Goal: Task Accomplishment & Management: Manage account settings

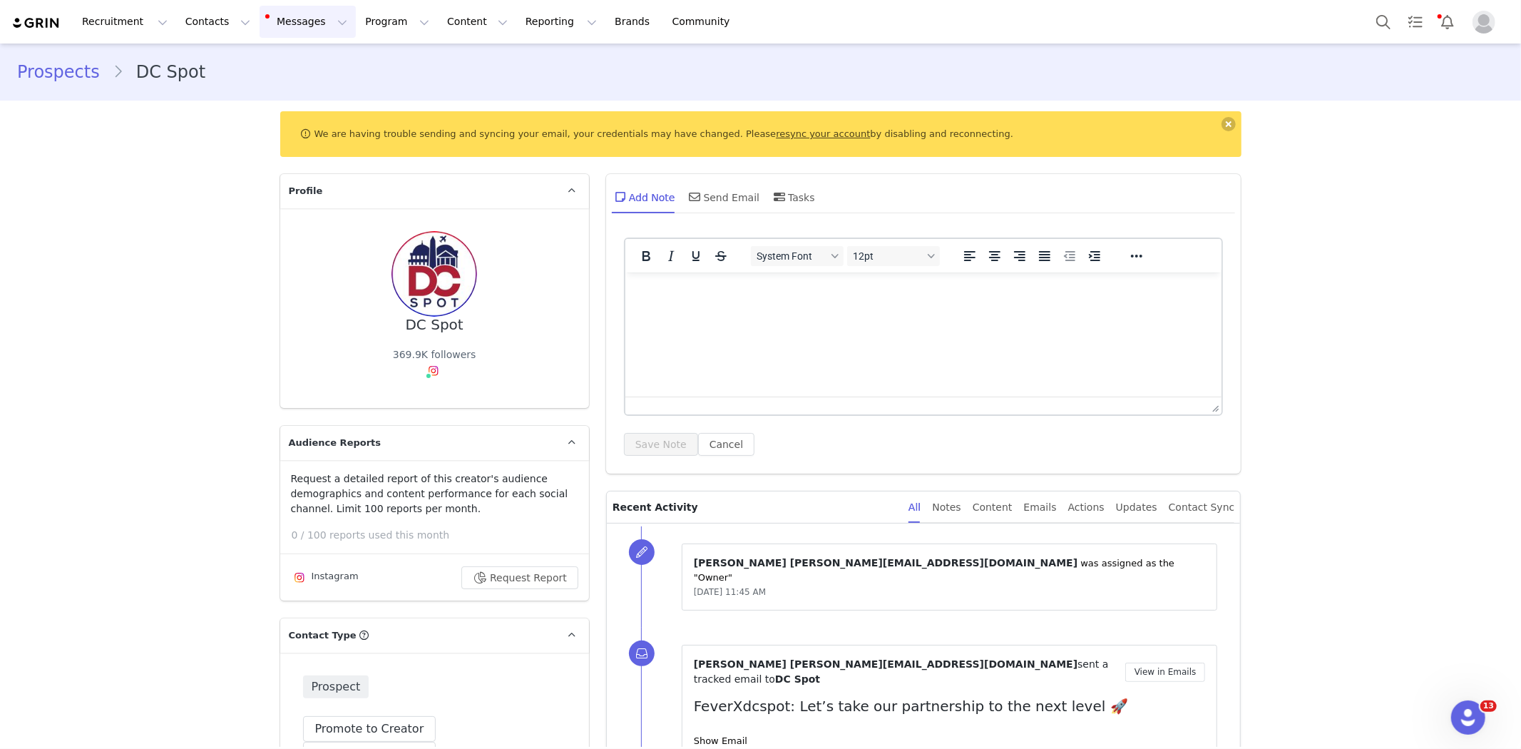
scroll to position [2235, 0]
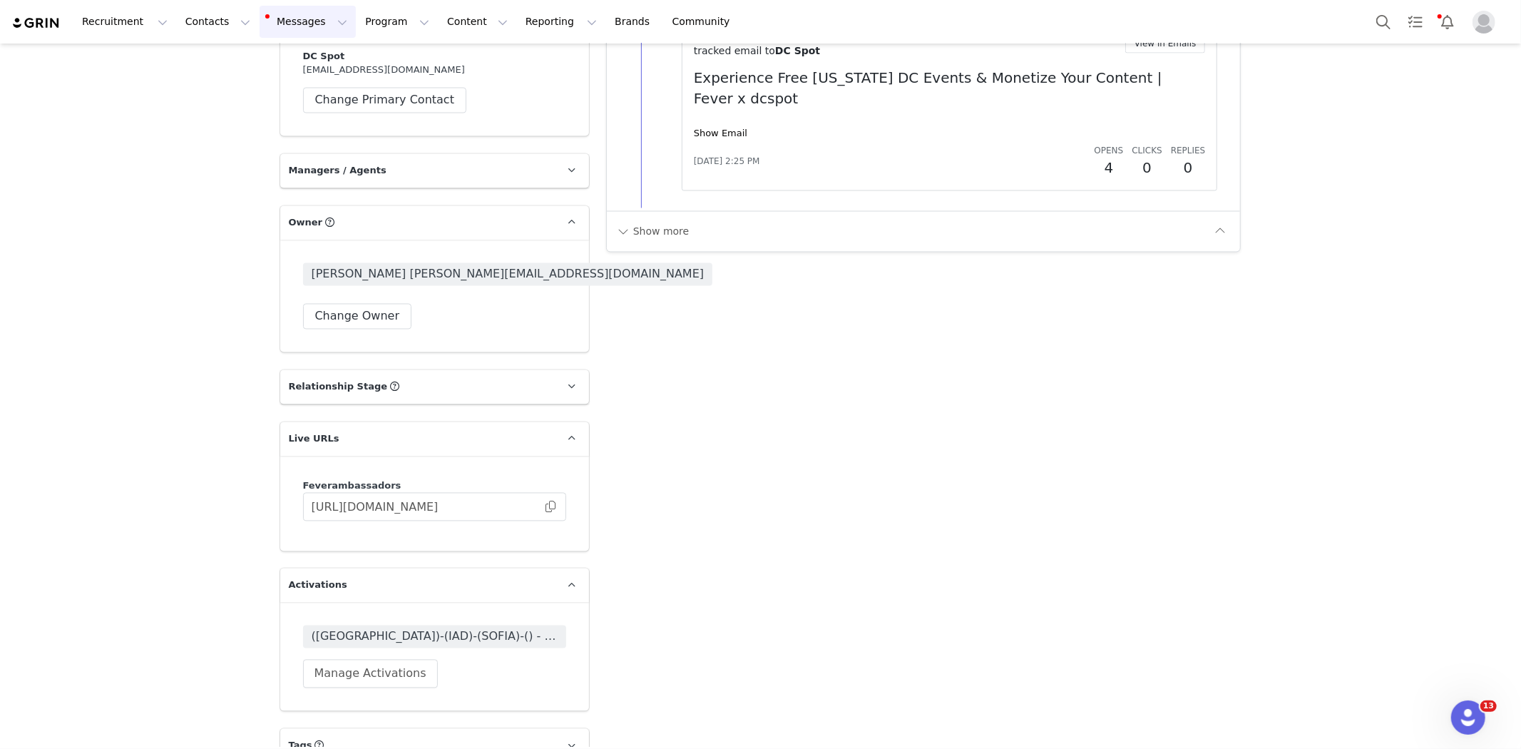
click at [262, 26] on button "Messages Messages" at bounding box center [308, 22] width 96 height 32
click at [274, 61] on p "Dashboard" at bounding box center [274, 63] width 54 height 15
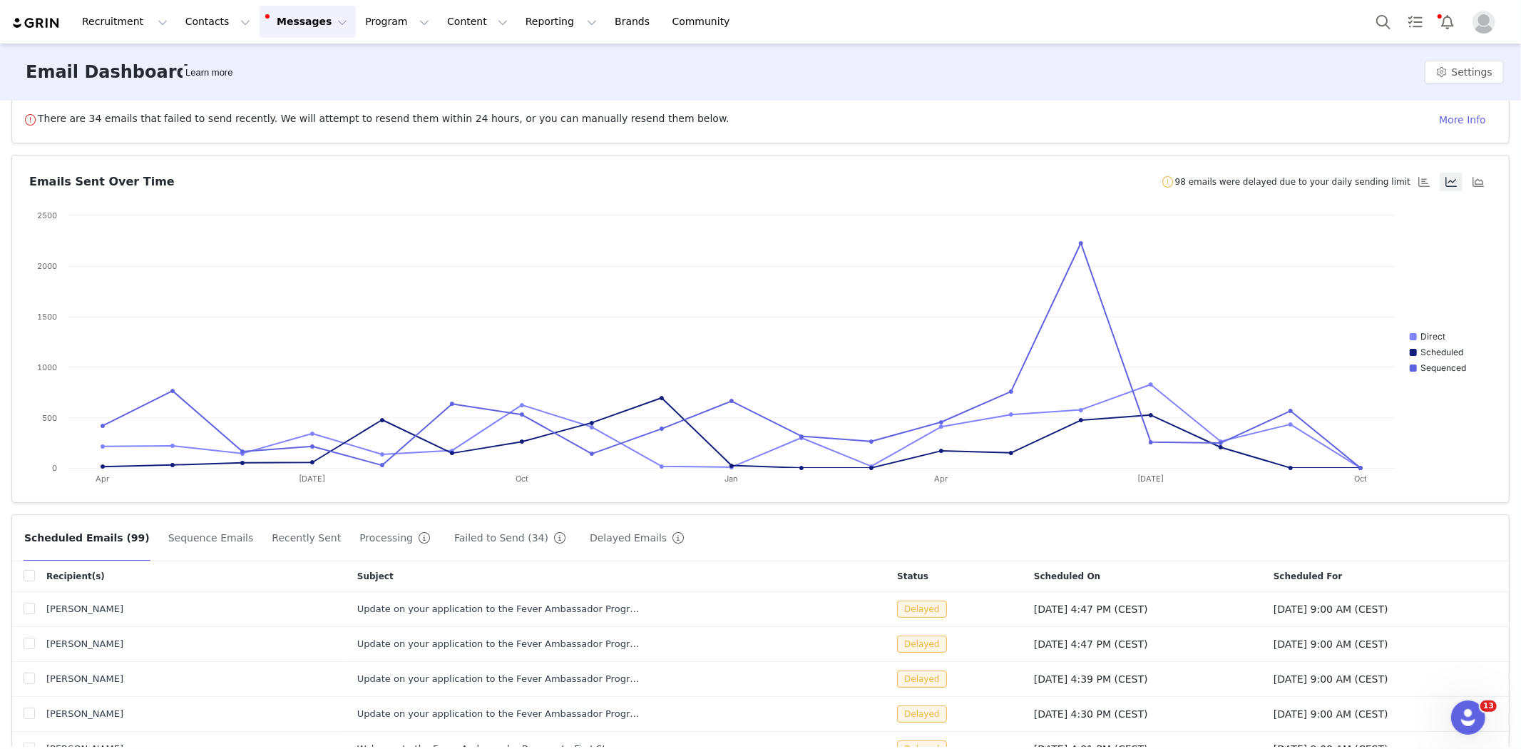
scroll to position [17, 0]
click at [356, 37] on button "Program Program" at bounding box center [396, 22] width 81 height 32
click at [291, 26] on button "Messages Messages" at bounding box center [308, 22] width 96 height 32
click at [282, 141] on p "Sequences" at bounding box center [274, 142] width 54 height 15
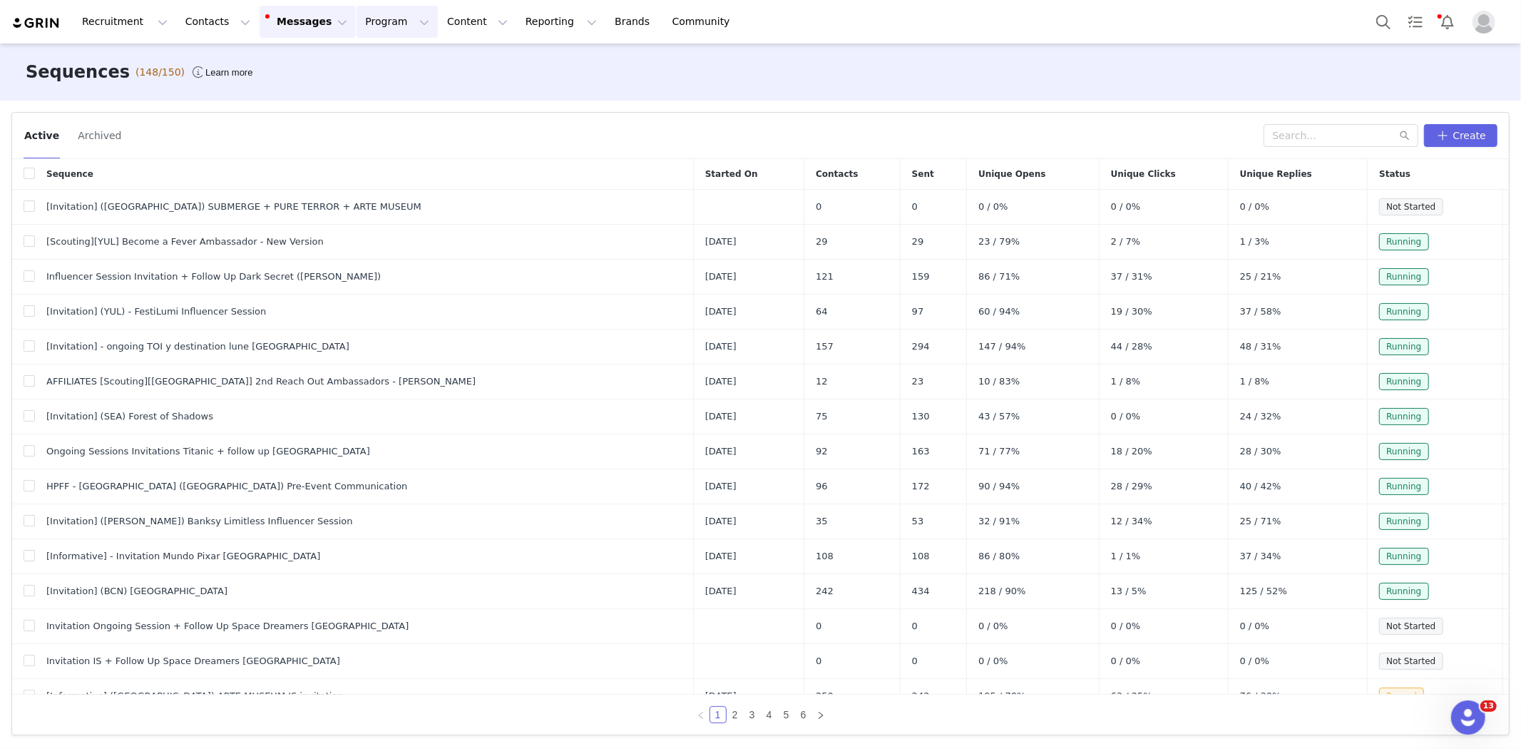
click at [357, 17] on button "Program Program" at bounding box center [396, 22] width 81 height 32
click at [267, 22] on button "Messages Messages" at bounding box center [308, 22] width 96 height 32
click at [1472, 129] on button "Create" at bounding box center [1460, 135] width 73 height 23
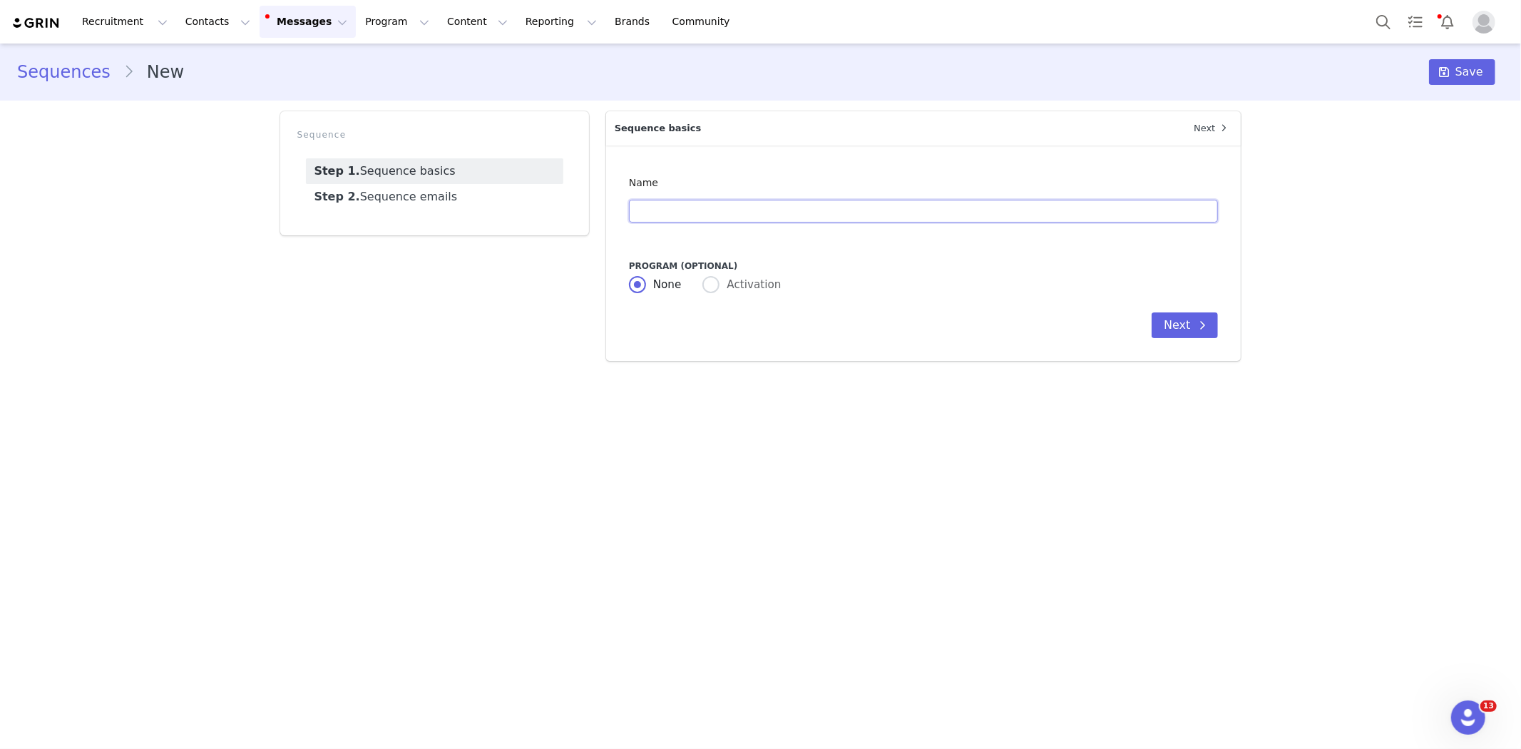
click at [922, 215] on input "text" at bounding box center [924, 211] width 590 height 23
type input "("
type input "[Invitation](SYD) Alcotraz"
click at [1168, 328] on button "Next" at bounding box center [1184, 325] width 66 height 26
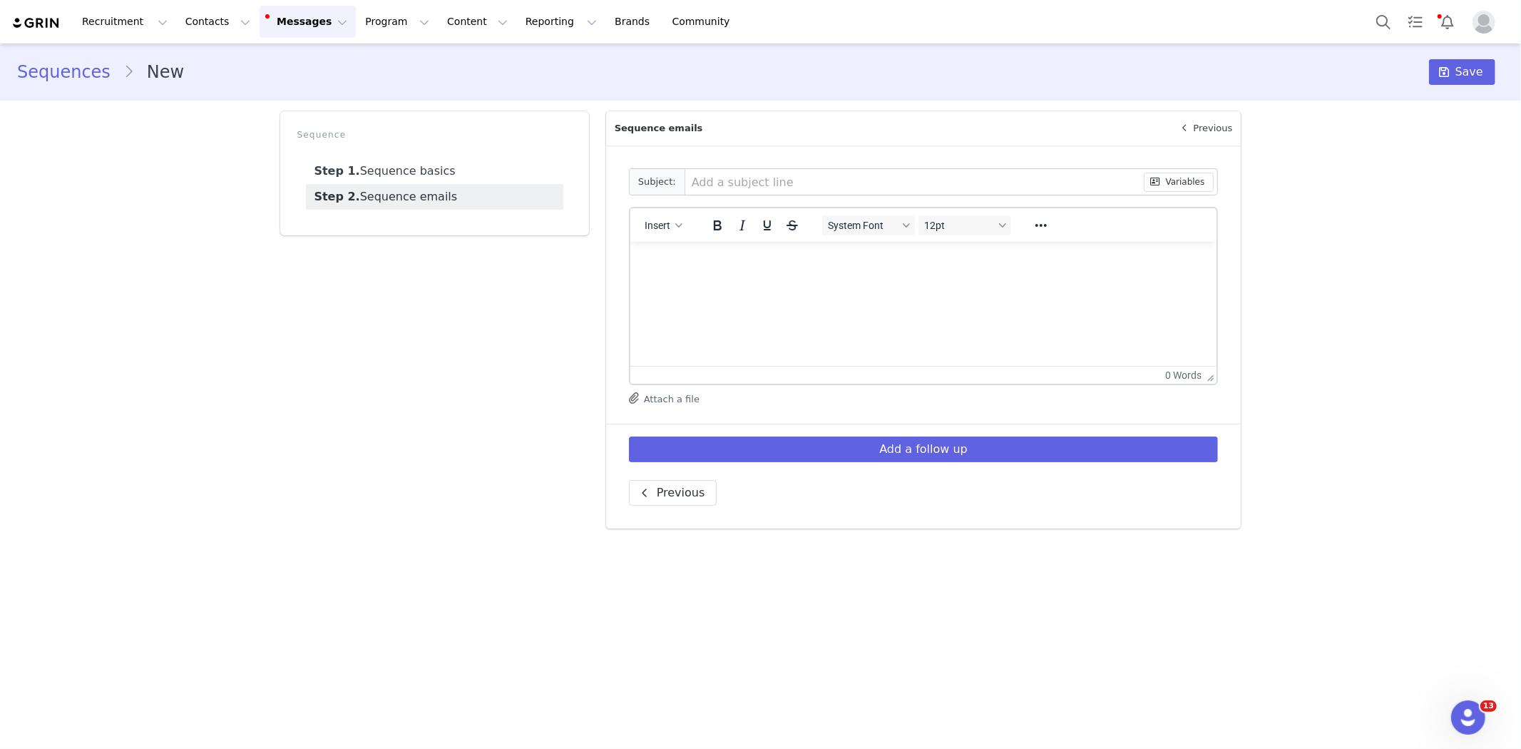
click at [761, 277] on html at bounding box center [923, 260] width 587 height 38
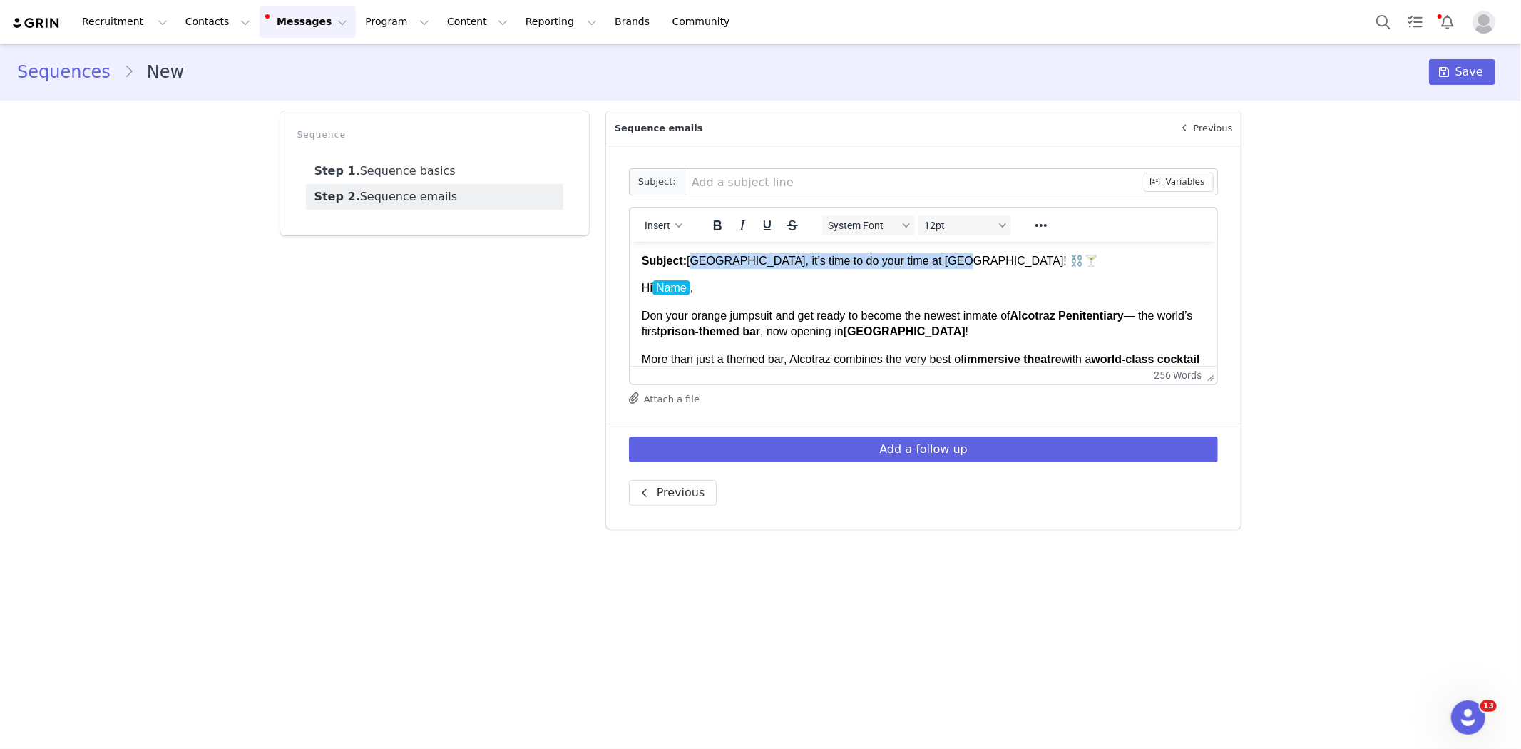
drag, startPoint x: 956, startPoint y: 257, endPoint x: 686, endPoint y: 266, distance: 270.3
click at [686, 266] on p "Subject: Sydney, it’s time to do your time at Alcotraz! ⛓️🍸" at bounding box center [923, 260] width 564 height 16
copy p "[GEOGRAPHIC_DATA], it’s time to do your time at [GEOGRAPHIC_DATA]! ⛓️🍸"
click at [700, 179] on input "text" at bounding box center [914, 182] width 458 height 26
paste input "[GEOGRAPHIC_DATA], it’s time to do your time at [GEOGRAPHIC_DATA]! ⛓️🍸"
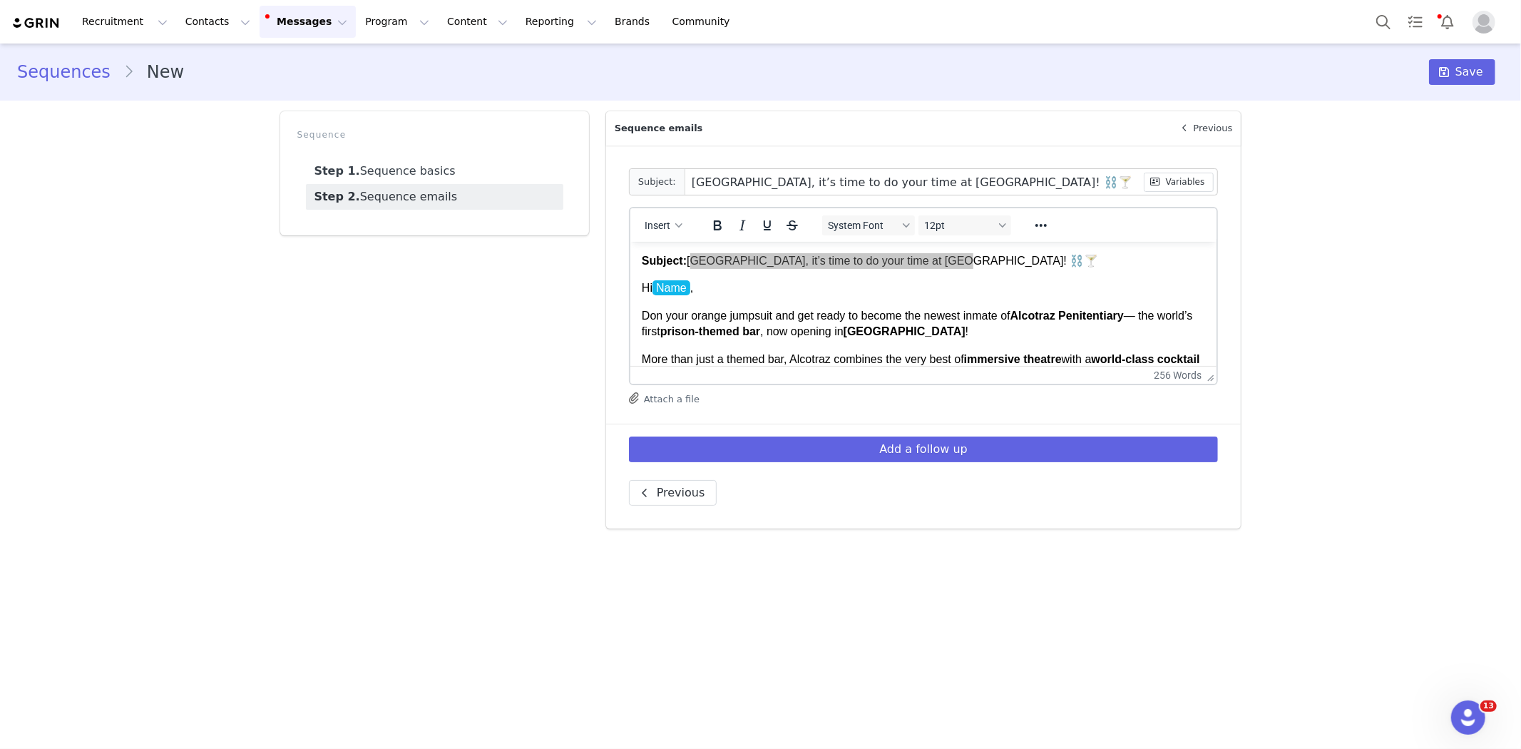
type input "[GEOGRAPHIC_DATA], it’s time to do your time at [GEOGRAPHIC_DATA]! ⛓️🍸"
click at [979, 259] on p "Subject: Sydney, it’s time to do your time at Alcotraz! ⛓️🍸" at bounding box center [923, 260] width 564 height 16
drag, startPoint x: 979, startPoint y: 259, endPoint x: 640, endPoint y: 255, distance: 339.4
click at [640, 255] on html "Subject: Sydney, it’s time to do your time at Alcotraz! ⛓️🍸 Hi Name , Don your …" at bounding box center [923, 552] width 587 height 623
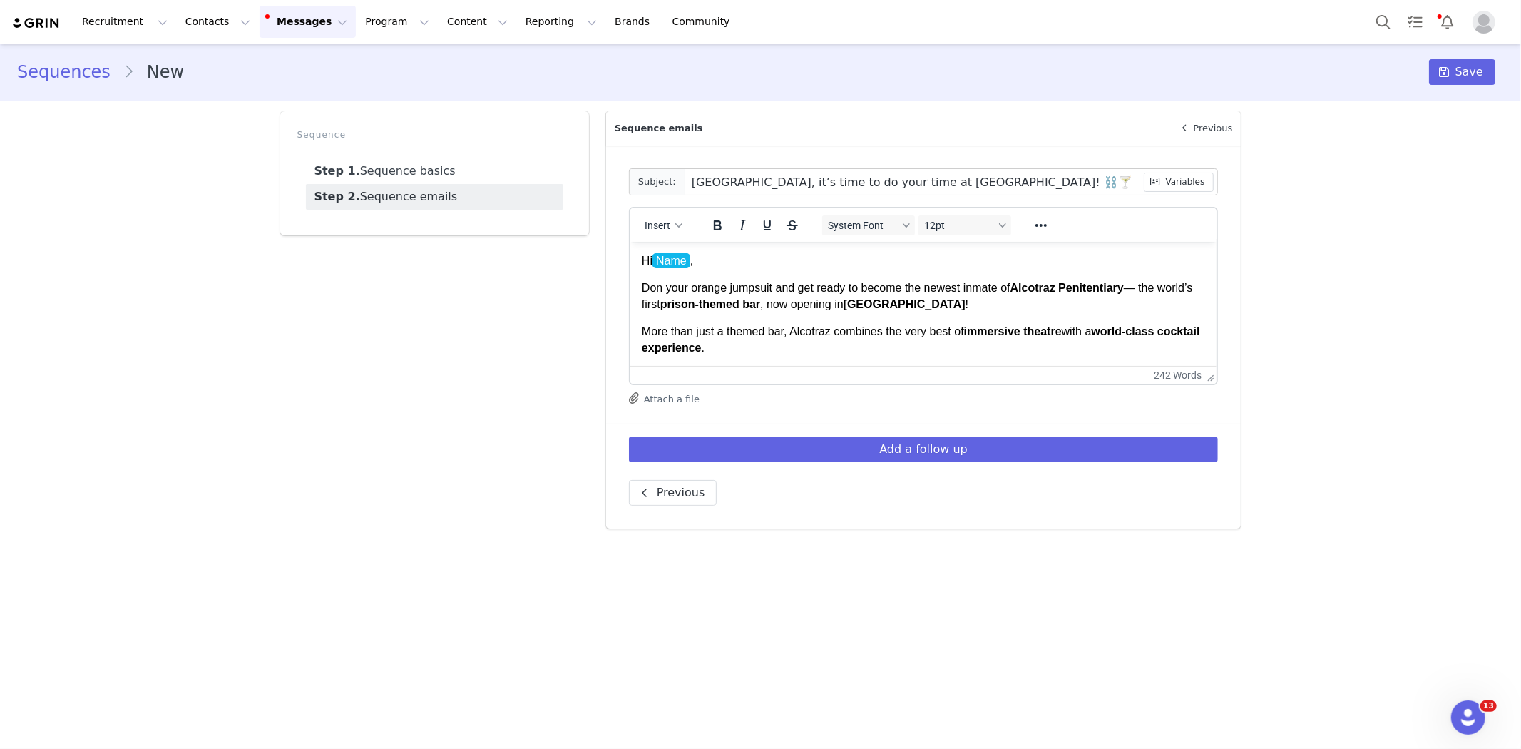
click at [674, 257] on span "Name" at bounding box center [671, 259] width 38 height 15
click at [650, 220] on span "Insert" at bounding box center [658, 225] width 26 height 11
click at [692, 265] on div "Insert Variable" at bounding box center [714, 272] width 128 height 17
select select
click at [667, 225] on span "Insert" at bounding box center [658, 225] width 26 height 11
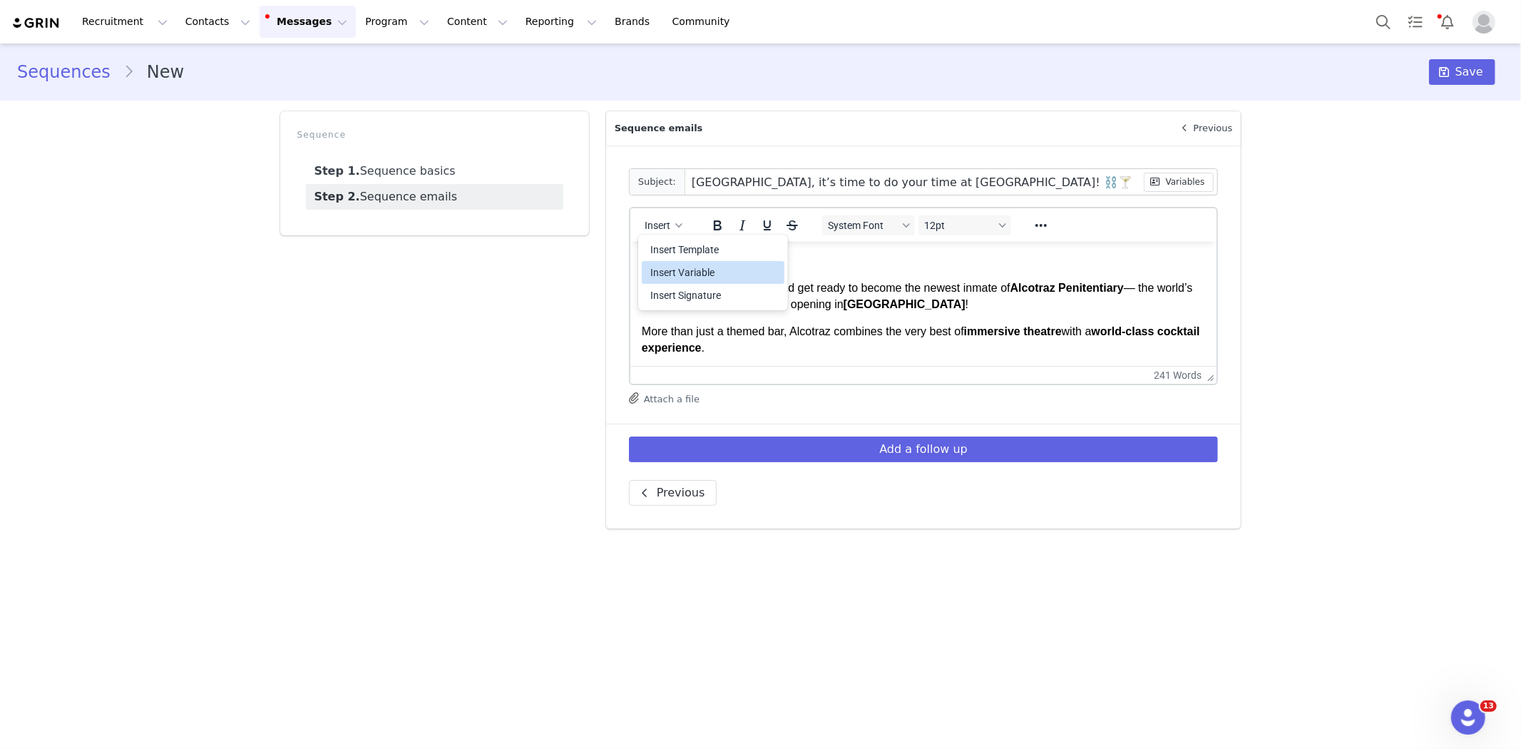
click at [672, 267] on div "Insert Variable" at bounding box center [714, 272] width 128 height 17
select select
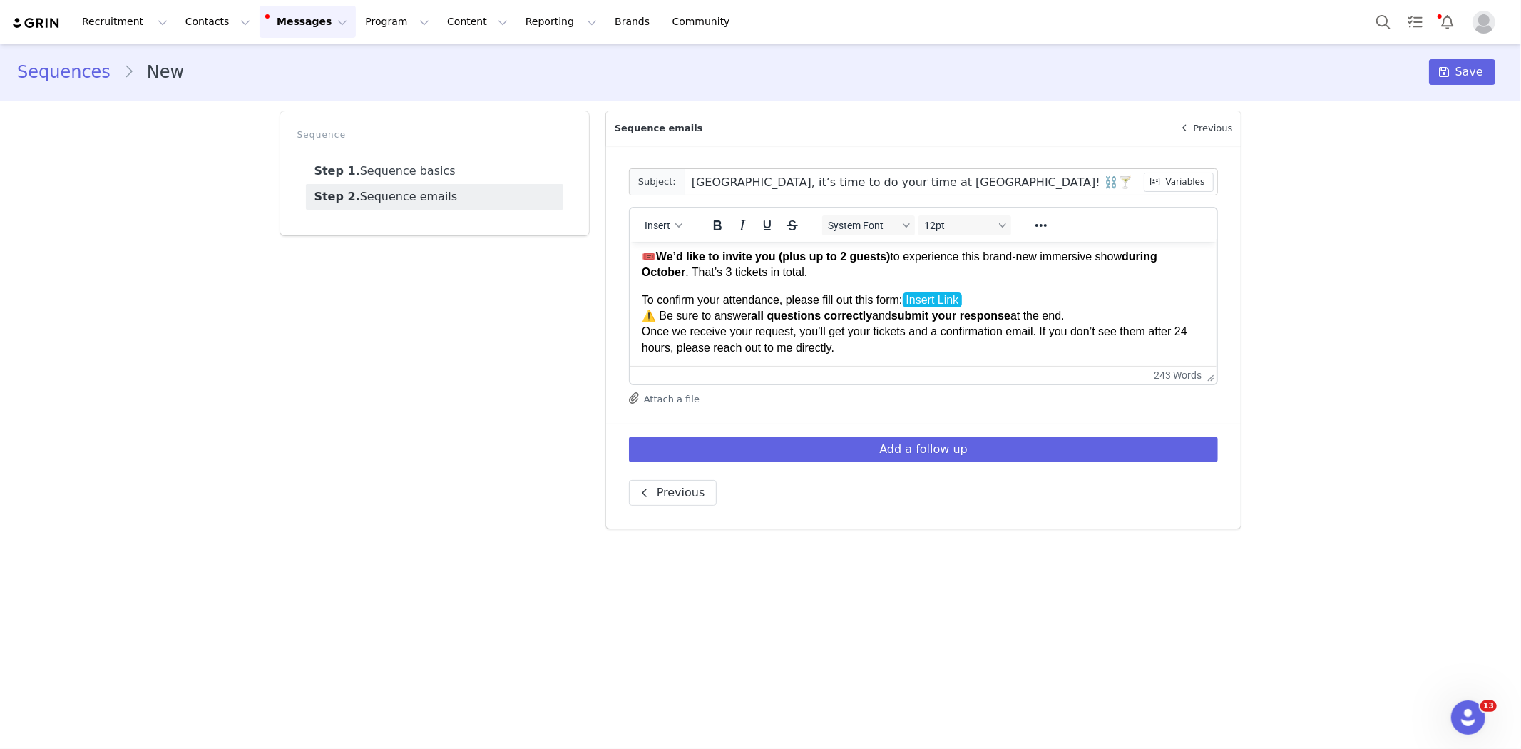
scroll to position [257, 0]
click at [924, 299] on span "Insert Link" at bounding box center [932, 297] width 60 height 15
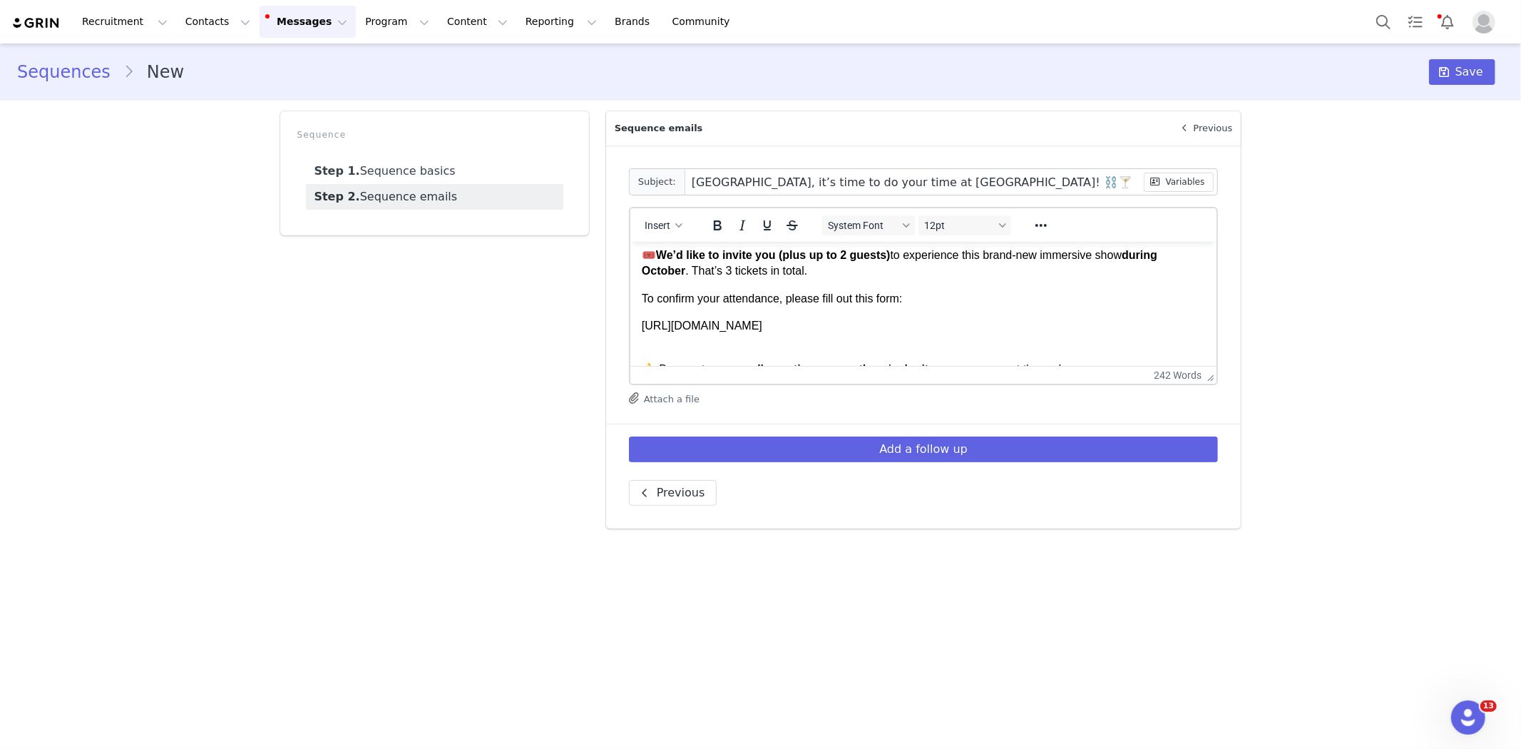
click at [691, 335] on body "Hi First Name , Don your orange jumpsuit and get ready to become the newest inm…" at bounding box center [923, 309] width 564 height 627
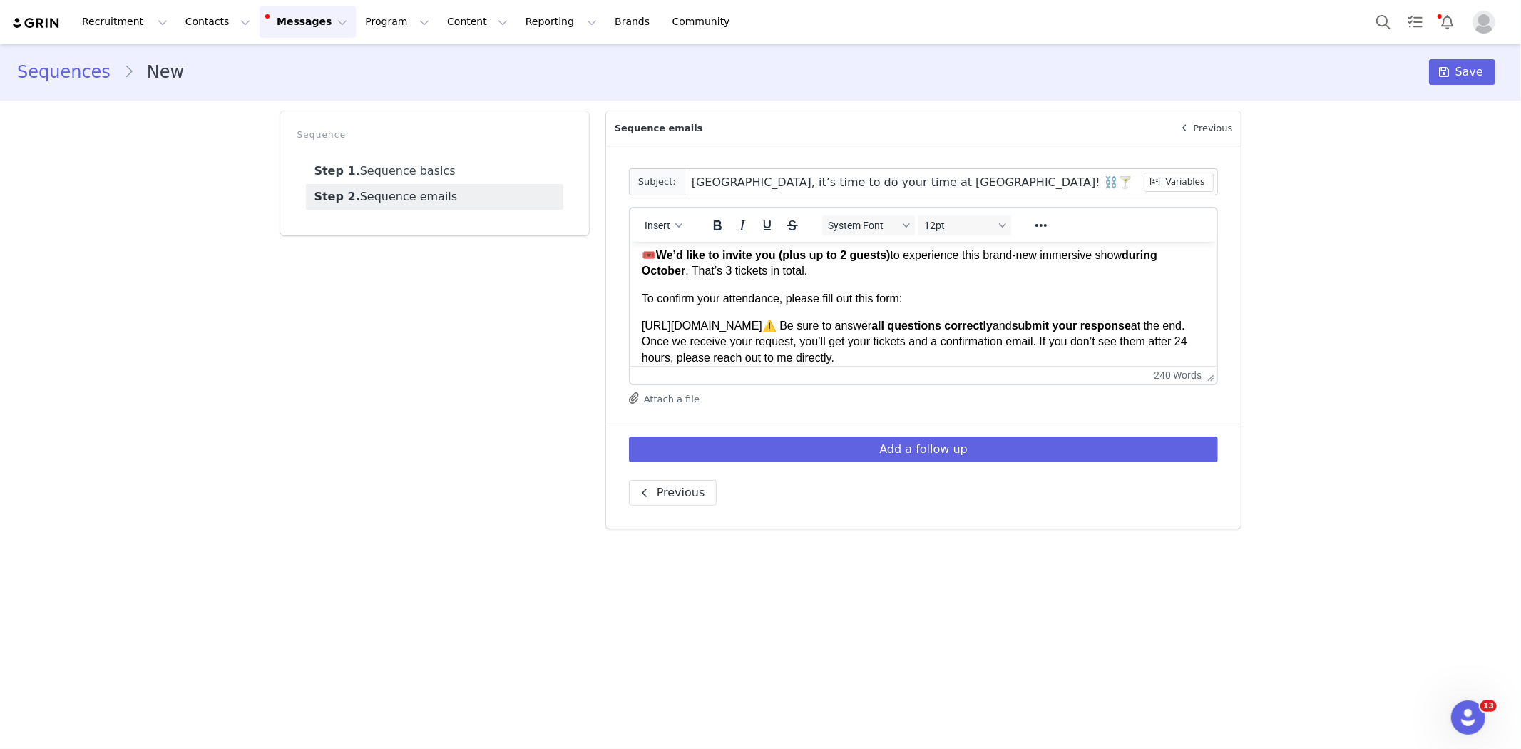
click at [637, 323] on html "Hi First Name , Don your orange jumpsuit and get ready to become the newest inm…" at bounding box center [923, 287] width 587 height 607
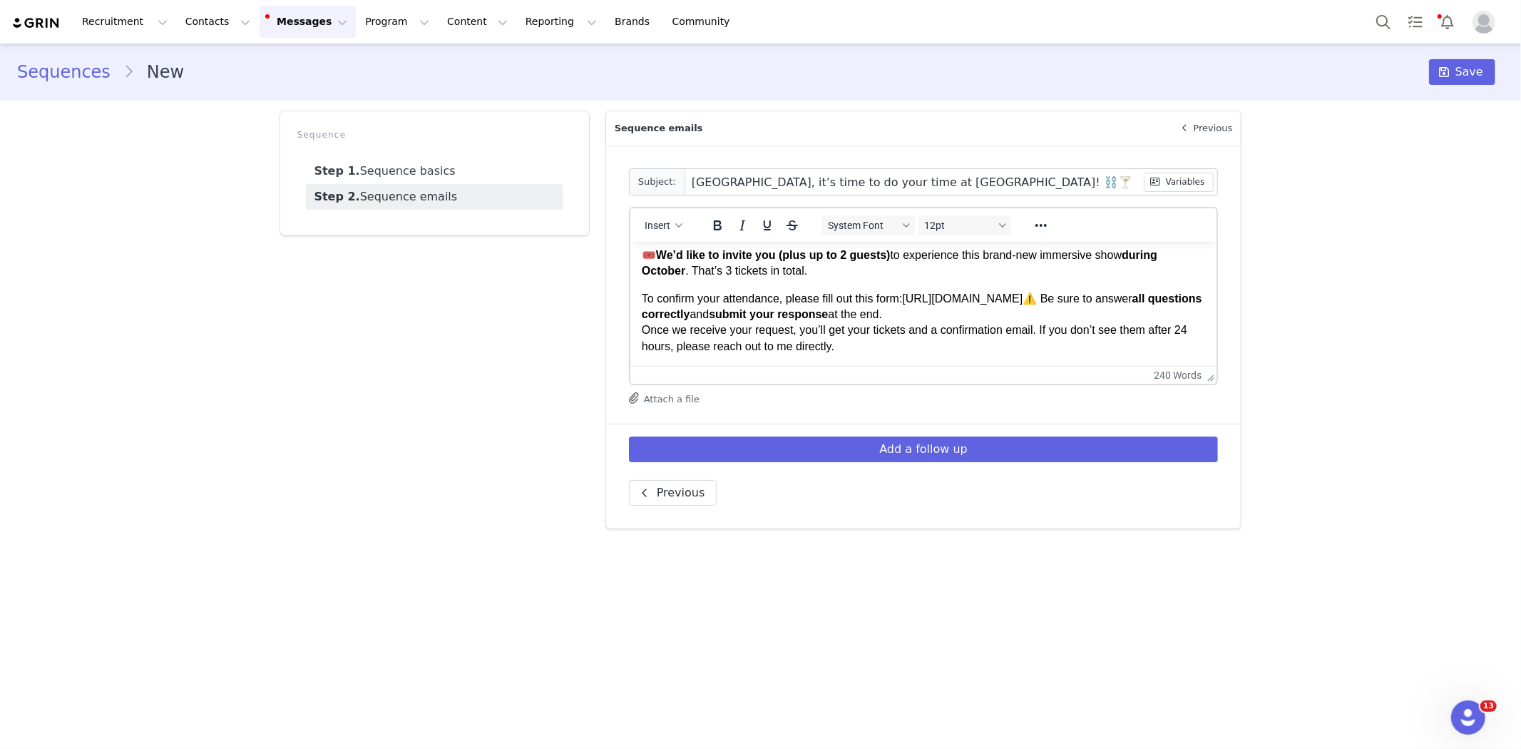
click at [1102, 300] on p "To confirm your attendance, please fill out this form: https://forms.gle/1YrEBU…" at bounding box center [923, 322] width 564 height 64
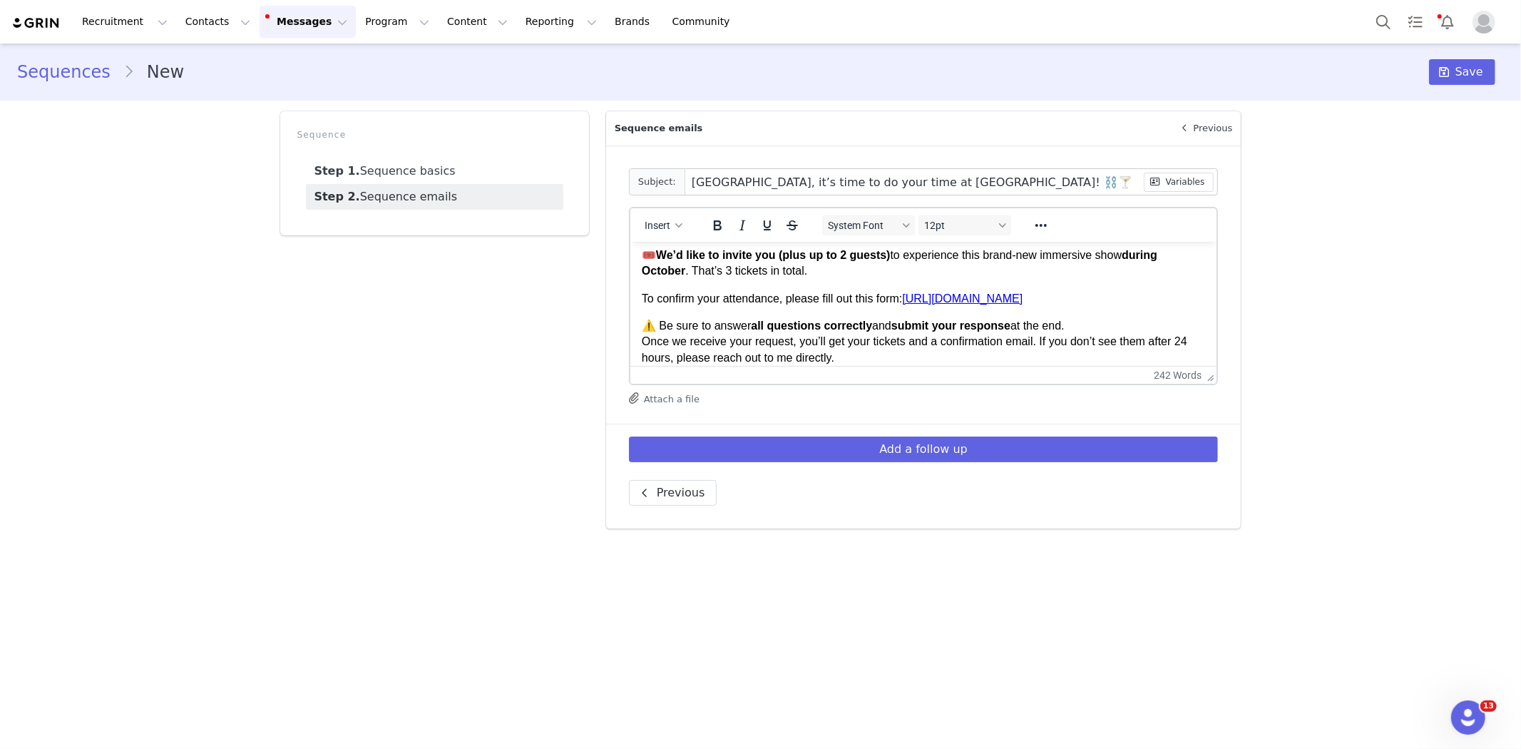
click at [1102, 307] on body "Hi First Name , Don your orange jumpsuit and get ready to become the newest inm…" at bounding box center [923, 288] width 564 height 585
click at [1099, 300] on p "To confirm your attendance, please fill out this form: https://forms.gle/1YrEBU…" at bounding box center [923, 298] width 564 height 16
click at [1099, 327] on p "⚠️ Be sure to answer all questions correctly and submit your response at the en…" at bounding box center [923, 341] width 564 height 48
click at [645, 324] on p "⚠️ Be sure to answer all questions correctly and submit your response at the en…" at bounding box center [923, 341] width 564 height 48
click at [822, 343] on p "⚠️ Be sure to answer all questions correctly and submit your response at the en…" at bounding box center [923, 341] width 564 height 48
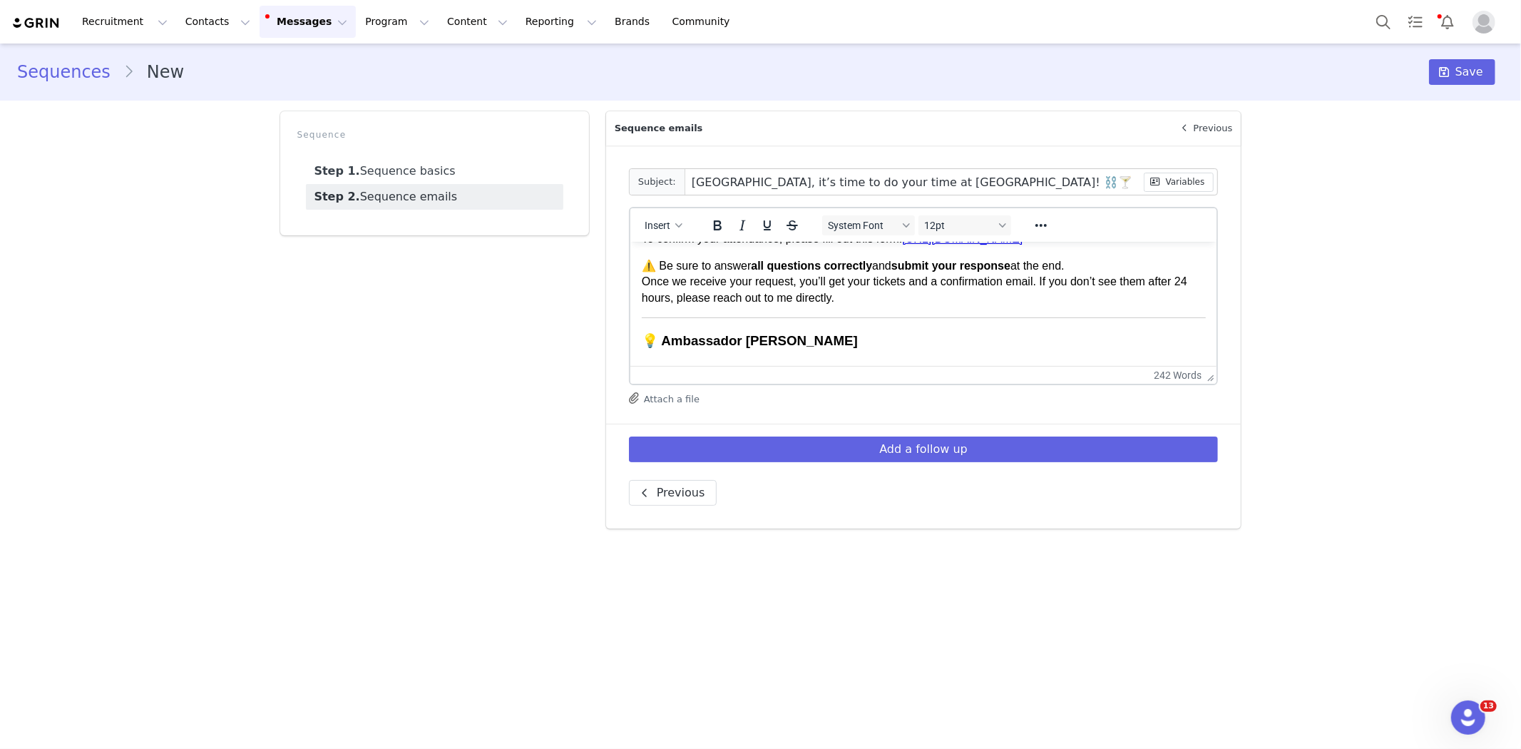
scroll to position [317, 0]
click at [761, 313] on body "Hi First Name , Don your orange jumpsuit and get ready to become the newest inm…" at bounding box center [923, 227] width 564 height 585
drag, startPoint x: 796, startPoint y: 324, endPoint x: 632, endPoint y: 320, distance: 164.0
click at [632, 320] on html "Hi First Name , Don your orange jumpsuit and get ready to become the newest inm…" at bounding box center [923, 221] width 587 height 595
click at [956, 220] on span "14pt" at bounding box center [959, 225] width 70 height 11
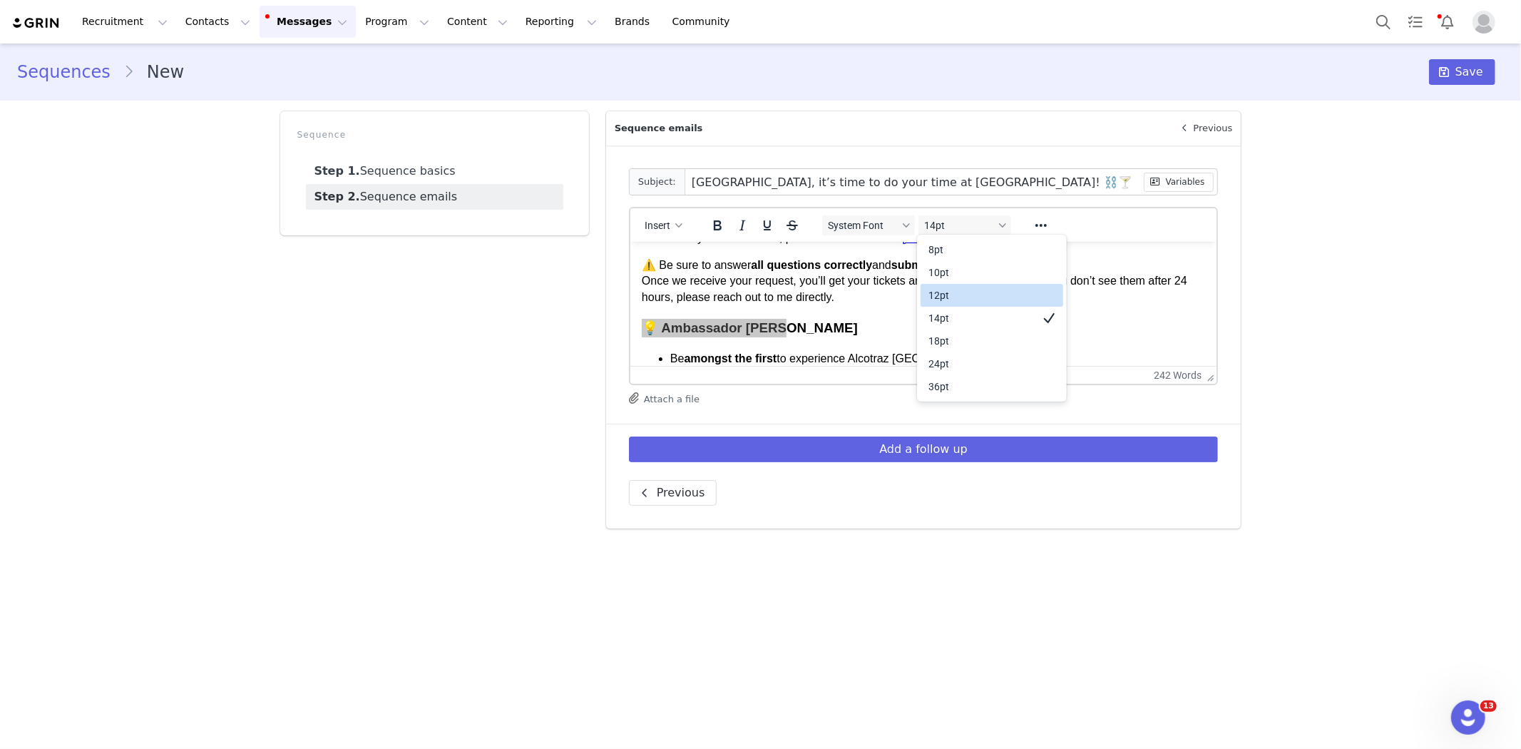
click at [939, 300] on div "12pt" at bounding box center [982, 295] width 106 height 17
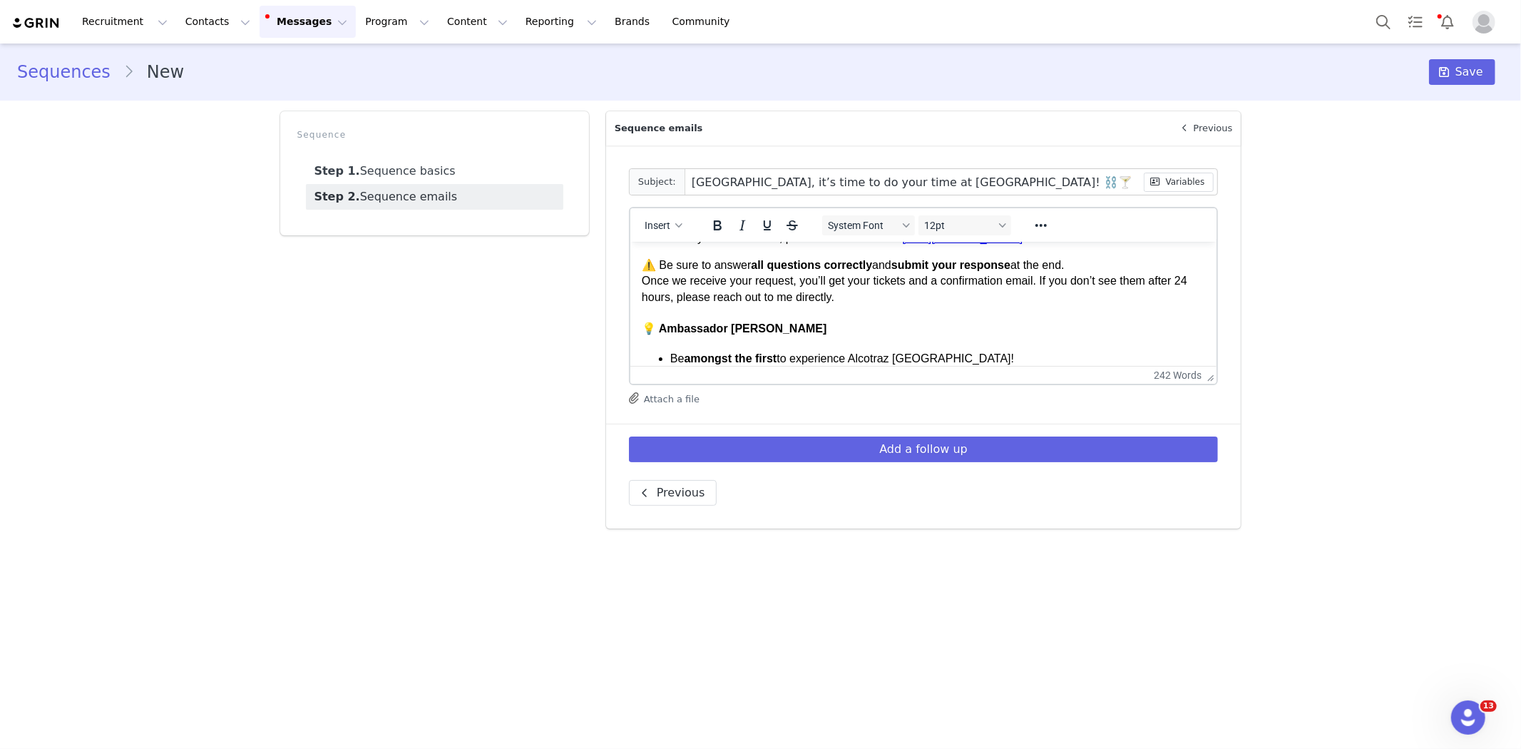
click at [712, 267] on p "⚠️ Be sure to answer all questions correctly and submit your response at the en…" at bounding box center [923, 281] width 564 height 48
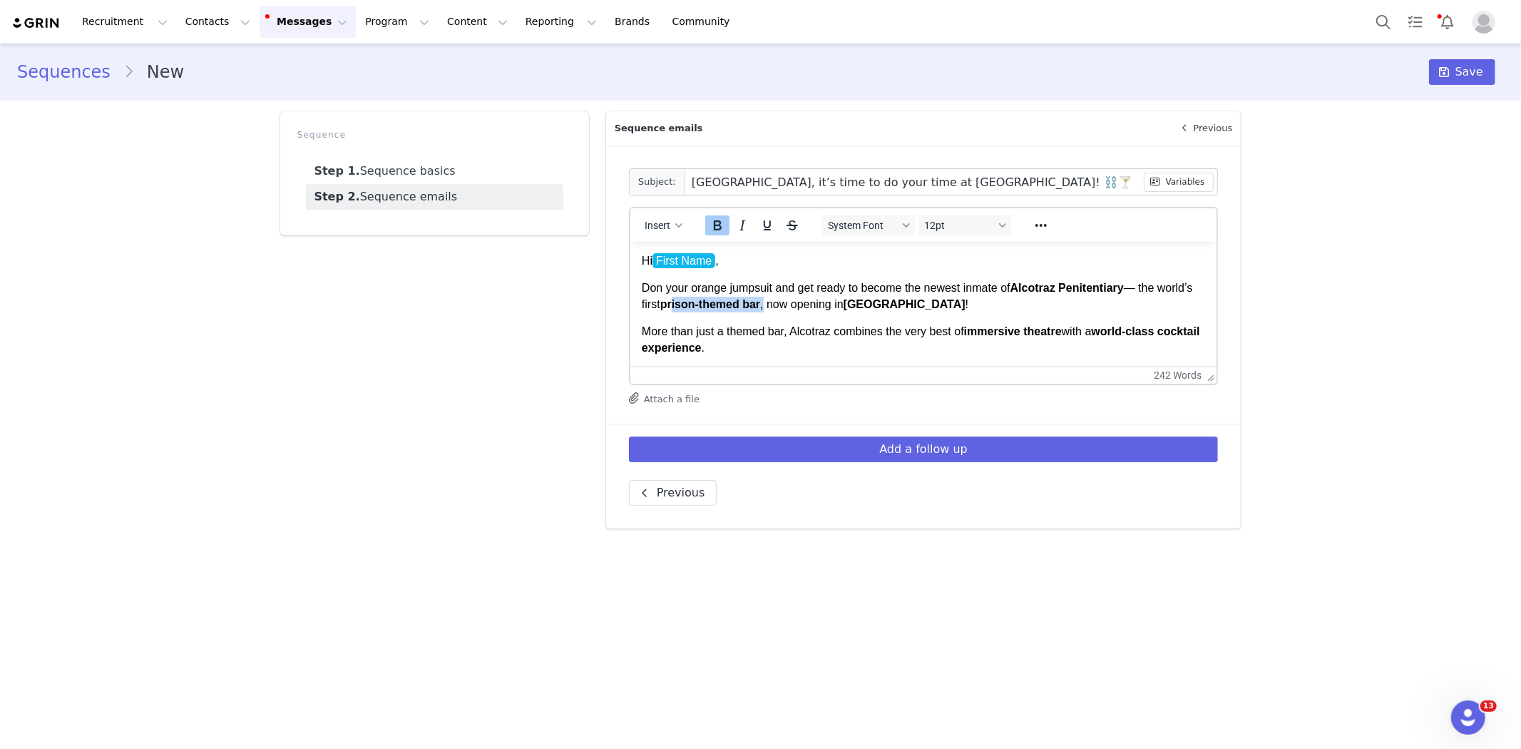
drag, startPoint x: 805, startPoint y: 304, endPoint x: 711, endPoint y: 306, distance: 94.1
click at [711, 306] on p "Don your orange jumpsuit and get ready to become the newest inmate of Alcotraz …" at bounding box center [923, 295] width 564 height 32
click at [939, 221] on span "12pt" at bounding box center [959, 225] width 70 height 11
click at [944, 294] on div "12pt" at bounding box center [982, 295] width 106 height 17
click at [915, 304] on strong "[GEOGRAPHIC_DATA]" at bounding box center [900, 303] width 122 height 12
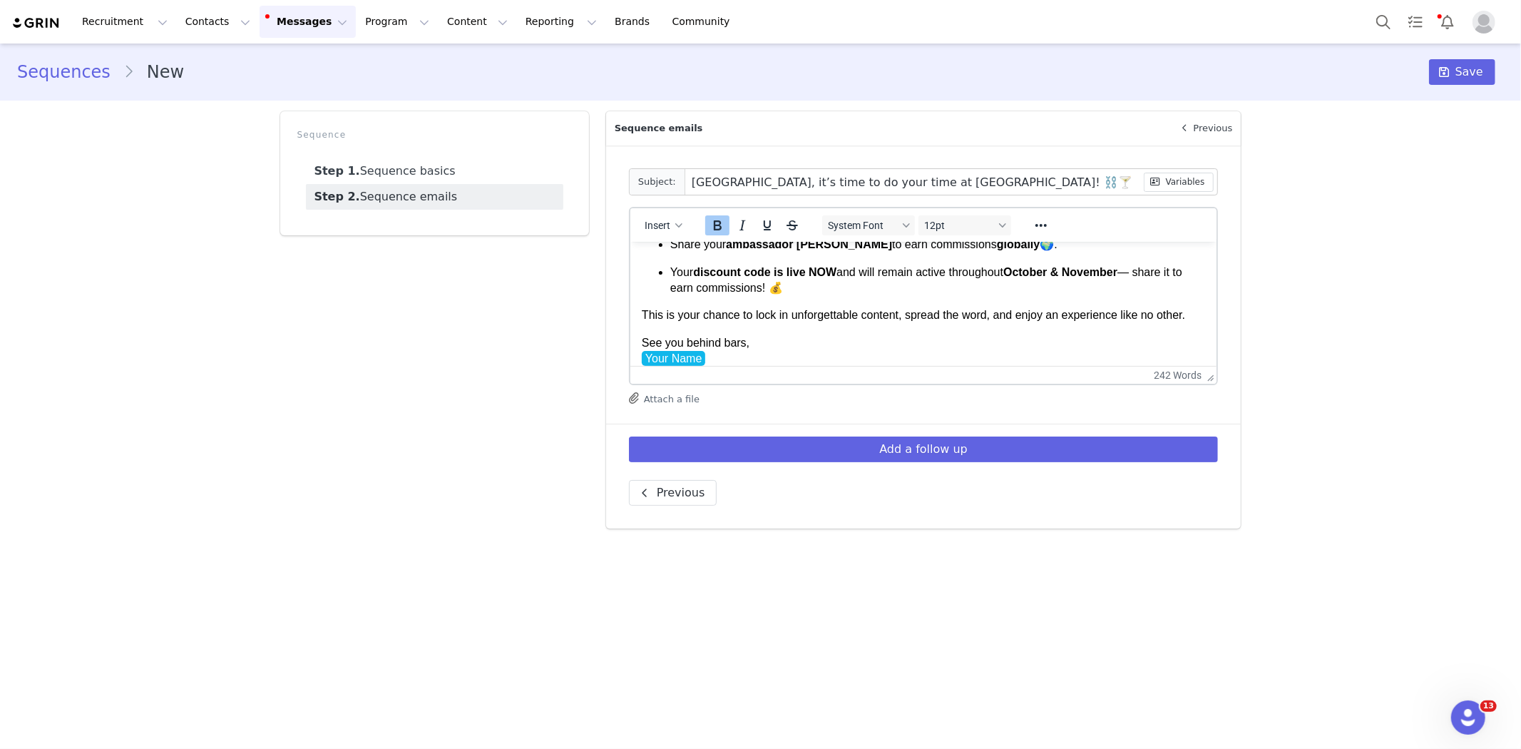
scroll to position [459, 0]
click at [687, 349] on span "Your Name" at bounding box center [672, 356] width 63 height 15
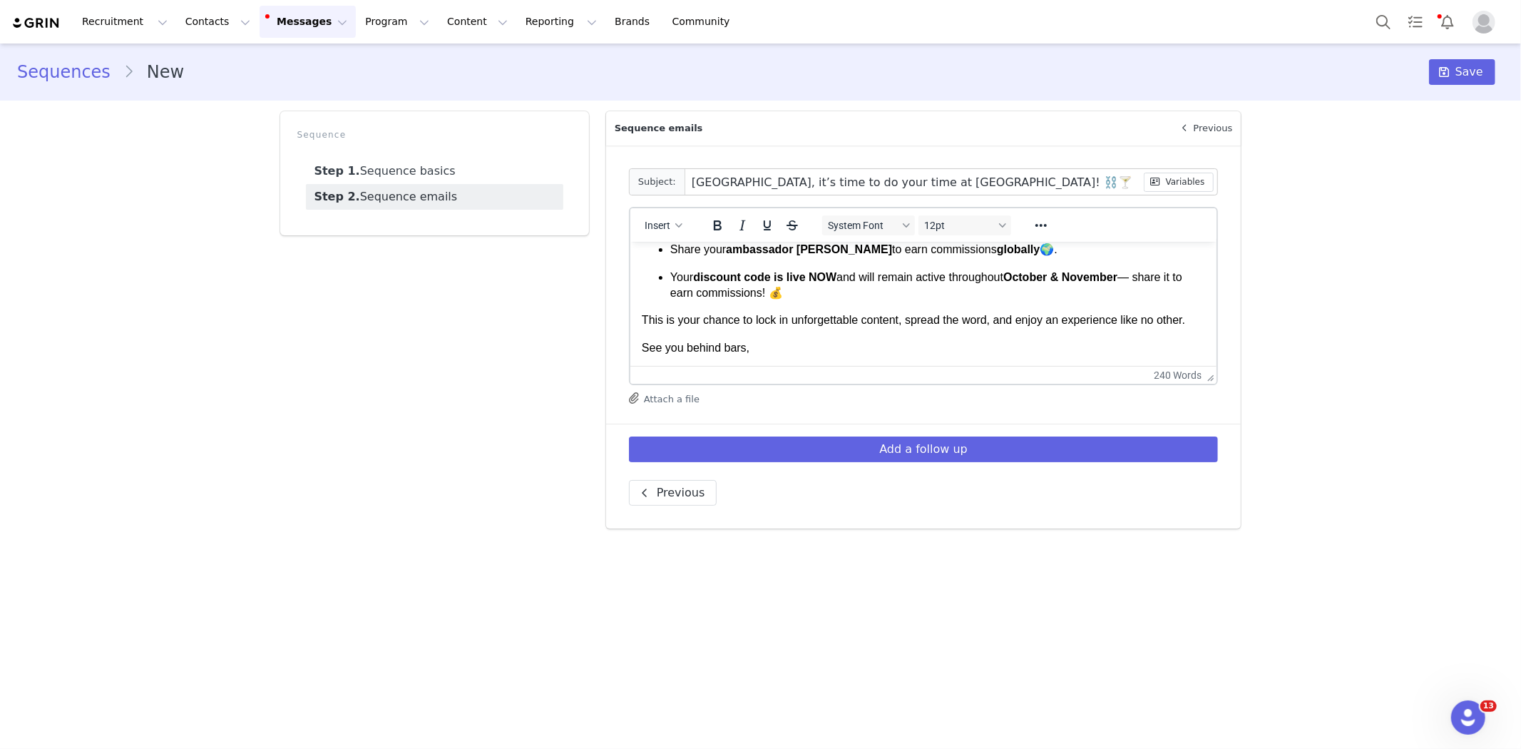
scroll to position [471, 0]
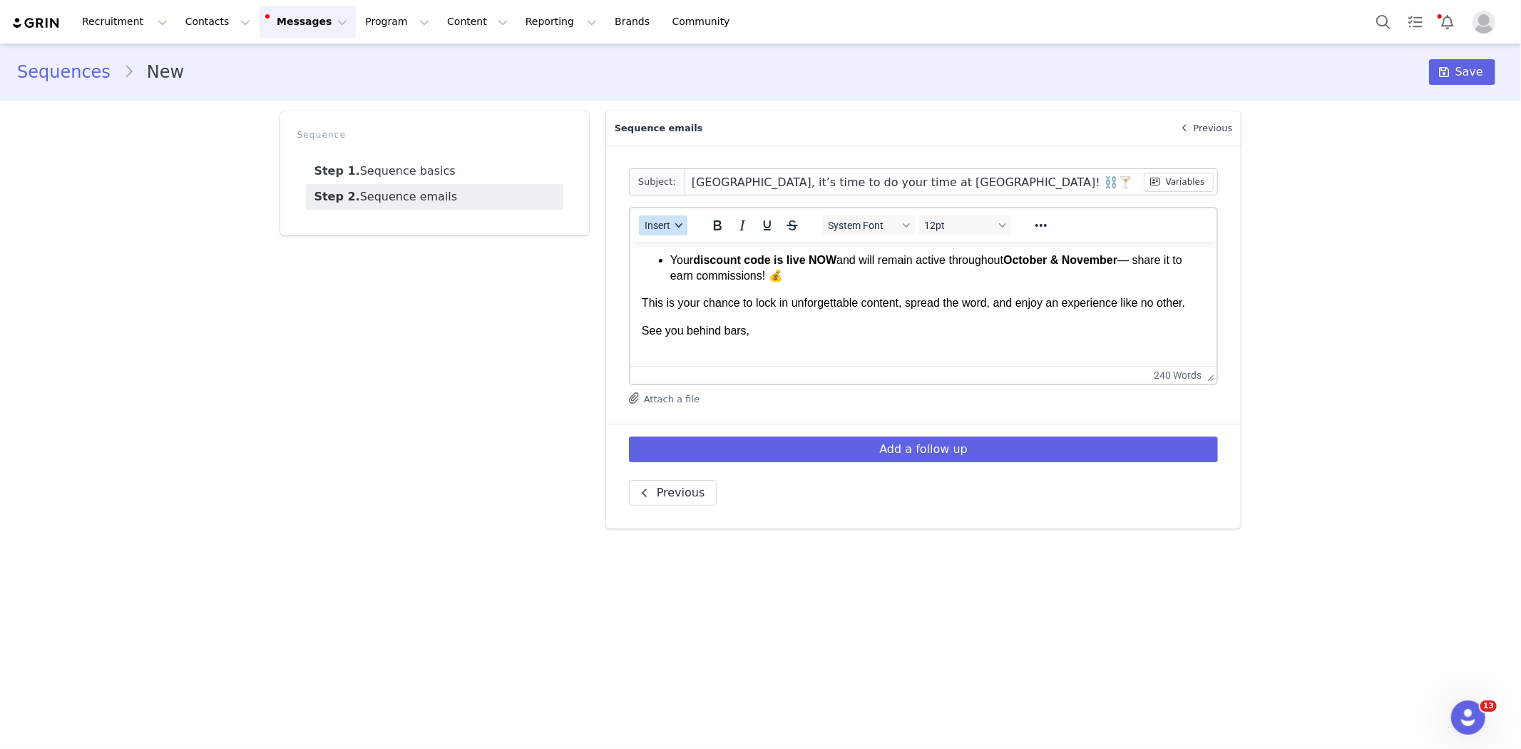
click at [673, 222] on div "button" at bounding box center [678, 225] width 11 height 7
click at [679, 284] on div "Insert Signature" at bounding box center [713, 295] width 143 height 23
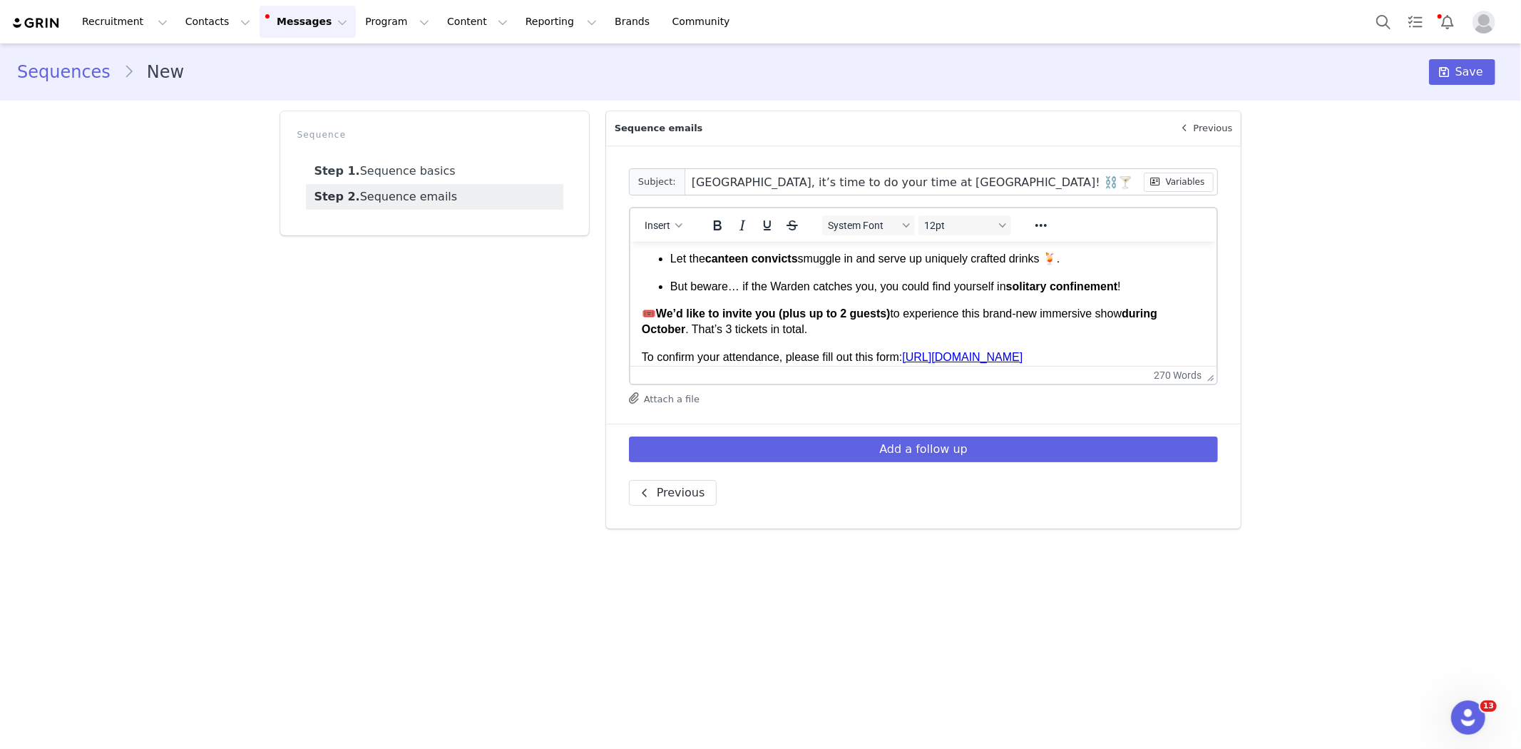
scroll to position [242, 0]
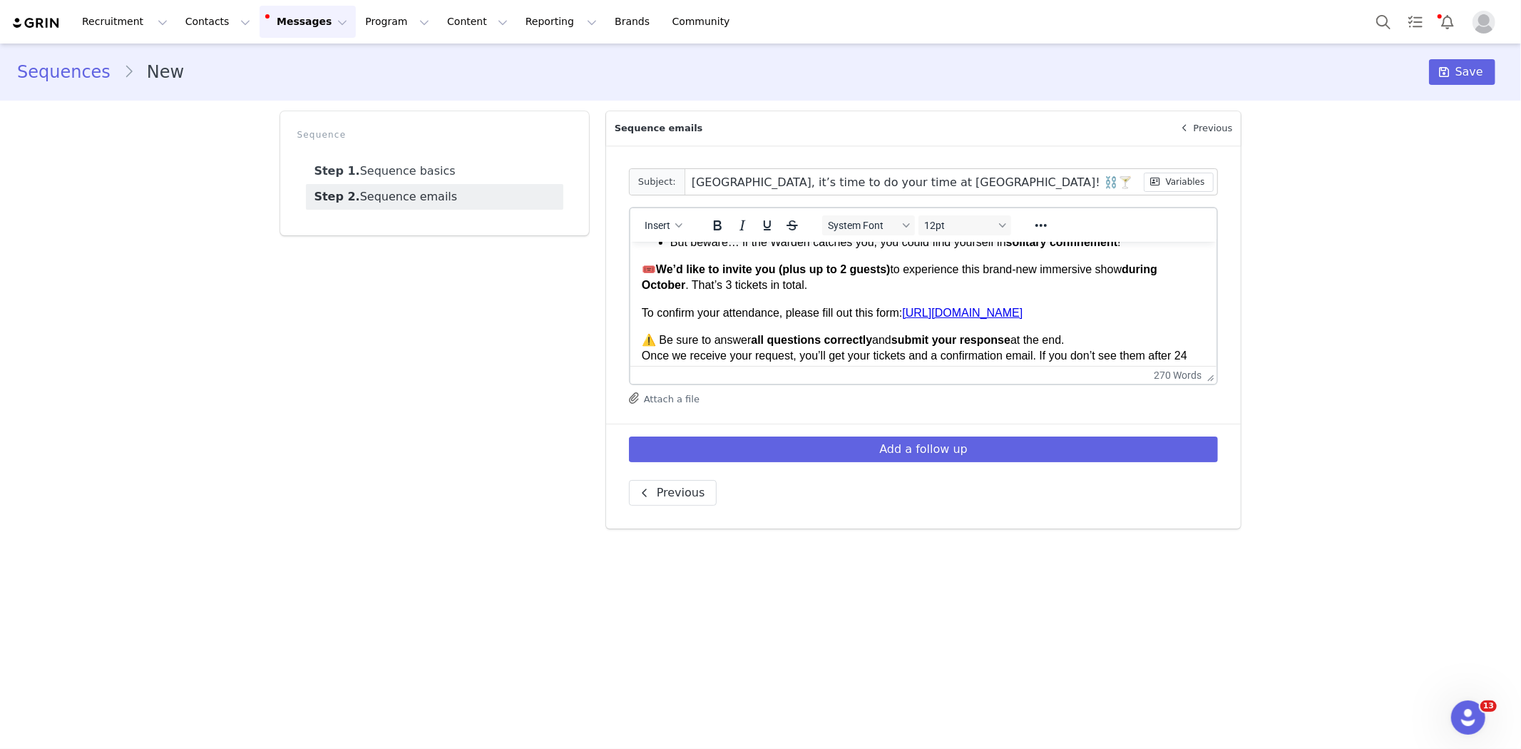
click at [952, 318] on link "[URL][DOMAIN_NAME]" at bounding box center [962, 312] width 120 height 12
click at [946, 309] on link "[URL][DOMAIN_NAME]" at bounding box center [962, 312] width 120 height 12
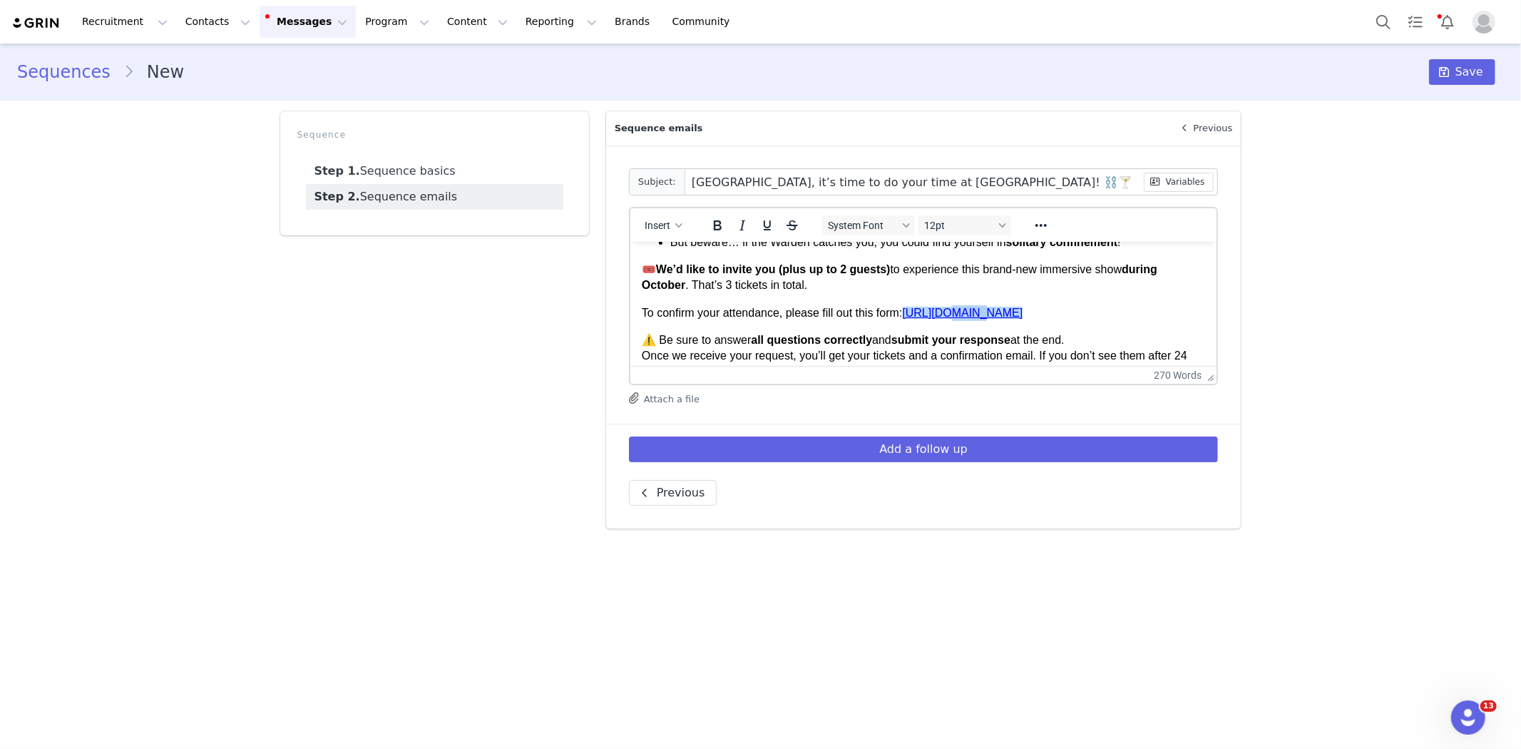
click at [946, 309] on link "[URL][DOMAIN_NAME]" at bounding box center [962, 312] width 120 height 12
click at [1186, 324] on body "Hi First Name , Don your orange jumpsuit and get ready to become the newest inm…" at bounding box center [923, 388] width 564 height 756
drag, startPoint x: 1122, startPoint y: 312, endPoint x: 908, endPoint y: 317, distance: 214.7
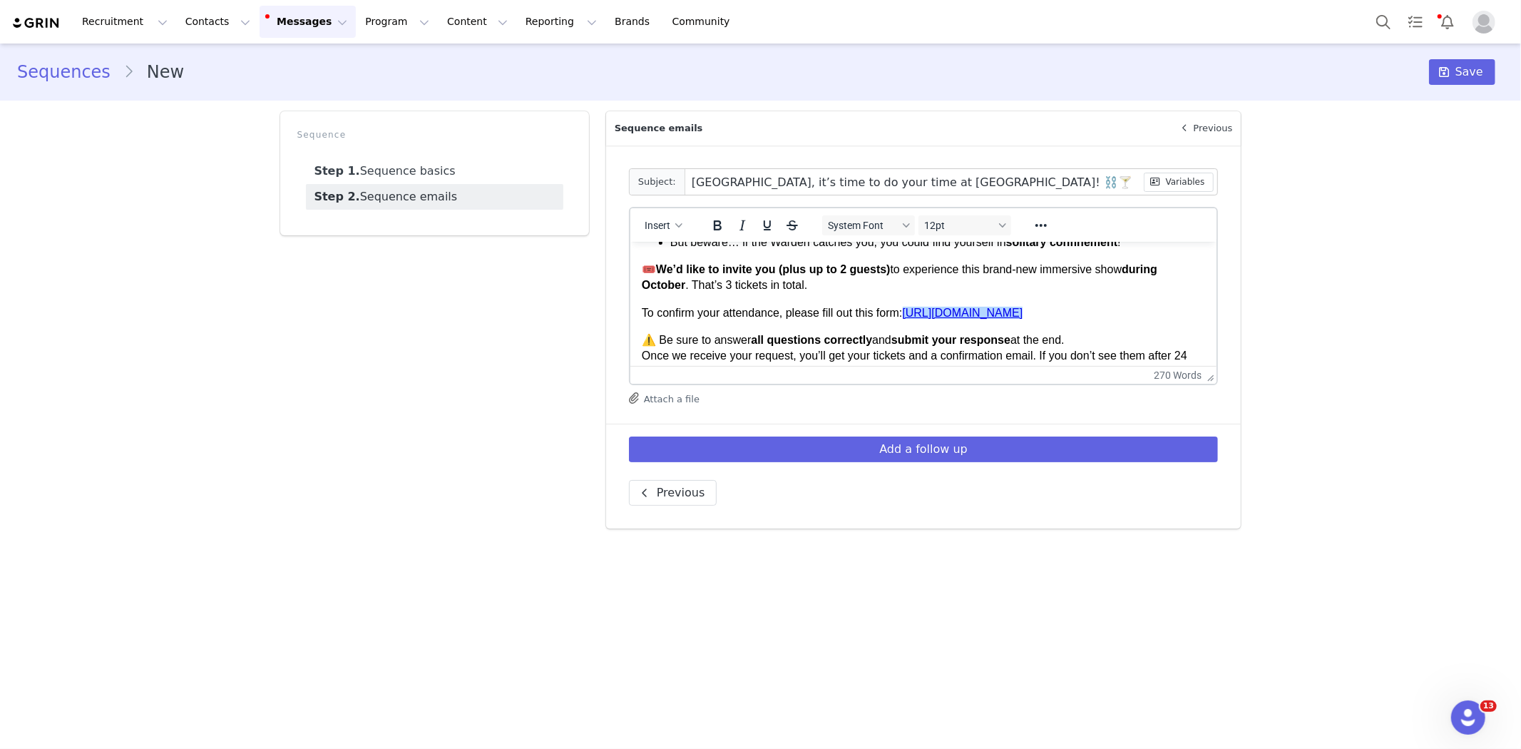
click at [908, 317] on p "To confirm your attendance, please fill out this form: https://forms.gle/1YrEBU…" at bounding box center [923, 312] width 564 height 16
copy link "https://forms.gle/1YrEBUa5YebLGQLr9﻿"
click at [854, 444] on button "Add a follow up" at bounding box center [924, 449] width 590 height 26
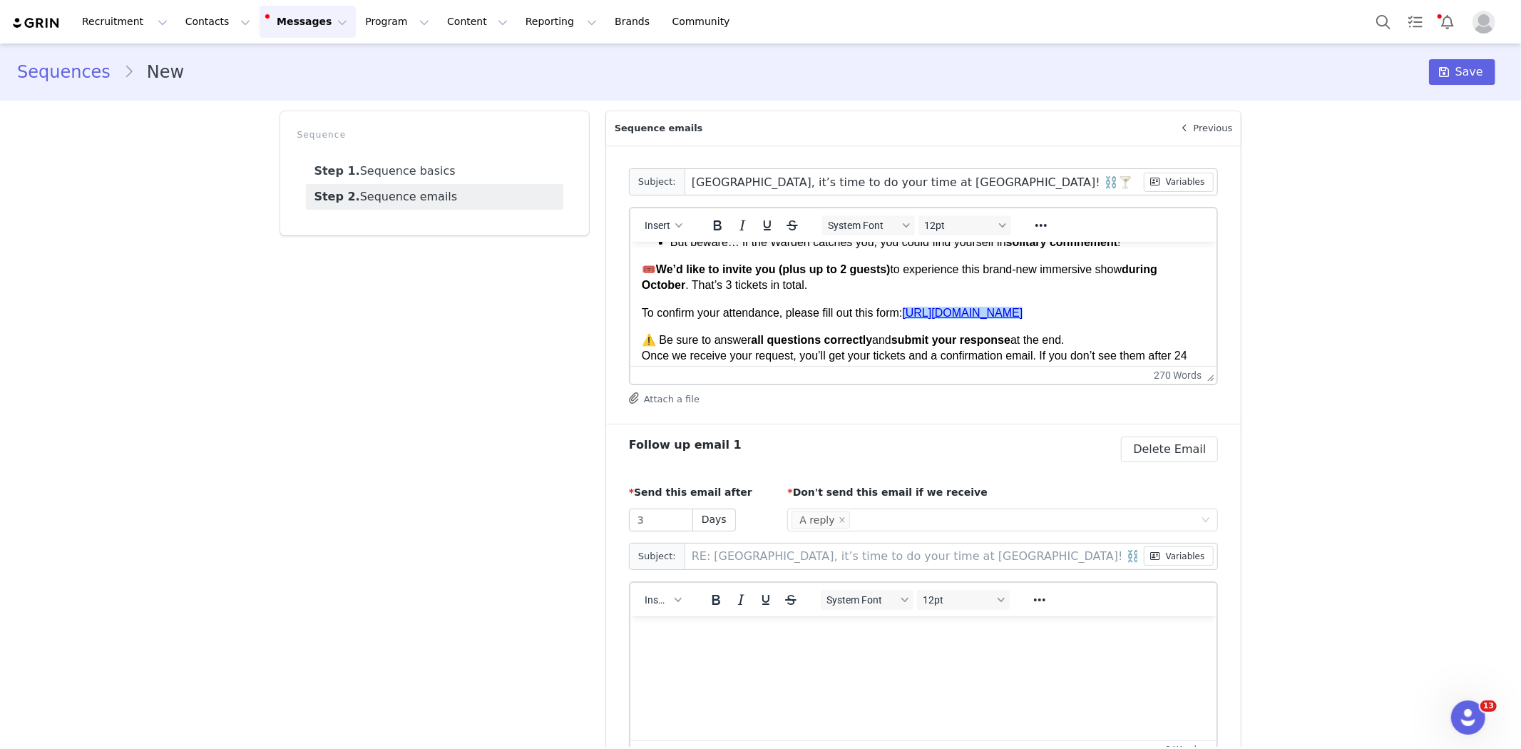
scroll to position [166, 0]
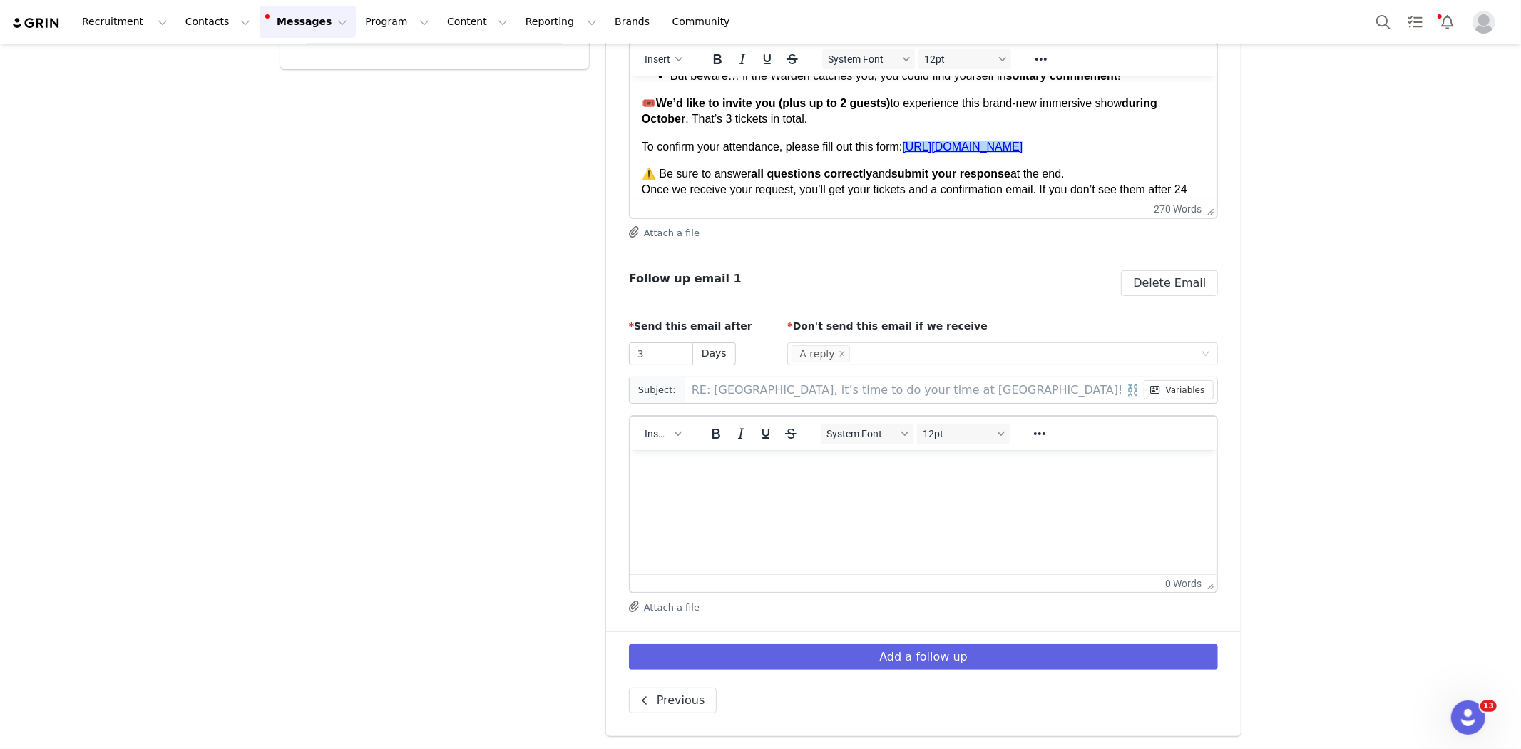
click at [730, 473] on p "Rich Text Area. Press ALT-0 for help." at bounding box center [923, 469] width 564 height 16
paste body "Rich Text Area. Press ALT-0 for help."
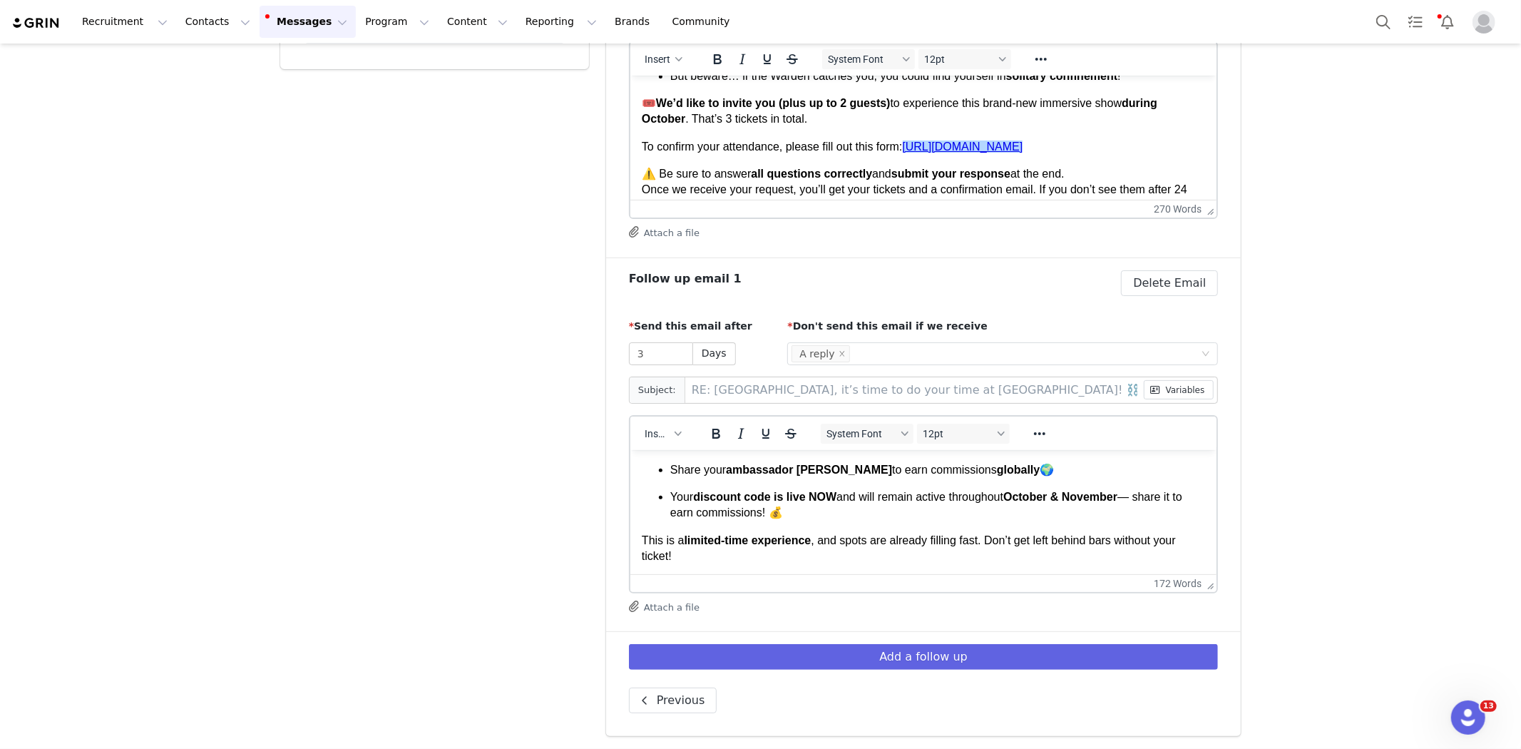
scroll to position [0, 0]
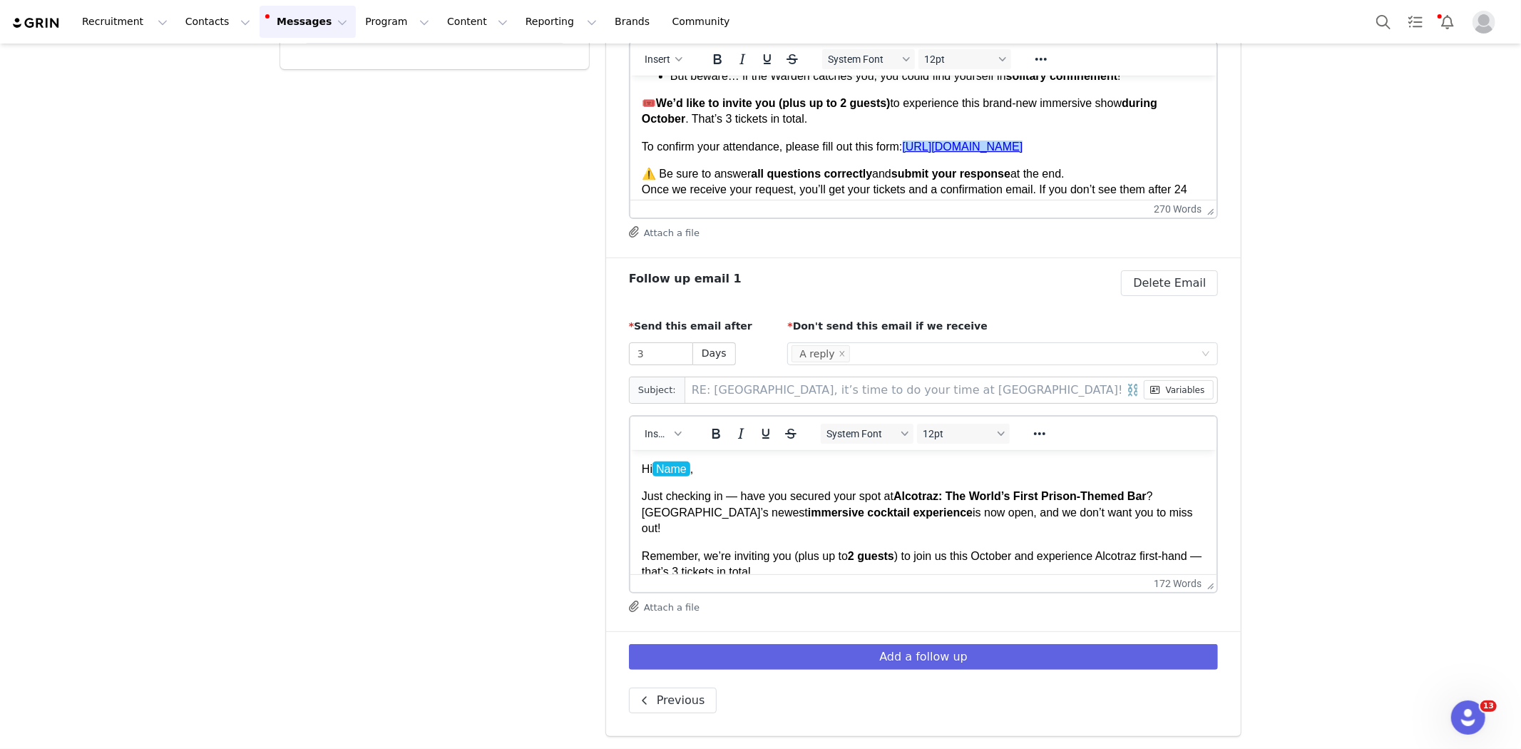
click at [707, 463] on p "Hi Name ," at bounding box center [923, 469] width 564 height 16
click at [652, 435] on span "Insert" at bounding box center [657, 433] width 25 height 11
click at [659, 482] on div "Insert Variable" at bounding box center [709, 480] width 128 height 17
select select
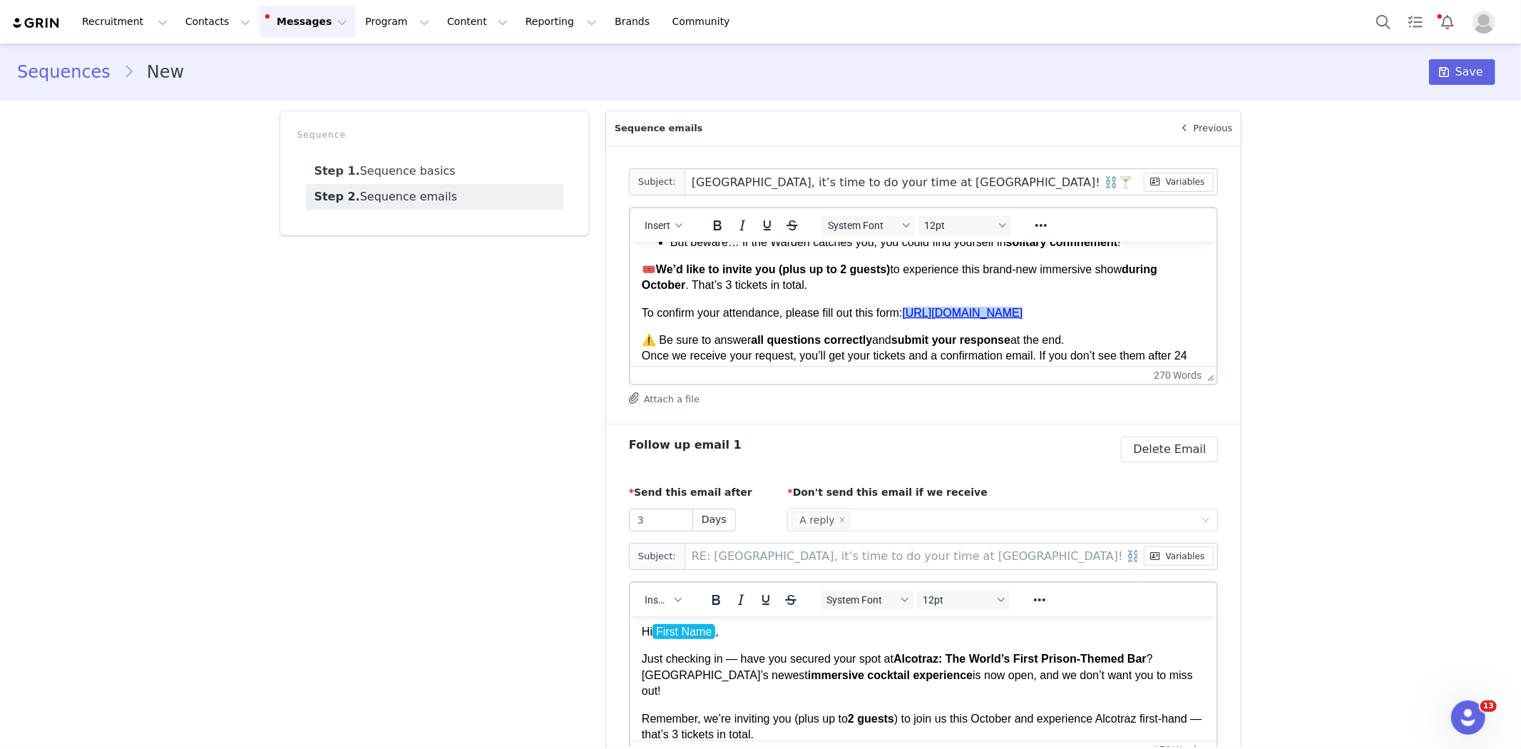
click at [866, 335] on strong "all questions correctly" at bounding box center [810, 339] width 121 height 12
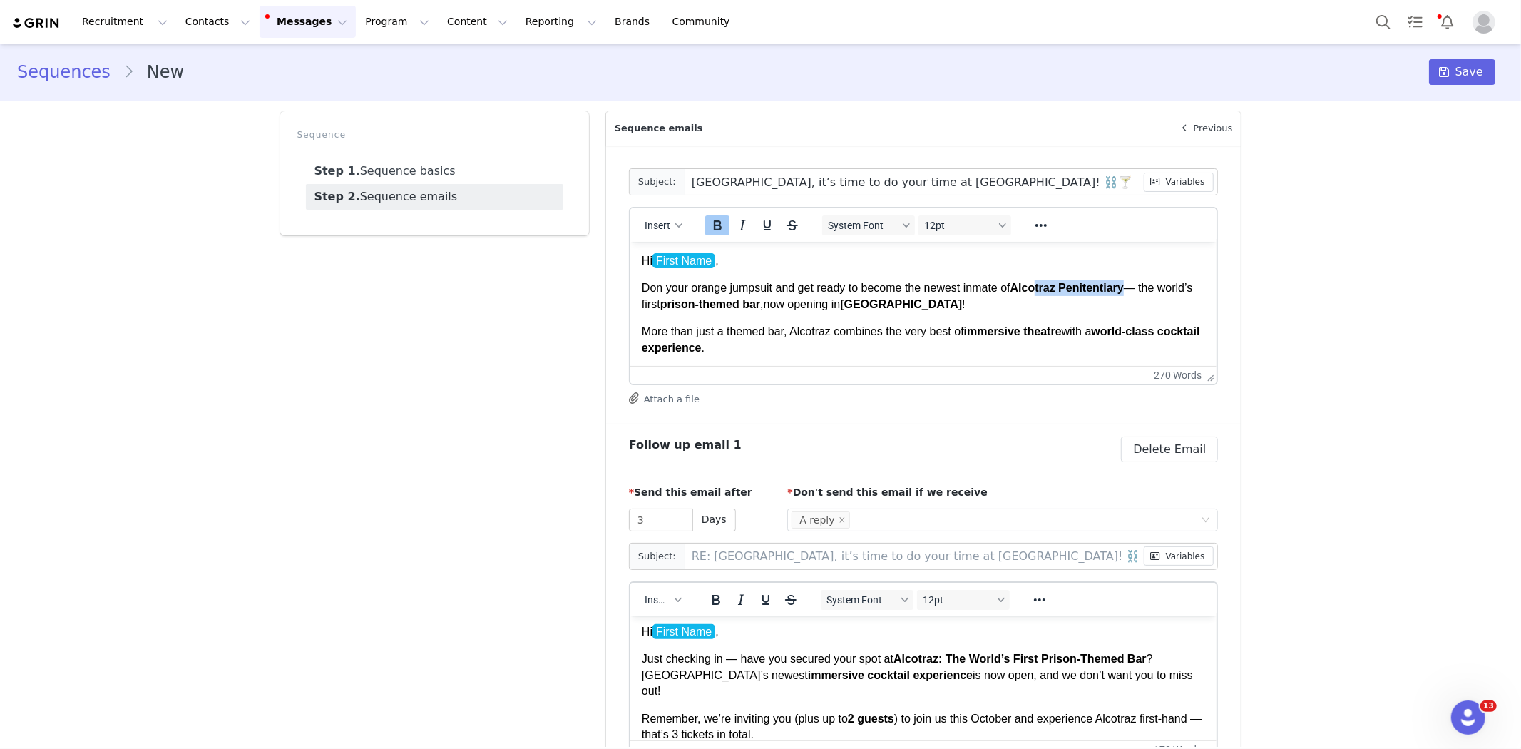
drag, startPoint x: 1126, startPoint y: 289, endPoint x: 1036, endPoint y: 284, distance: 89.9
click at [1036, 284] on strong "Alcotraz Penitentiary" at bounding box center [1066, 287] width 113 height 12
click at [1032, 219] on icon "Reveal or hide additional toolbar items" at bounding box center [1040, 225] width 17 height 17
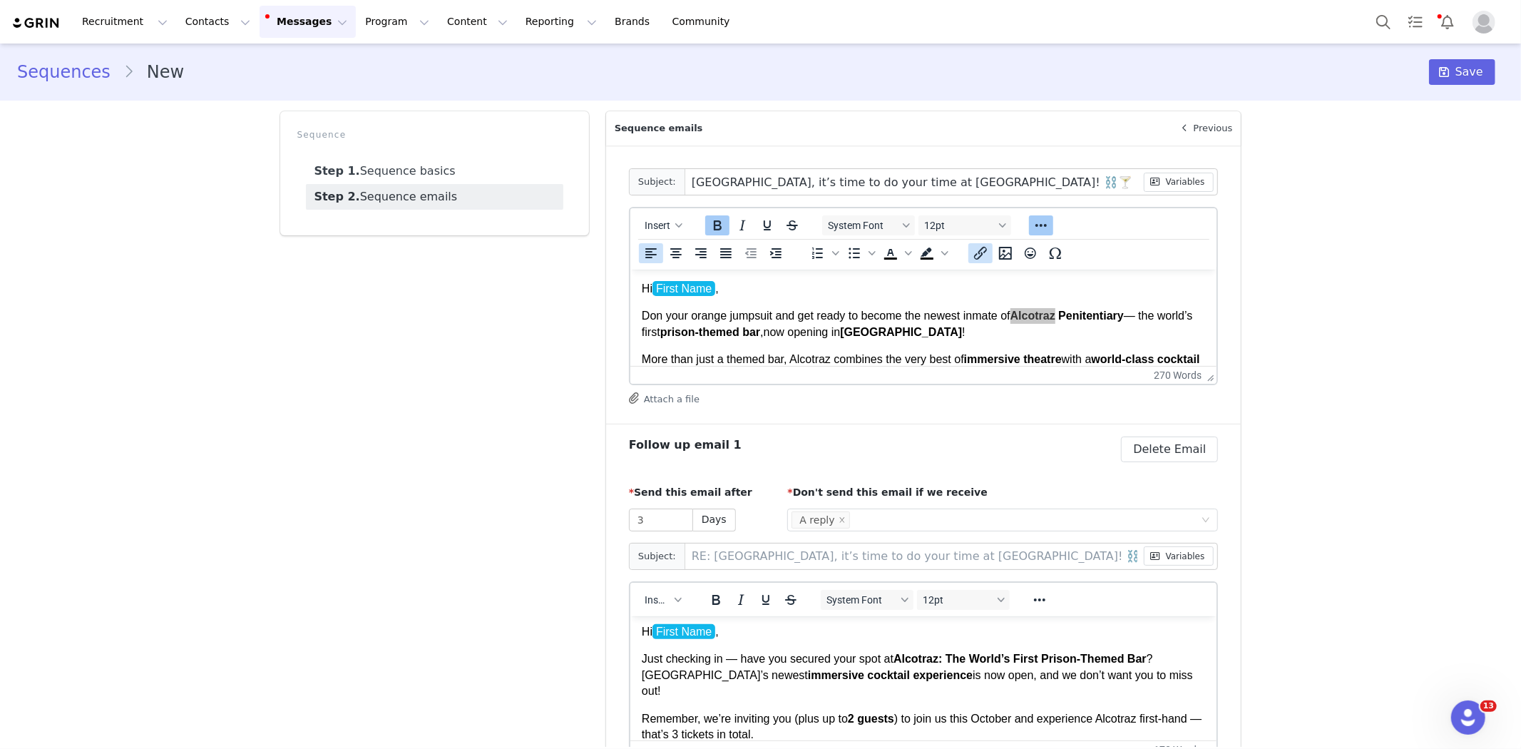
click at [972, 259] on icon "Insert/edit link" at bounding box center [980, 253] width 17 height 17
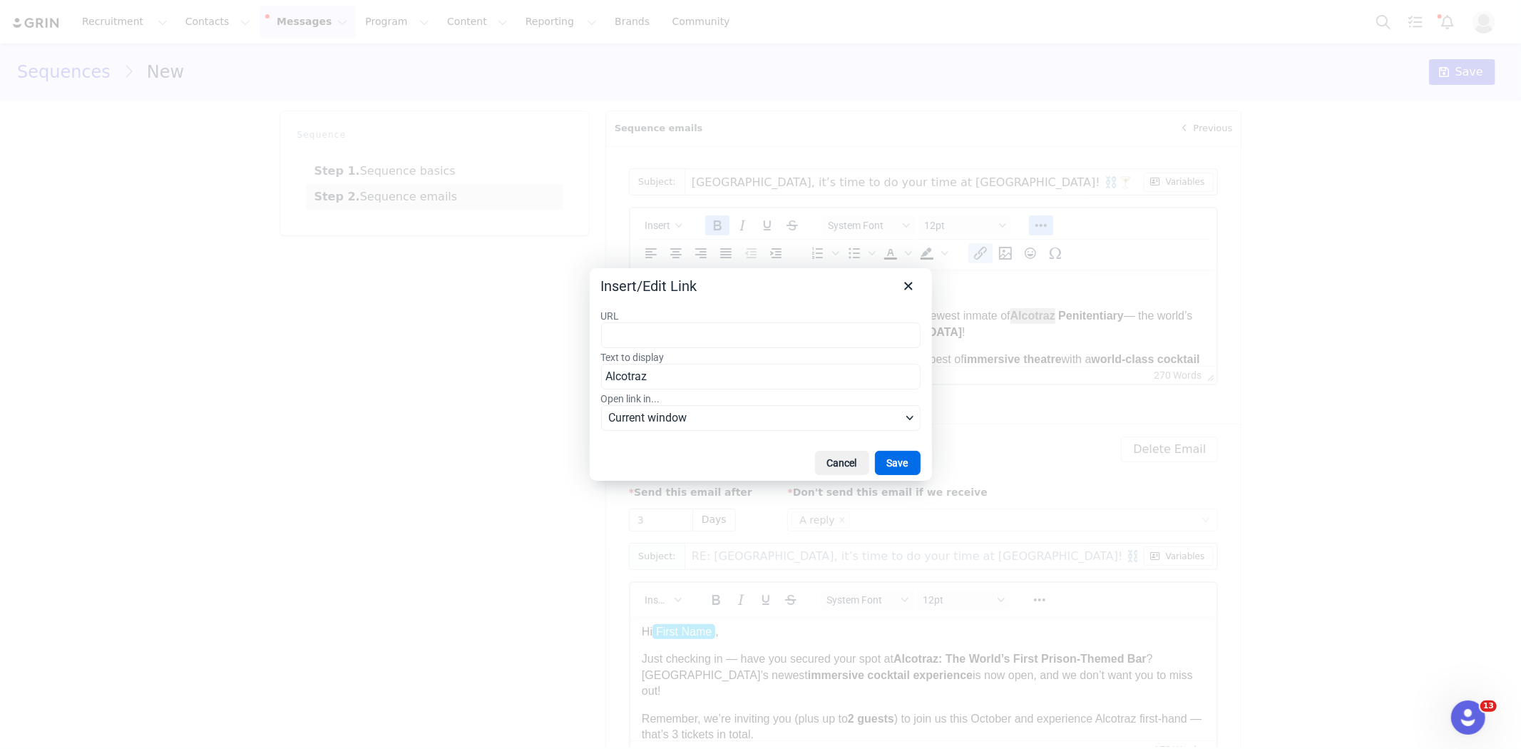
type input "https://feverup.com/m/302041"
click at [901, 459] on button "Save" at bounding box center [898, 463] width 46 height 24
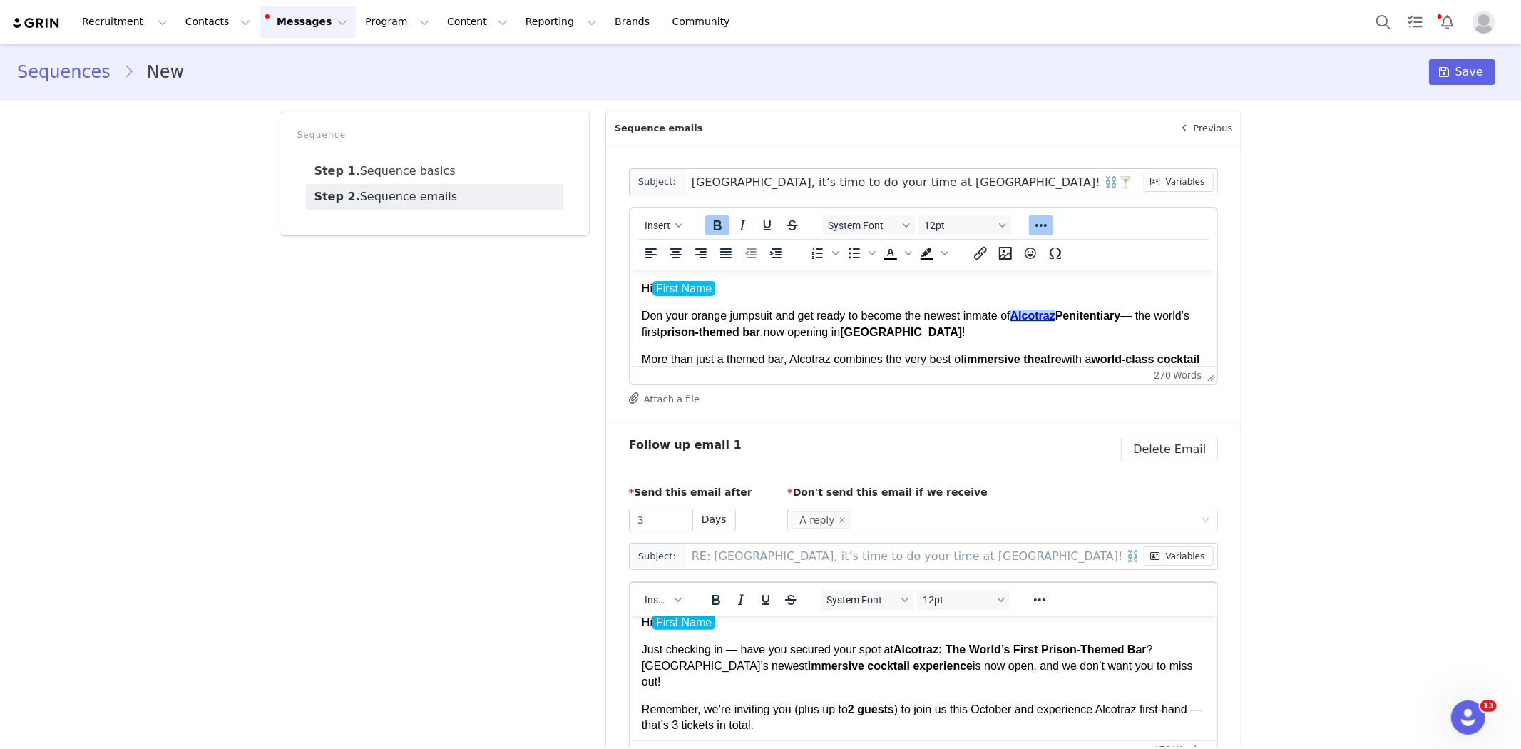
scroll to position [12, 0]
drag, startPoint x: 1131, startPoint y: 652, endPoint x: 901, endPoint y: 649, distance: 230.3
click at [901, 649] on strong "Alcotraz: The World’s First Prison-Themed Bar" at bounding box center [1019, 649] width 253 height 12
click at [1139, 652] on p "Just checking in — have you secured your spot at Alcotraz: The World’s First Pr…" at bounding box center [923, 666] width 564 height 48
drag, startPoint x: 1139, startPoint y: 652, endPoint x: 910, endPoint y: 653, distance: 229.6
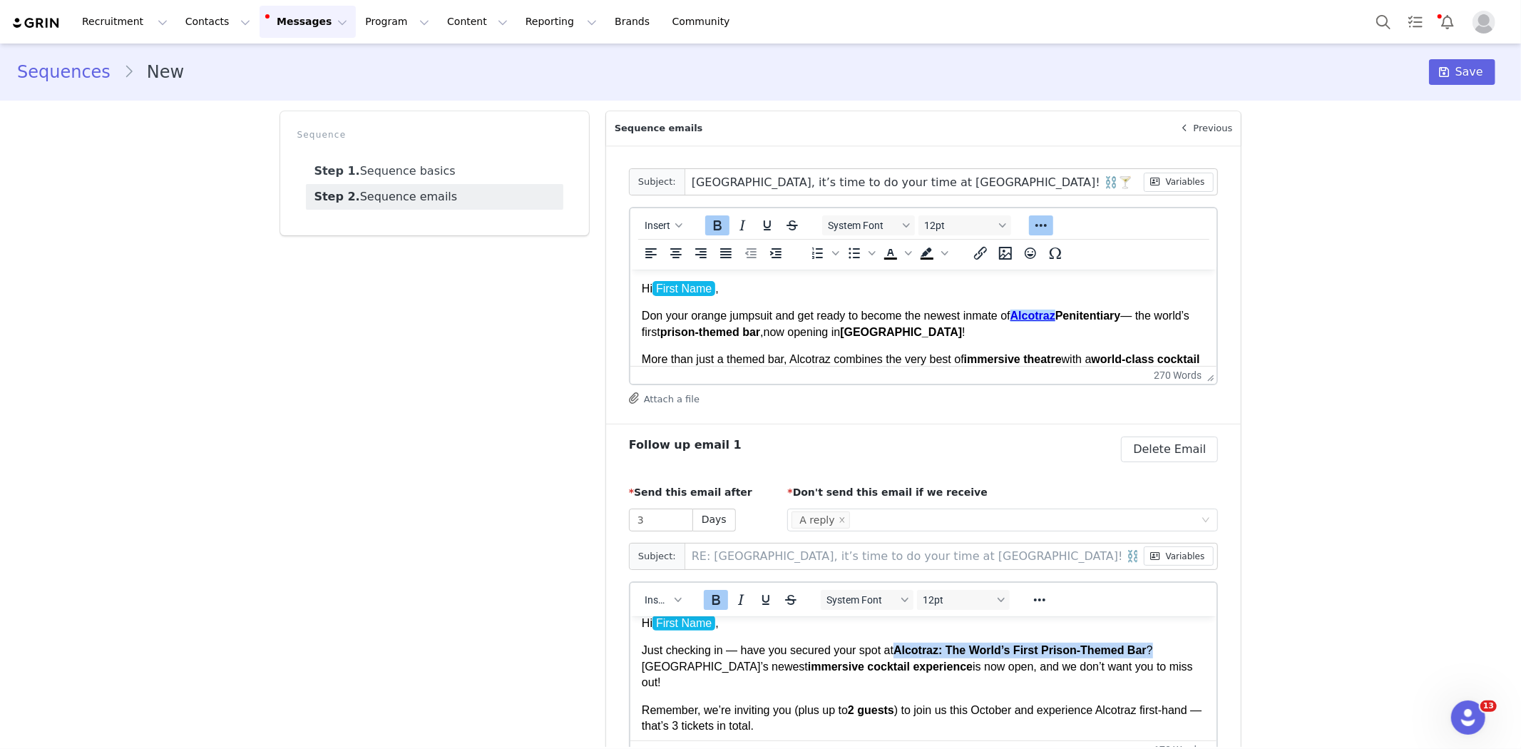
click at [910, 653] on p "Just checking in — have you secured your spot at Alcotraz: The World’s First Pr…" at bounding box center [923, 666] width 564 height 48
click at [1031, 592] on icon "Reveal or hide additional toolbar items" at bounding box center [1039, 599] width 17 height 17
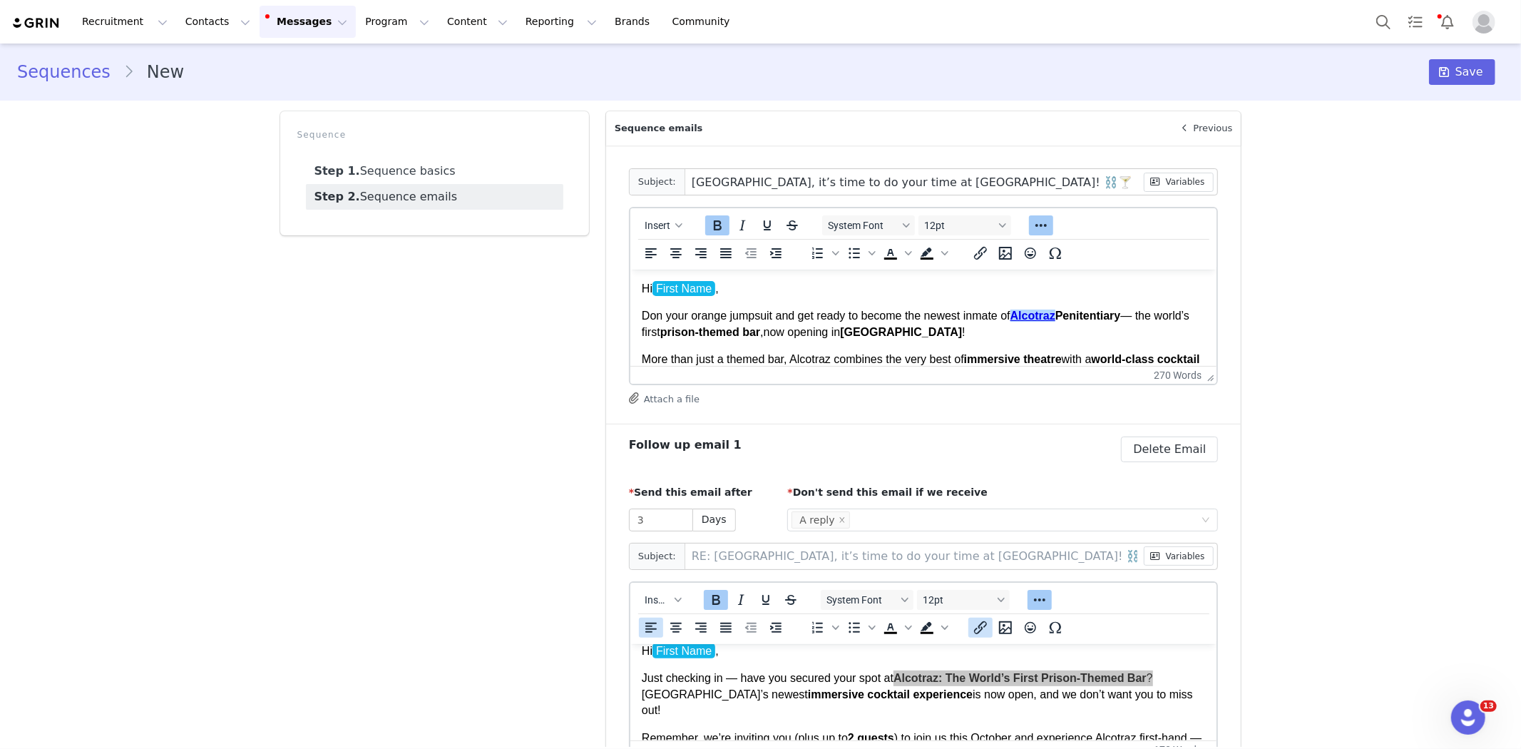
click at [974, 630] on icon "Insert/edit link" at bounding box center [980, 627] width 13 height 13
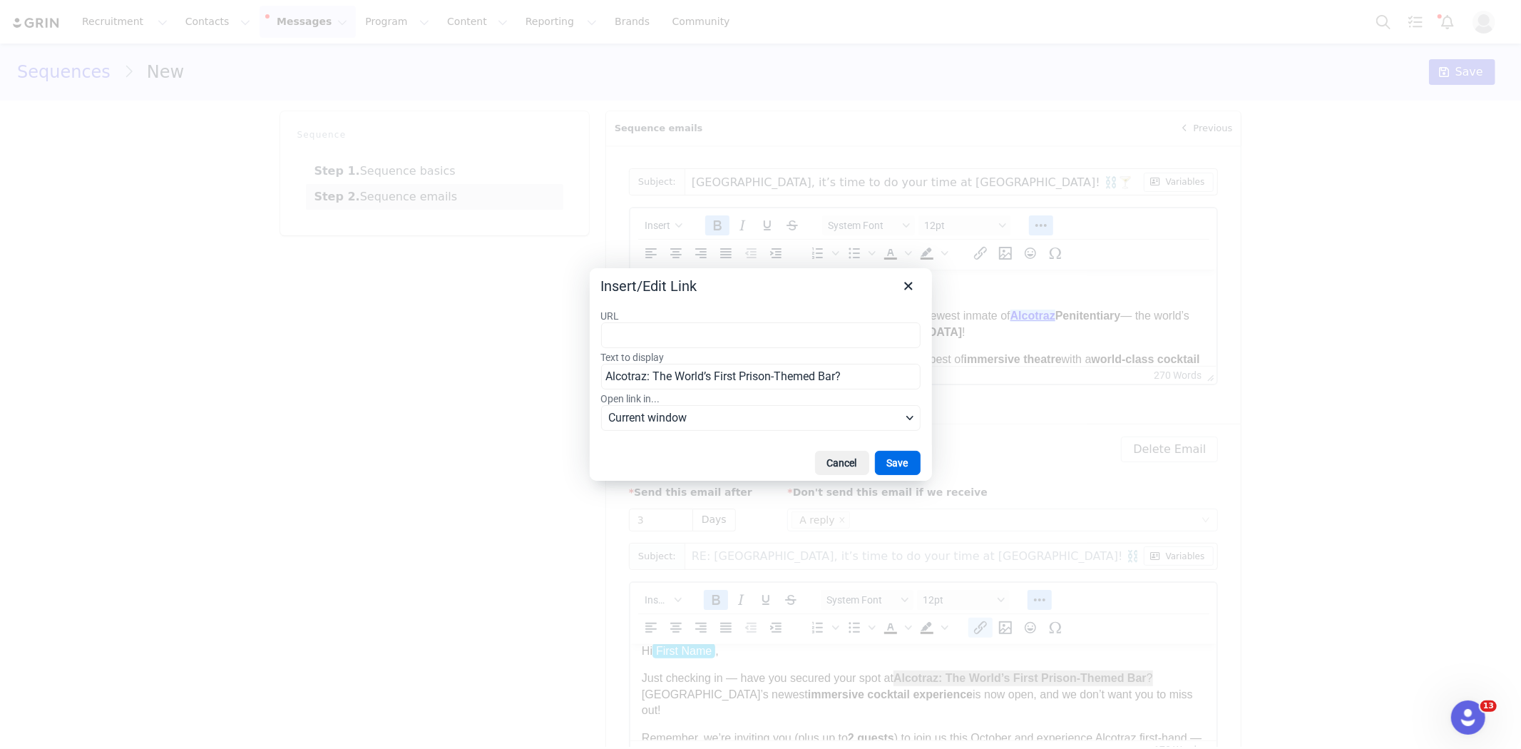
type input "https://feverup.com/m/302041"
click at [900, 461] on button "Save" at bounding box center [898, 463] width 46 height 24
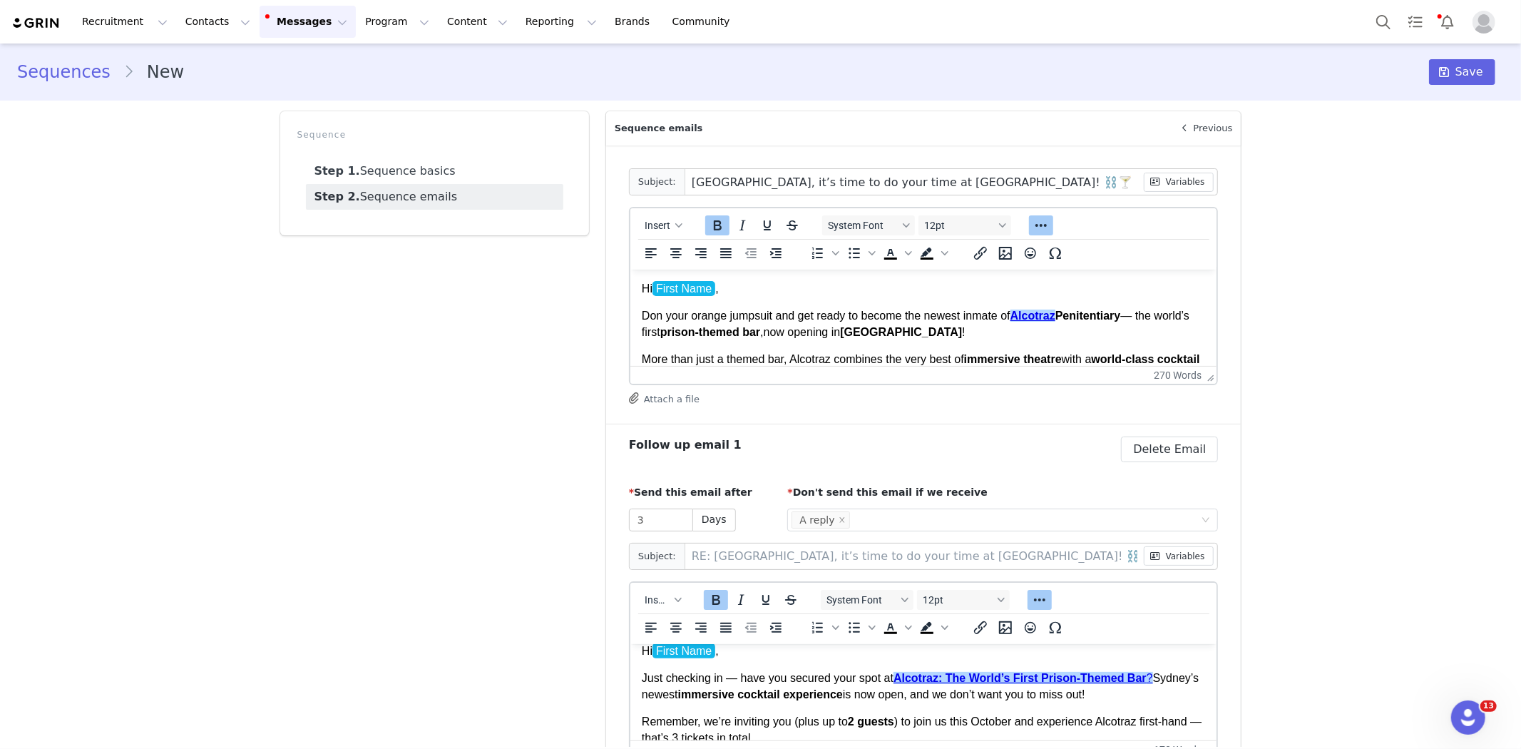
click at [496, 659] on div "Sequence Step 1. Sequence basics Step 2. Sequence emails" at bounding box center [435, 507] width 326 height 808
click at [712, 724] on p "Remember, we’re inviting you (plus up to 2 guests ) to join us this October and…" at bounding box center [923, 729] width 564 height 32
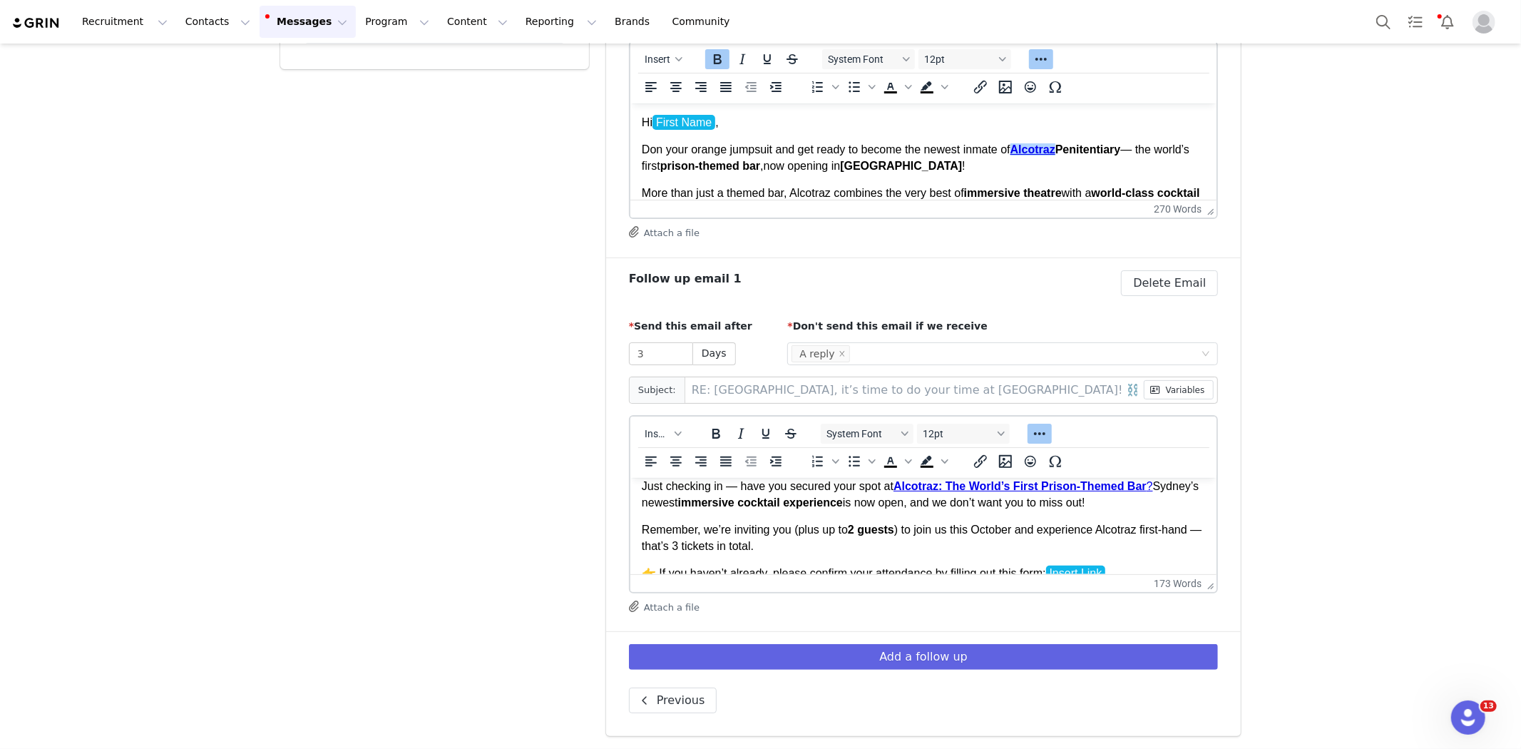
scroll to position [43, 0]
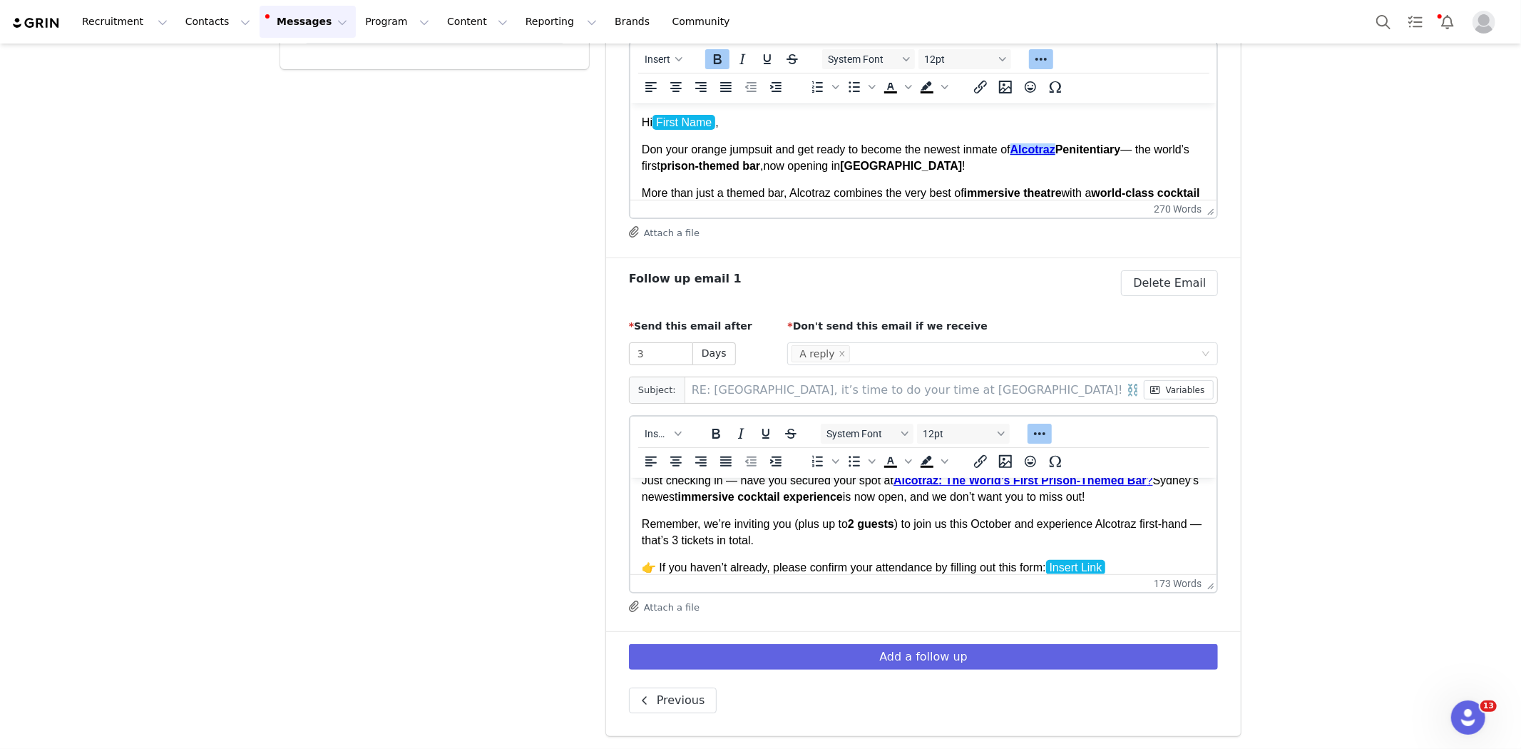
click at [1007, 561] on p "👉 If you haven’t already, please confirm your attendance by filling out this fo…" at bounding box center [923, 583] width 564 height 48
click at [1057, 164] on p "Don your orange jumpsuit and get ready to become the newest inmate of Alcotraz …" at bounding box center [923, 157] width 564 height 32
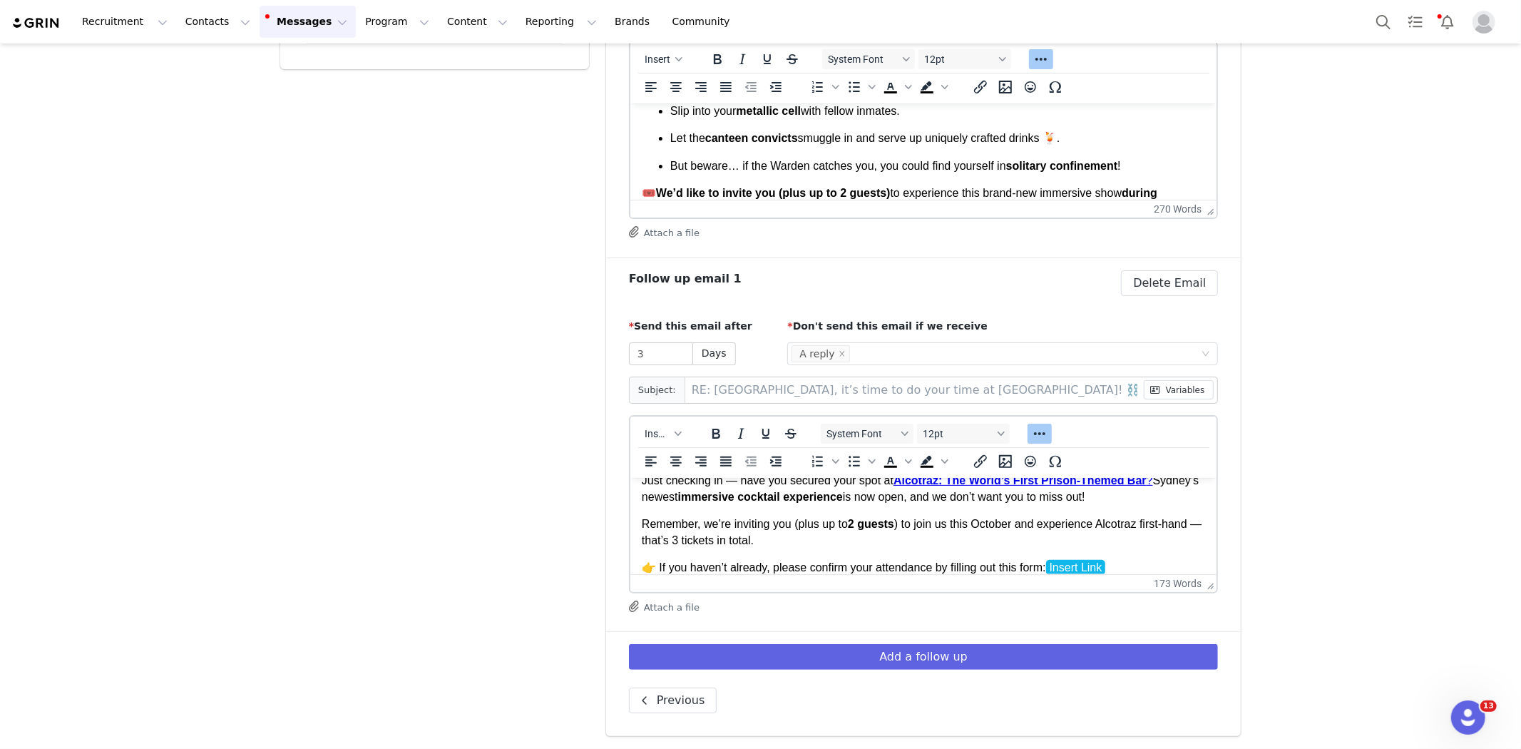
scroll to position [181, 0]
click at [1054, 137] on p "Let the canteen convicts smuggle in and serve up uniquely crafted drinks 🍹." at bounding box center [936, 137] width 535 height 16
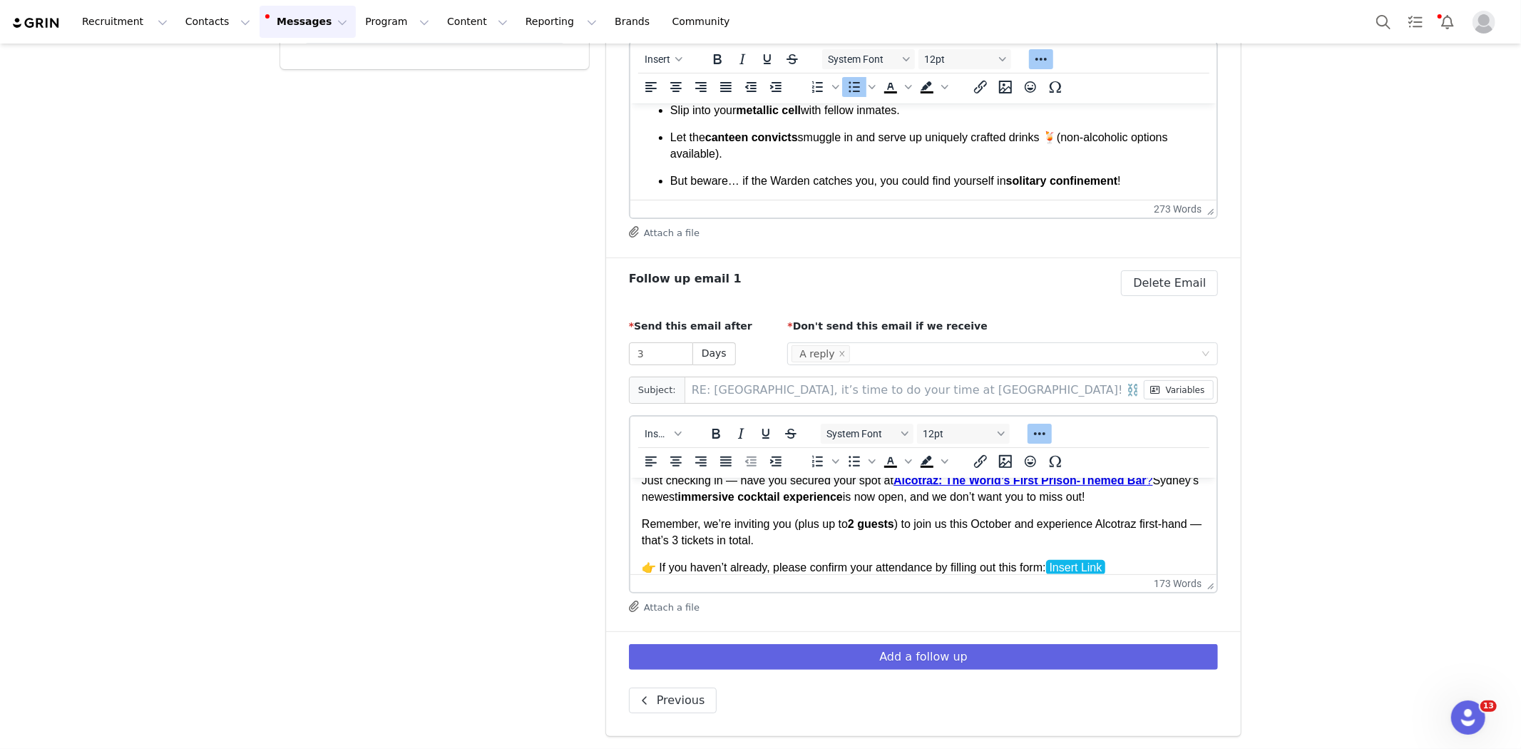
drag, startPoint x: 1057, startPoint y: 140, endPoint x: 1071, endPoint y: 150, distance: 16.8
click at [1071, 150] on p "Let the canteen convicts smuggle in and serve up uniquely crafted drinks 🍹(non-…" at bounding box center [936, 145] width 535 height 32
copy p "non-alcoholic options available)."
click at [438, 400] on div "Sequence Step 1. Sequence basics Step 2. Sequence emails" at bounding box center [435, 341] width 326 height 808
click at [659, 354] on input "3" at bounding box center [661, 353] width 63 height 21
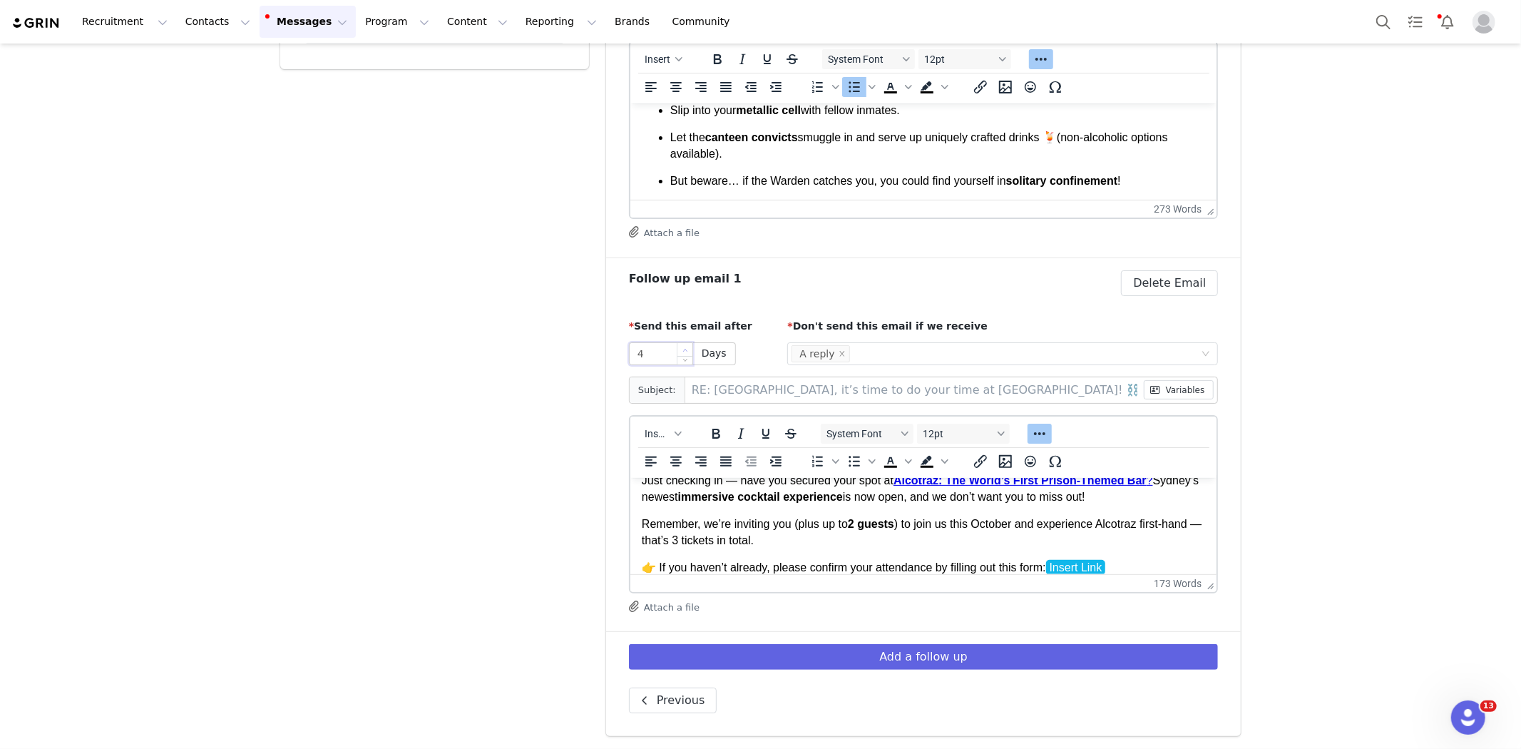
click at [677, 349] on span "Increase Value" at bounding box center [684, 349] width 15 height 13
type input "7"
click at [677, 349] on span "Increase Value" at bounding box center [684, 349] width 15 height 13
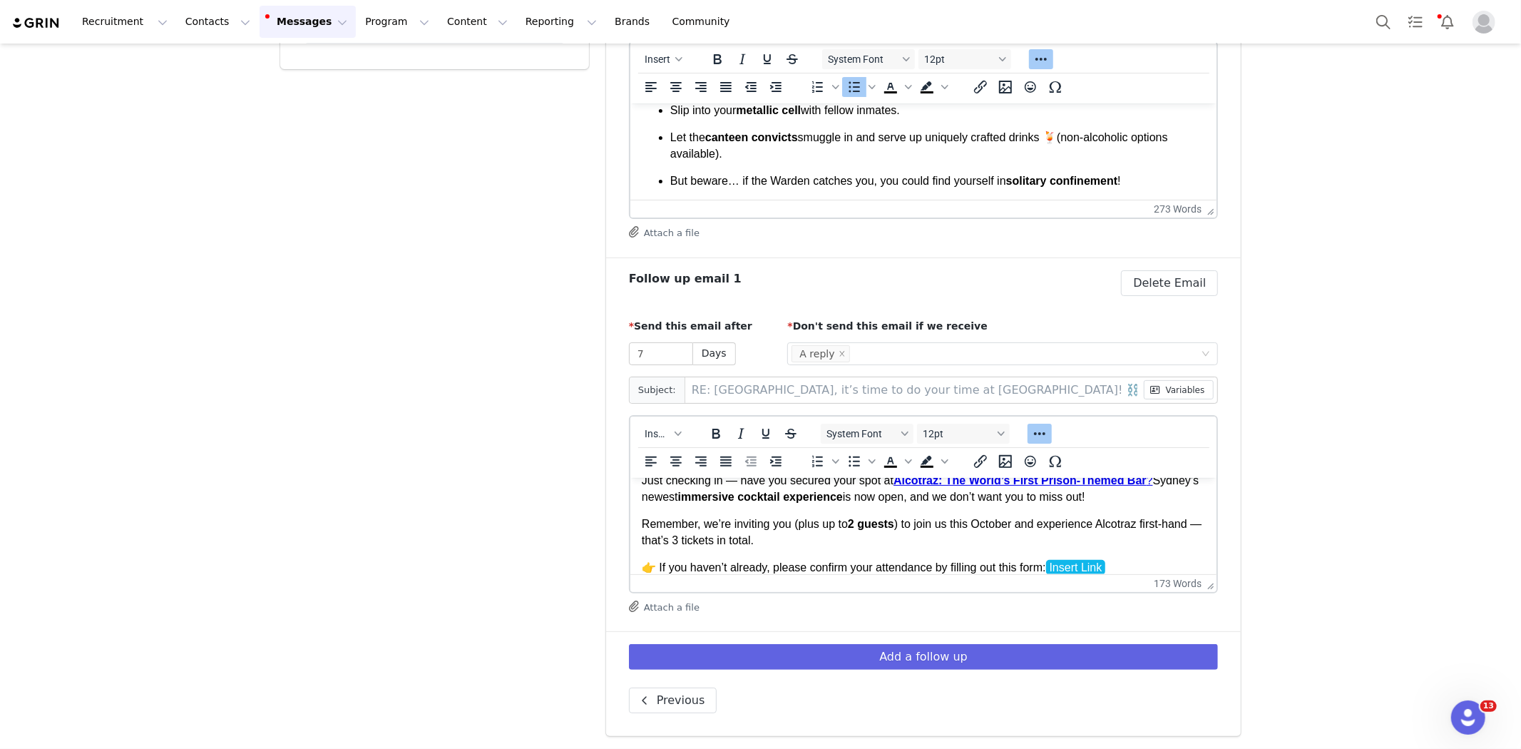
click at [758, 540] on p "Remember, we’re inviting you (plus up to 2 guests ) to join us this October and…" at bounding box center [923, 531] width 564 height 32
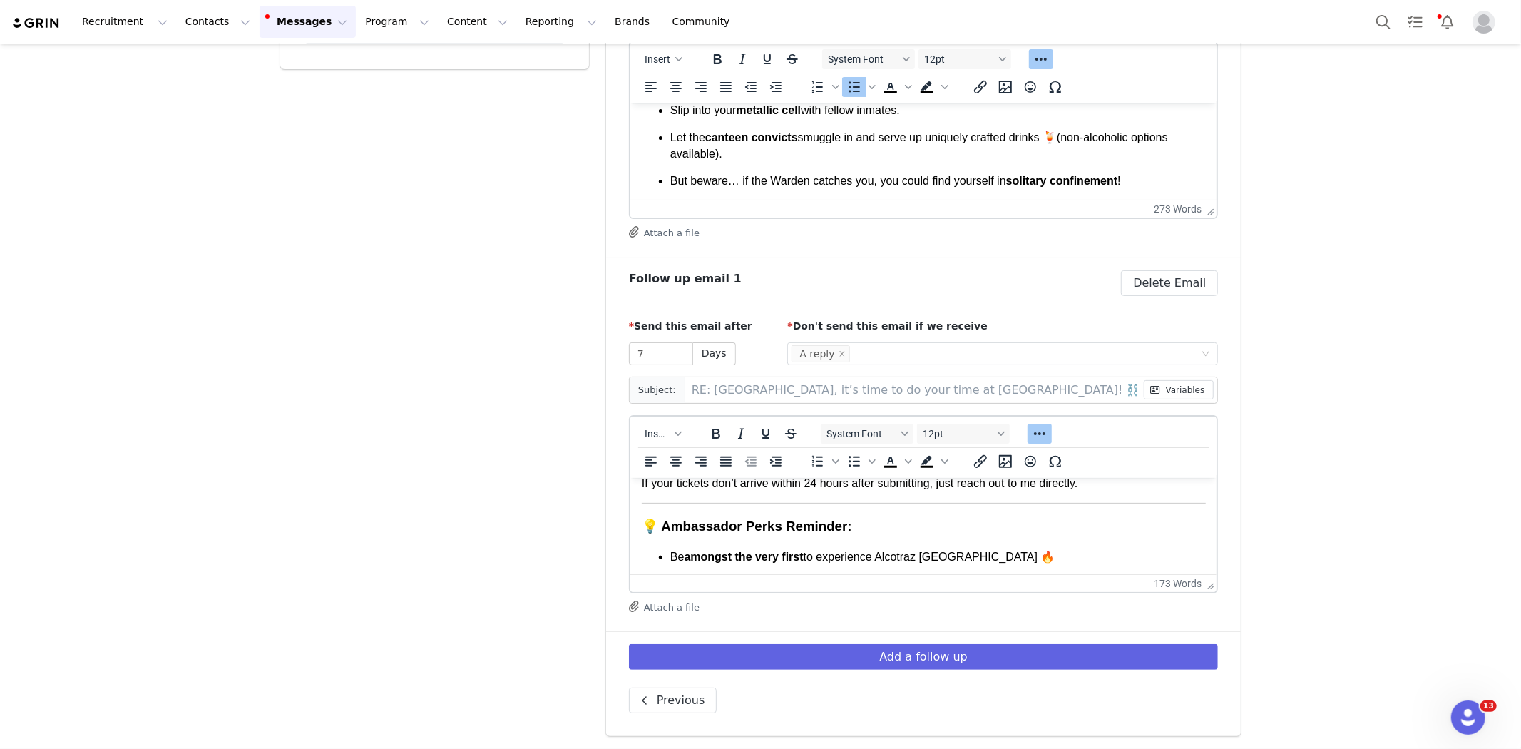
scroll to position [160, 0]
click at [642, 525] on h3 "💡 Ambassador Perks Reminder:" at bounding box center [923, 524] width 564 height 19
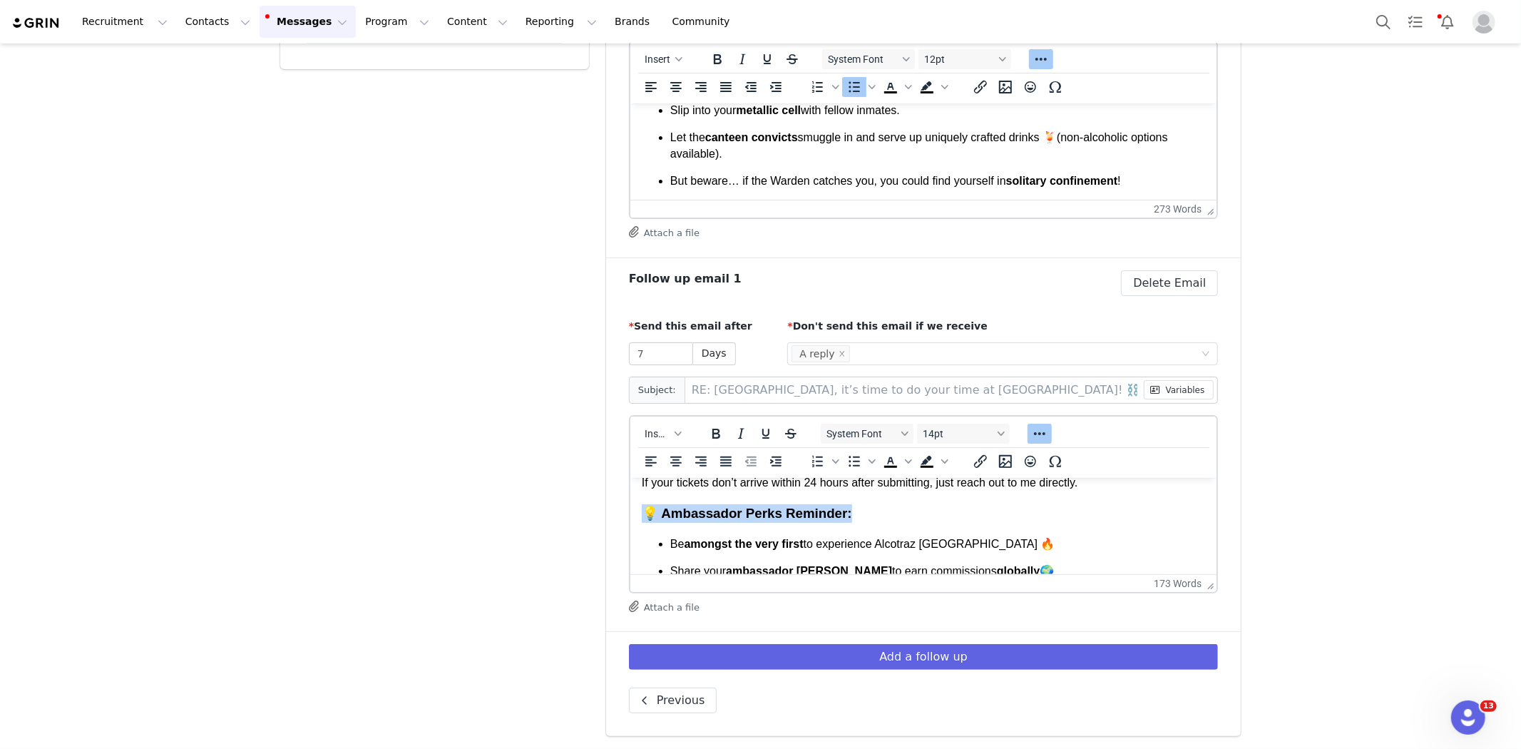
drag, startPoint x: 875, startPoint y: 513, endPoint x: 633, endPoint y: 499, distance: 242.1
click at [633, 499] on html "Hi First Name , Just checking in — have you secured your spot at Alcotraz: The …" at bounding box center [923, 511] width 587 height 388
click at [929, 429] on span "14pt" at bounding box center [958, 433] width 70 height 11
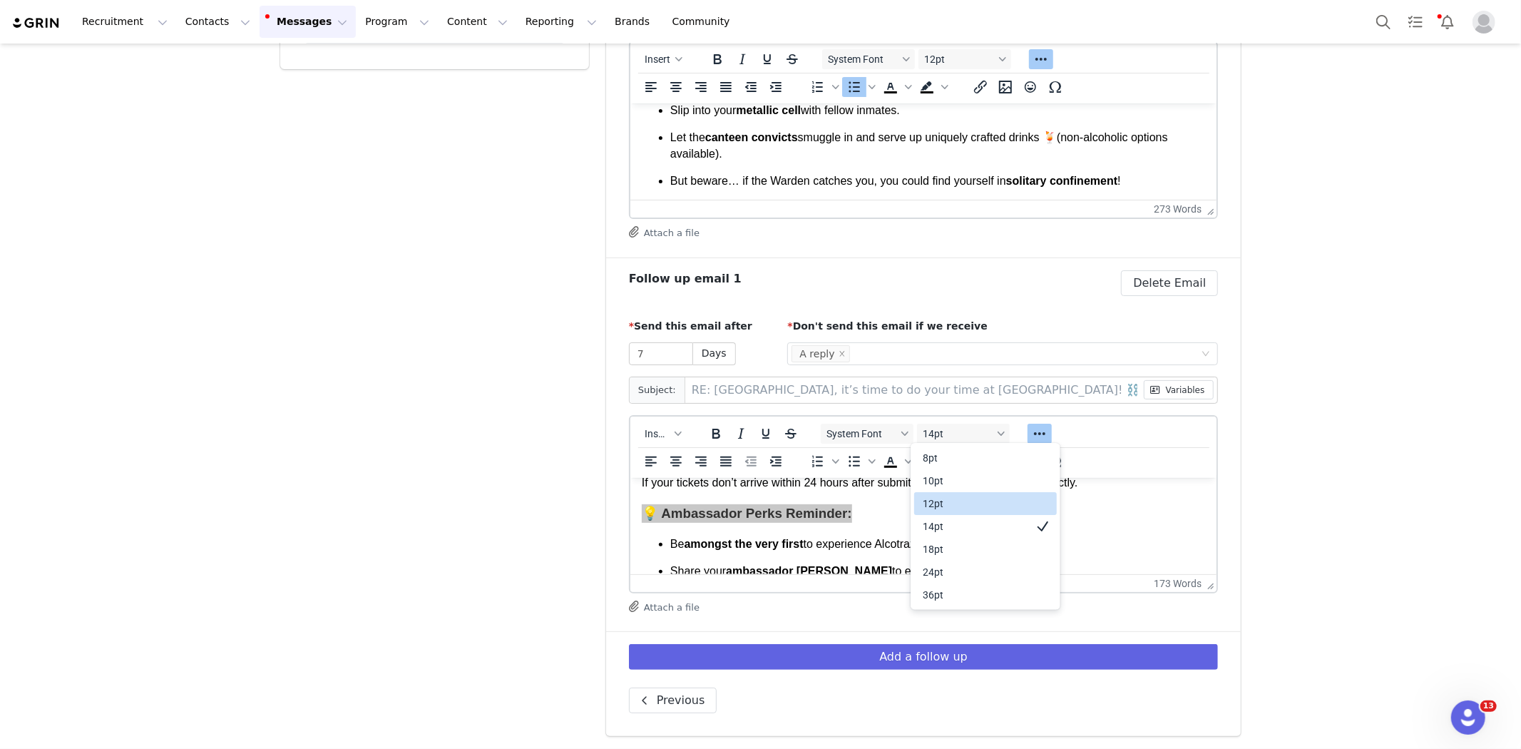
click at [950, 510] on div "12pt" at bounding box center [976, 503] width 106 height 17
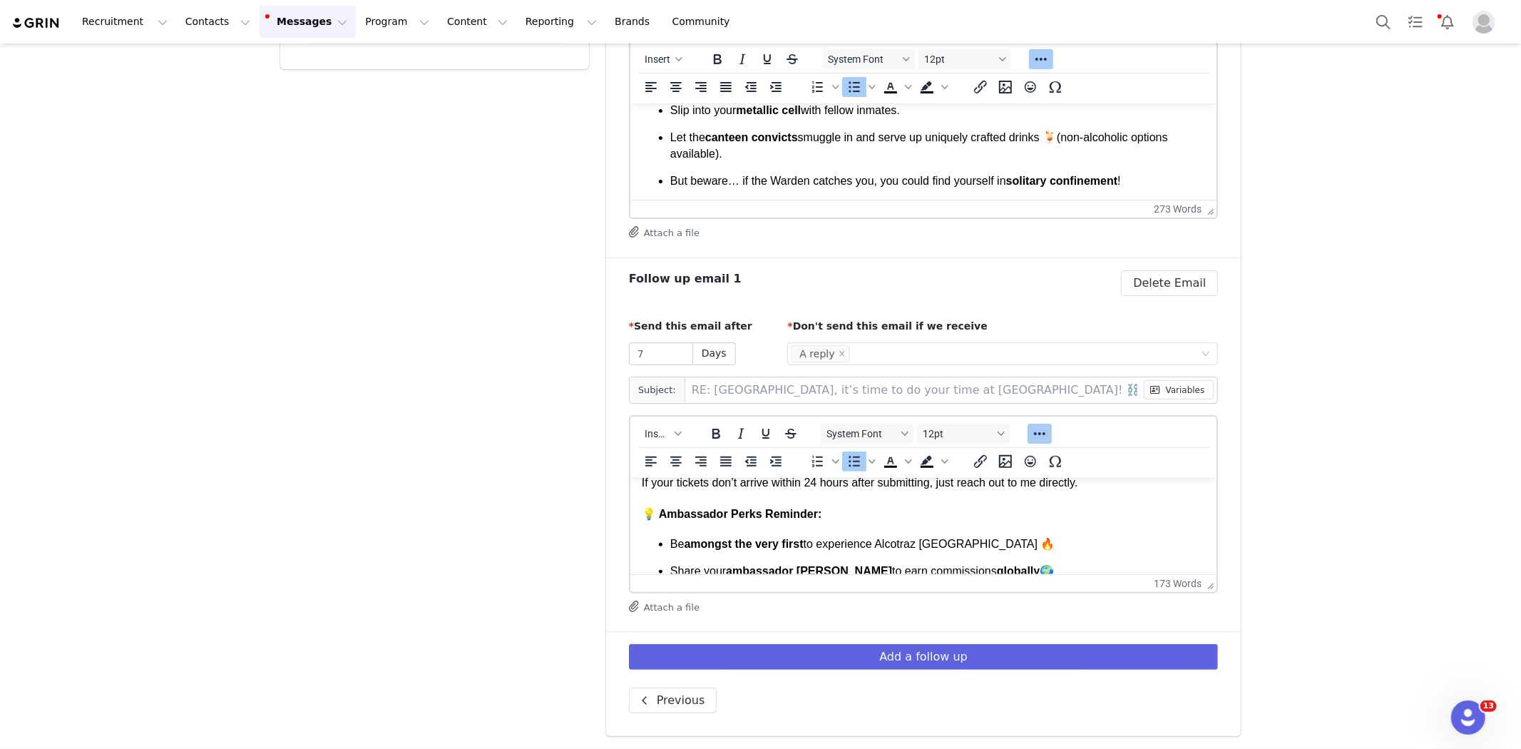
click at [941, 523] on body "Hi First Name , Just checking in — have you secured your spot at Alcotraz: The …" at bounding box center [923, 510] width 564 height 365
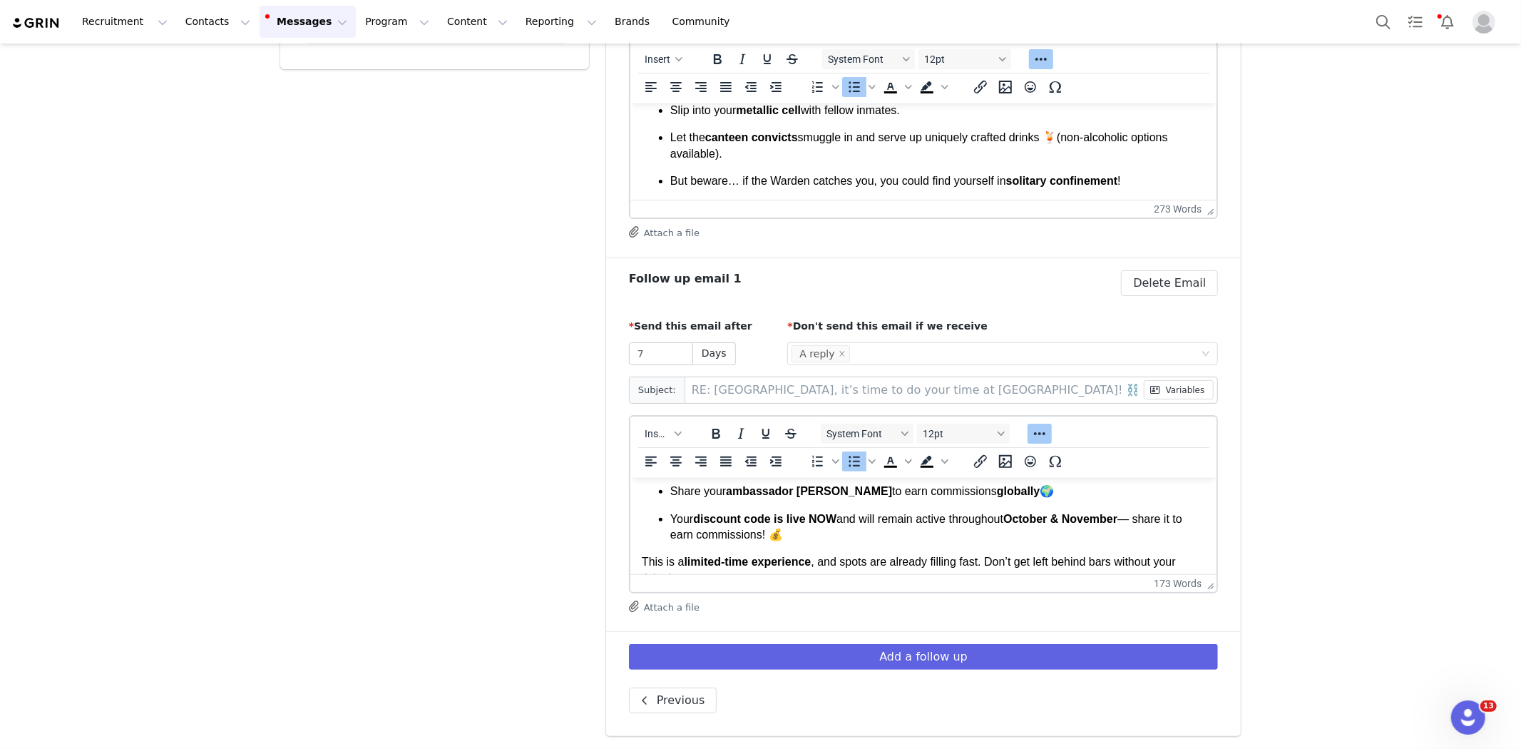
scroll to position [289, 0]
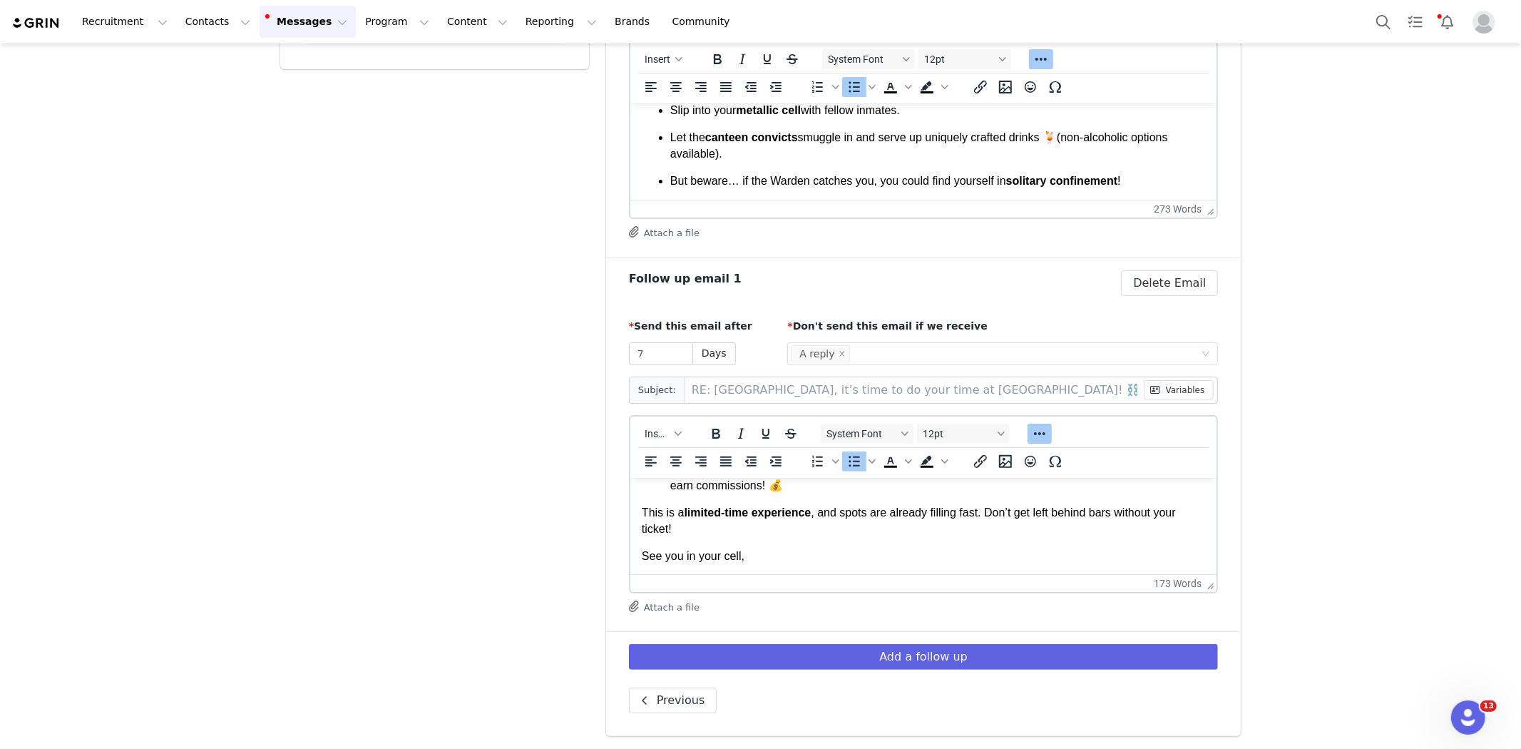
click at [794, 549] on p "See you in your cell," at bounding box center [923, 556] width 564 height 16
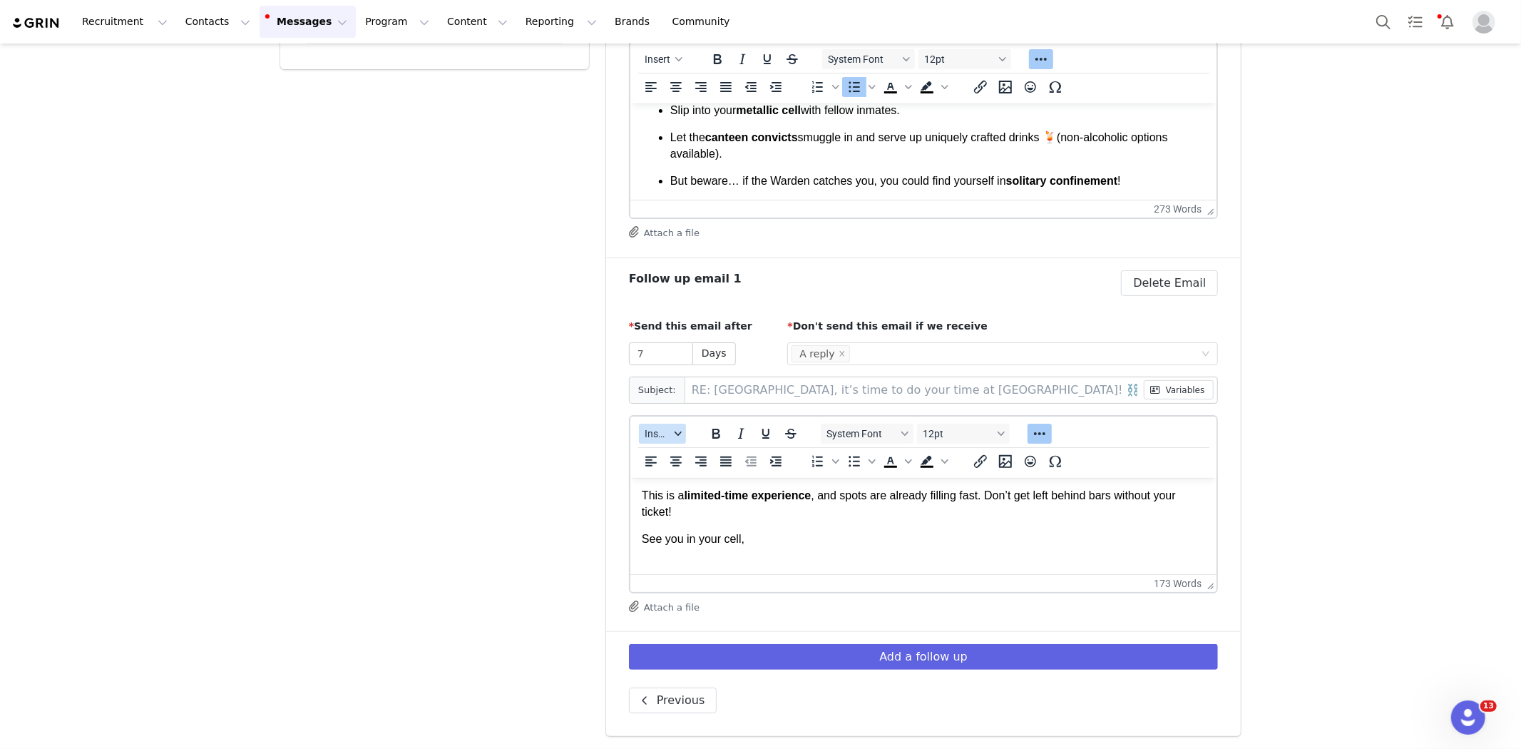
click at [656, 431] on span "Insert" at bounding box center [657, 433] width 25 height 11
click at [668, 500] on div "Insert Signature" at bounding box center [709, 503] width 128 height 17
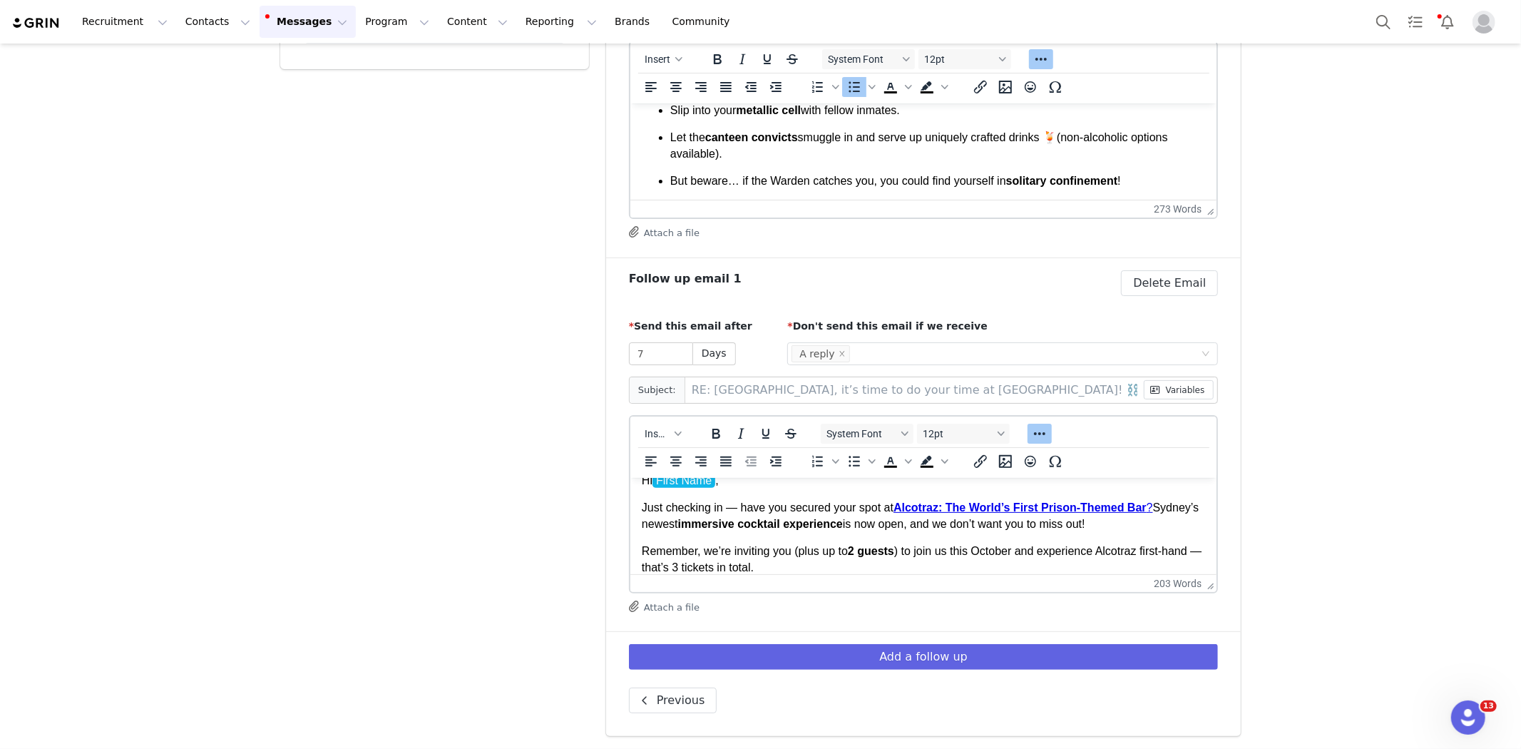
scroll to position [17, 0]
click at [1107, 527] on p "Just checking in — have you secured your spot at Alcotraz: The World’s First Pr…" at bounding box center [923, 514] width 564 height 32
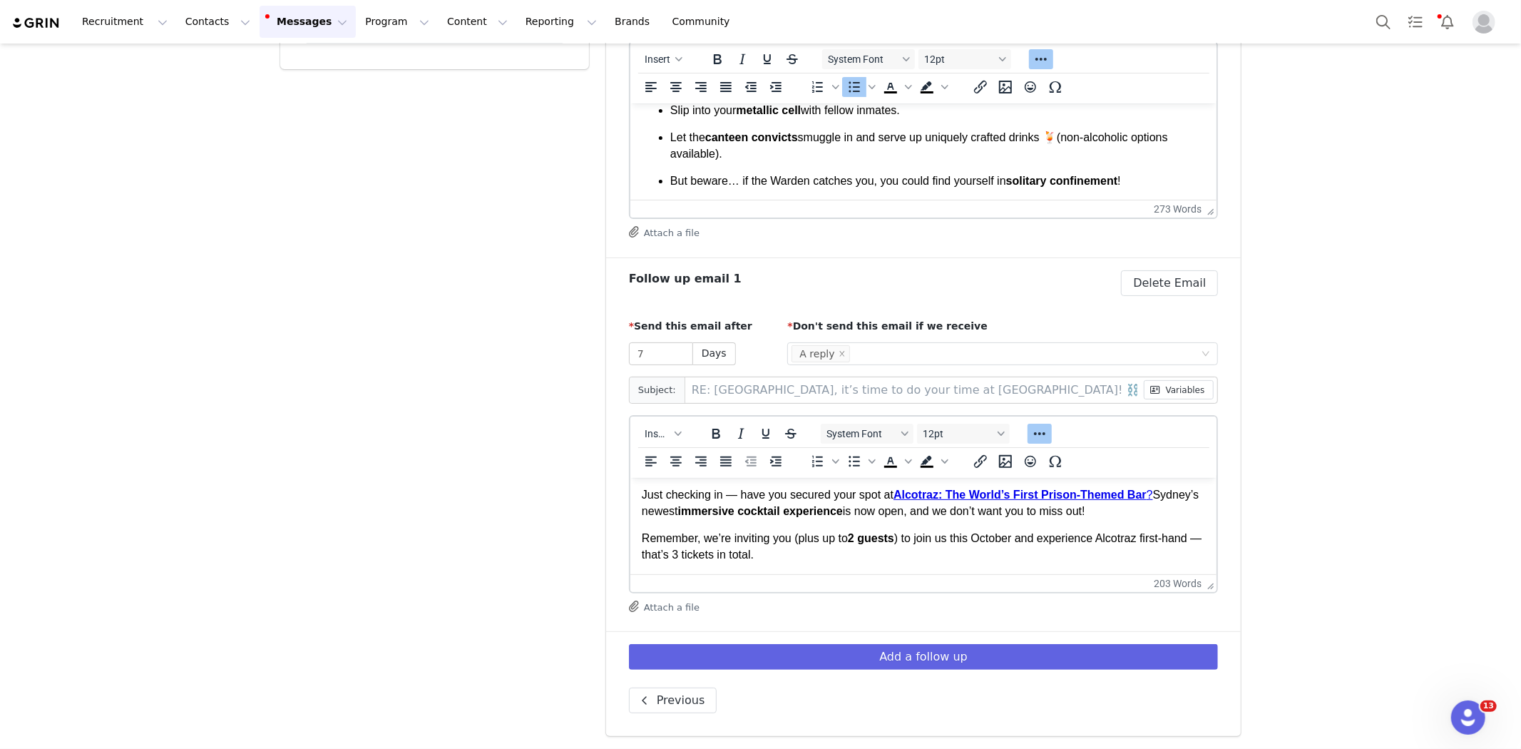
scroll to position [30, 0]
click at [796, 555] on p "Remember, we’re inviting you (plus up to 2 guests ) to join us this October and…" at bounding box center [923, 545] width 564 height 32
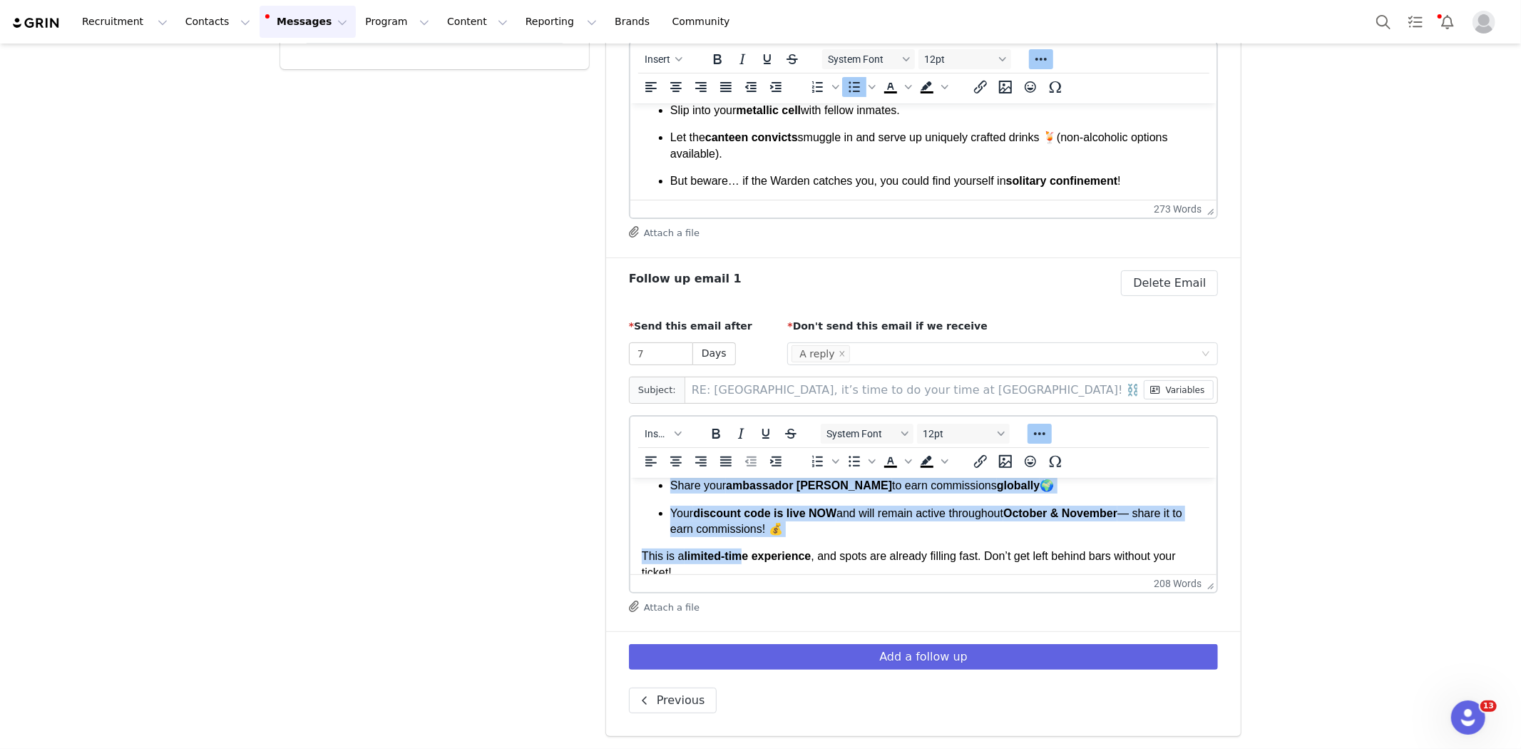
drag, startPoint x: 1004, startPoint y: 551, endPoint x: 748, endPoint y: 565, distance: 256.3
click at [748, 565] on body "Hi First Name , Just checking in — have you secured your spot at Alcotraz: The …" at bounding box center [923, 524] width 564 height 565
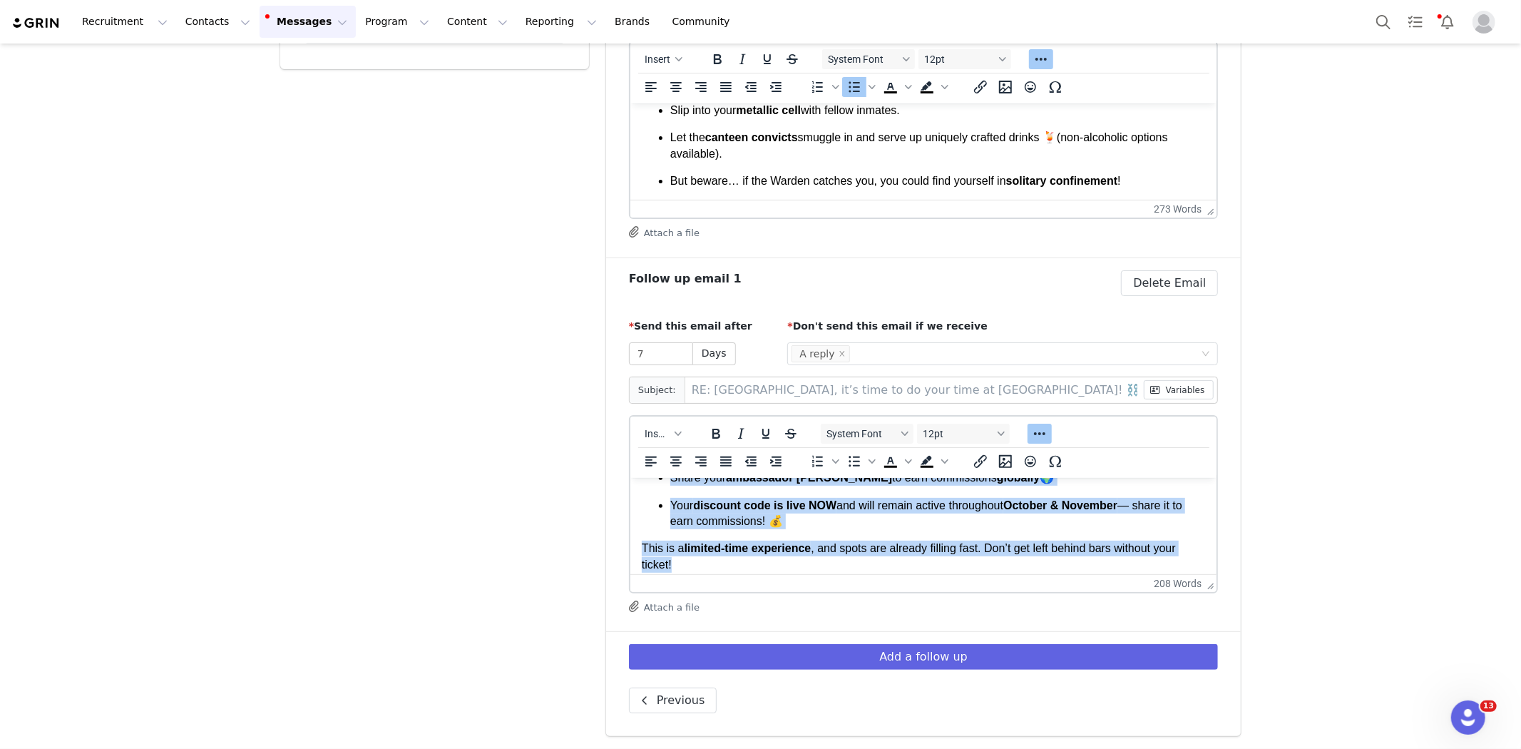
click at [748, 565] on p "This is a limited-time experience , and spots are already filling fast. Don’t g…" at bounding box center [923, 556] width 564 height 32
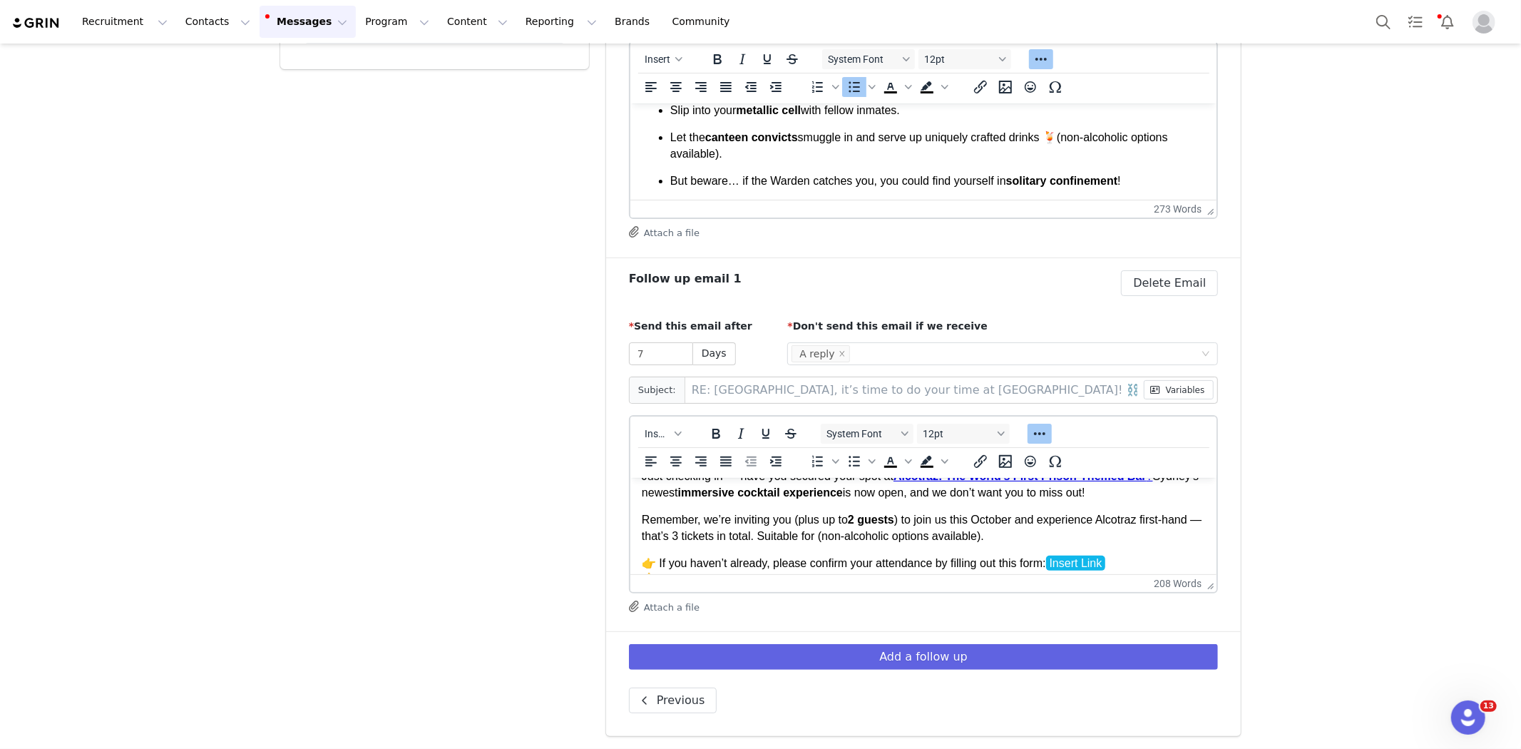
scroll to position [51, 0]
drag, startPoint x: 1005, startPoint y: 534, endPoint x: 821, endPoint y: 530, distance: 184.0
click at [821, 530] on p "Remember, we’re inviting you (plus up to 2 guests ) to join us this October and…" at bounding box center [923, 524] width 564 height 32
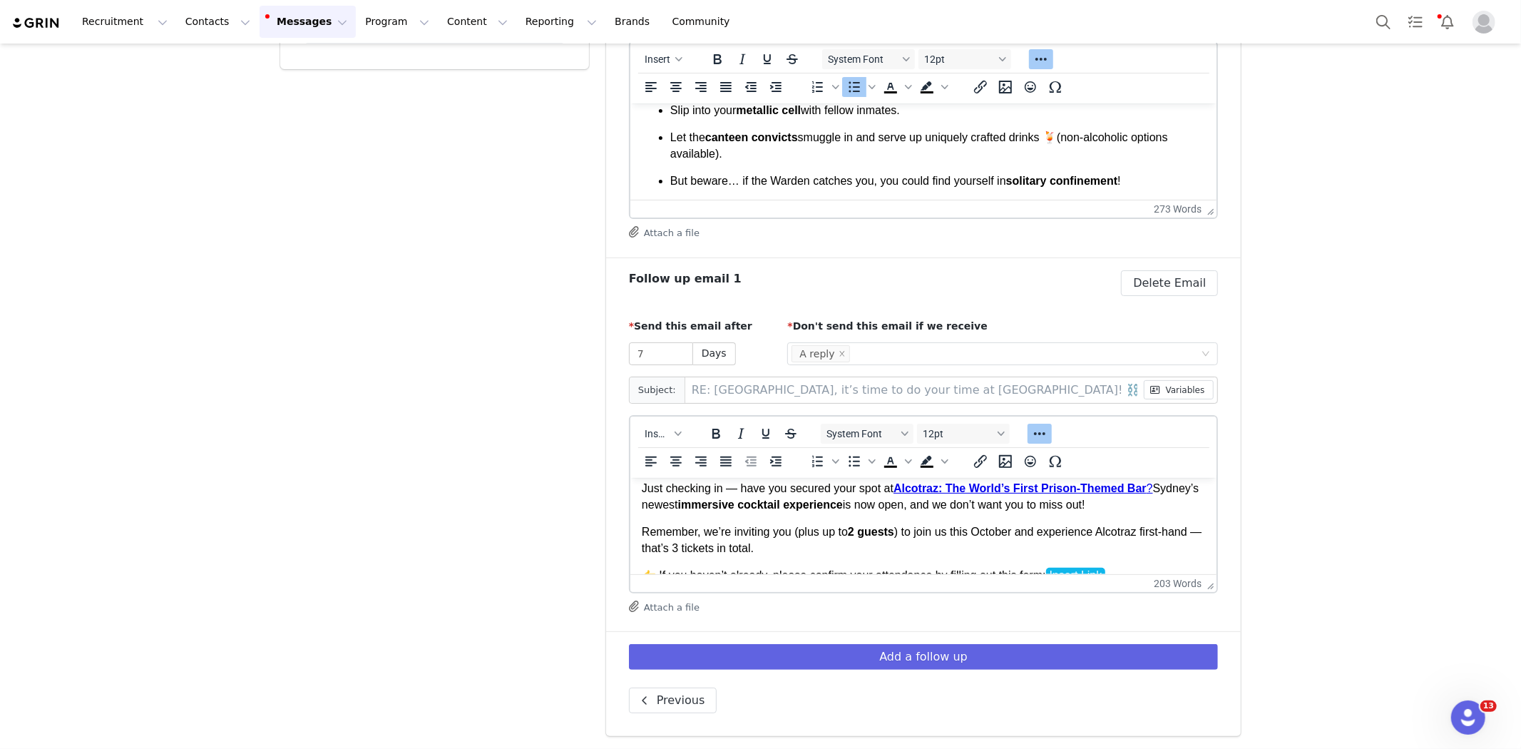
scroll to position [34, 0]
click at [841, 508] on p "Just checking in — have you secured your spot at Alcotraz: The World’s First Pr…" at bounding box center [923, 498] width 564 height 32
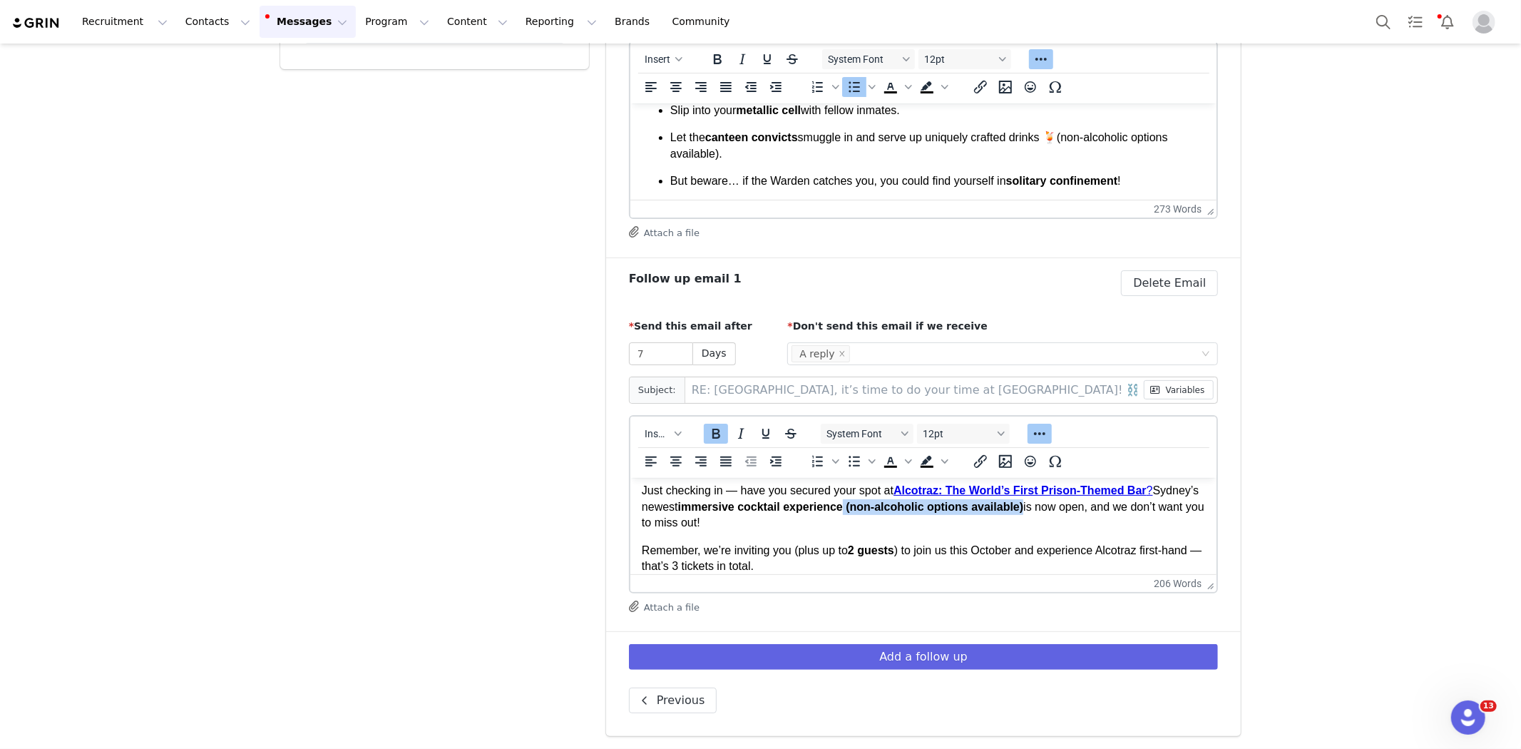
drag, startPoint x: 1020, startPoint y: 510, endPoint x: 841, endPoint y: 508, distance: 179.0
click at [841, 508] on p "Just checking in — have you secured your spot at Alcotraz: The World’s First Pr…" at bounding box center [923, 506] width 564 height 48
click at [714, 438] on icon "Bold" at bounding box center [715, 433] width 17 height 17
click at [865, 538] on body "Hi First Name , Just checking in — have you secured your spot at Alcotraz: The …" at bounding box center [923, 745] width 564 height 581
click at [842, 508] on p "Just checking in — have you secured your spot at Alcotraz: The World’s First Pr…" at bounding box center [923, 506] width 564 height 48
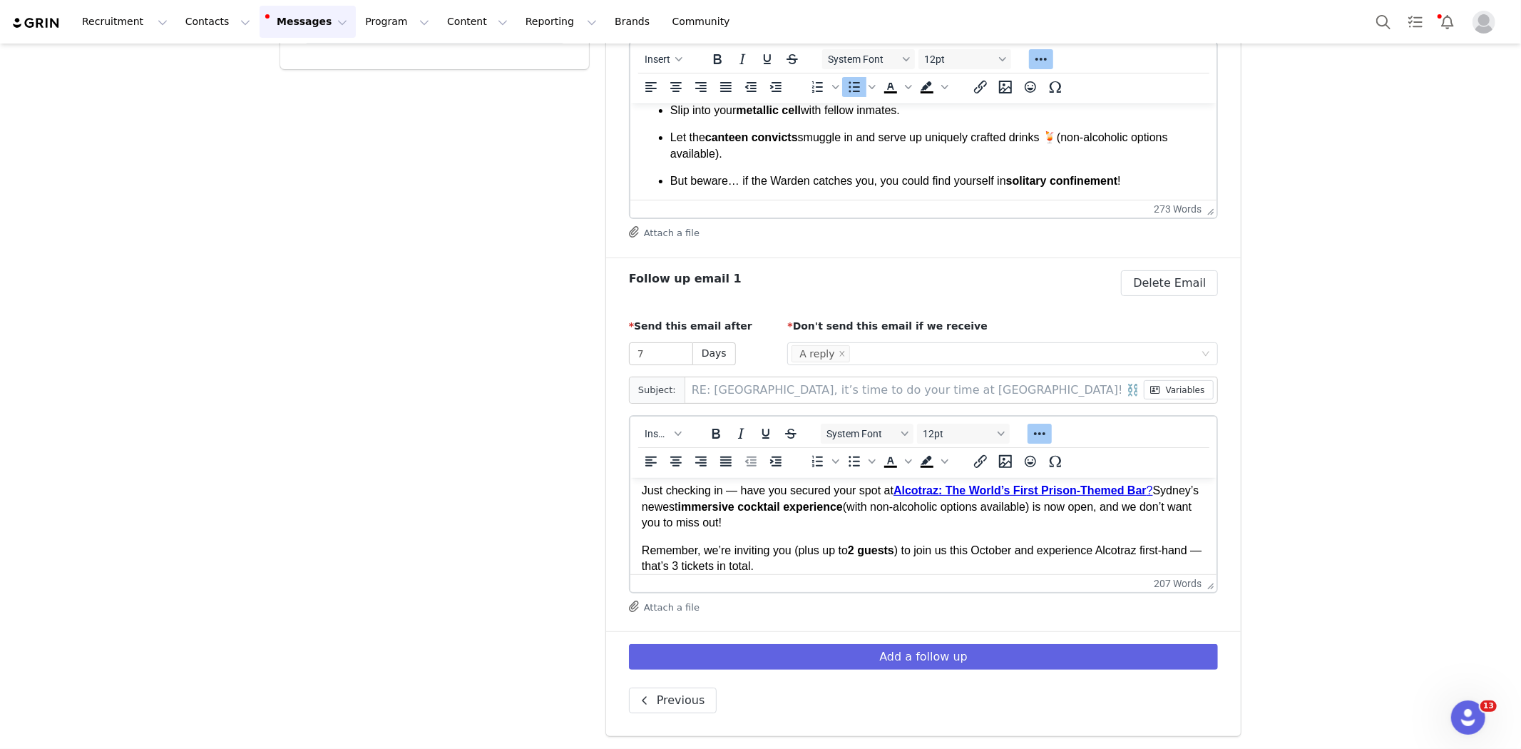
click at [1010, 510] on p "Just checking in — have you secured your spot at Alcotraz: The World’s First Pr…" at bounding box center [923, 506] width 564 height 48
click at [992, 520] on p "Just checking in — have you secured your spot at Alcotraz: The World’s First Pr…" at bounding box center [923, 506] width 564 height 48
click at [980, 509] on p "Just checking in — have you secured your spot at Alcotraz: The World’s First Pr…" at bounding box center [923, 506] width 564 height 48
click at [961, 518] on p "Just checking in — have you secured your spot at Alcotraz: The World’s First Pr…" at bounding box center [923, 506] width 564 height 48
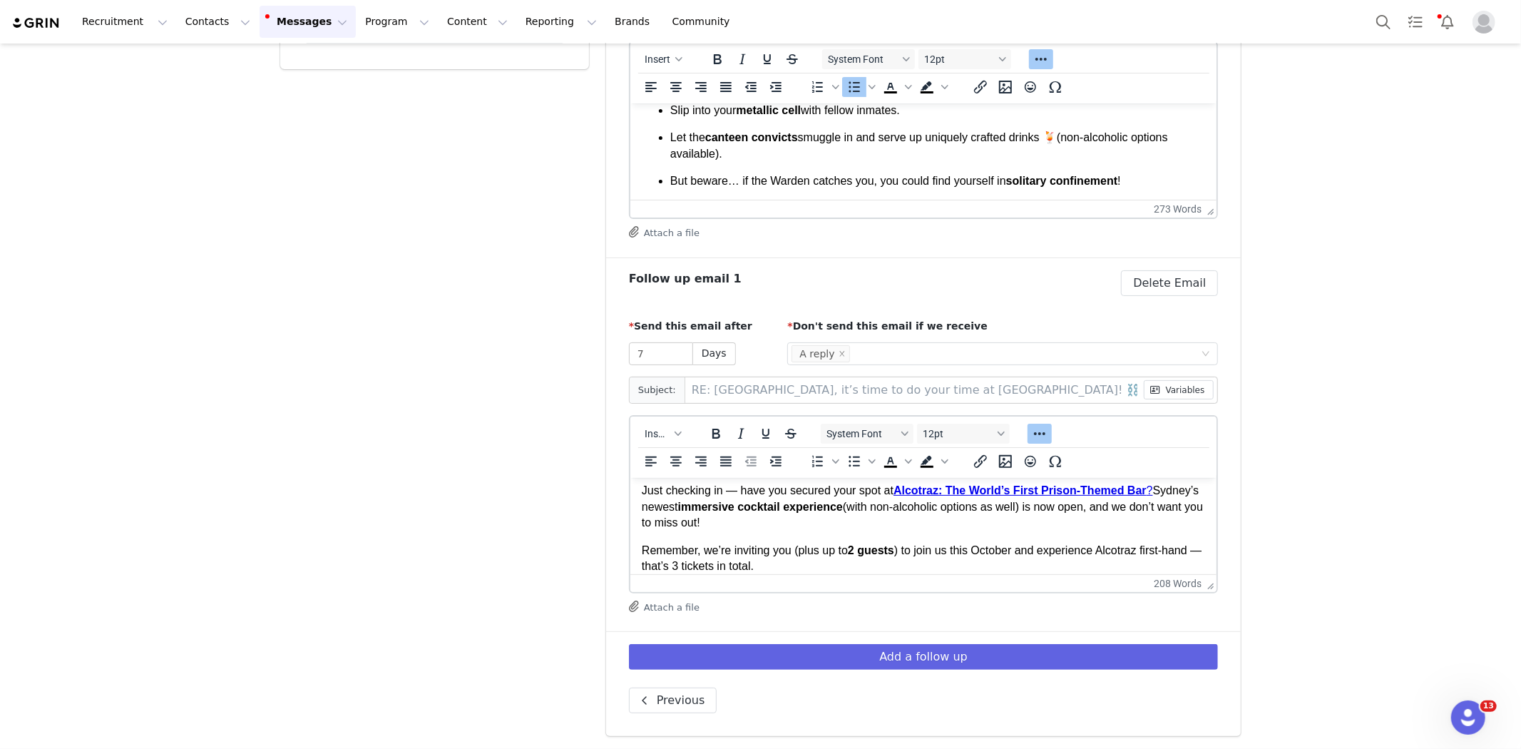
click at [878, 526] on p "Just checking in — have you secured your spot at Alcotraz: The World’s First Pr…" at bounding box center [923, 506] width 564 height 48
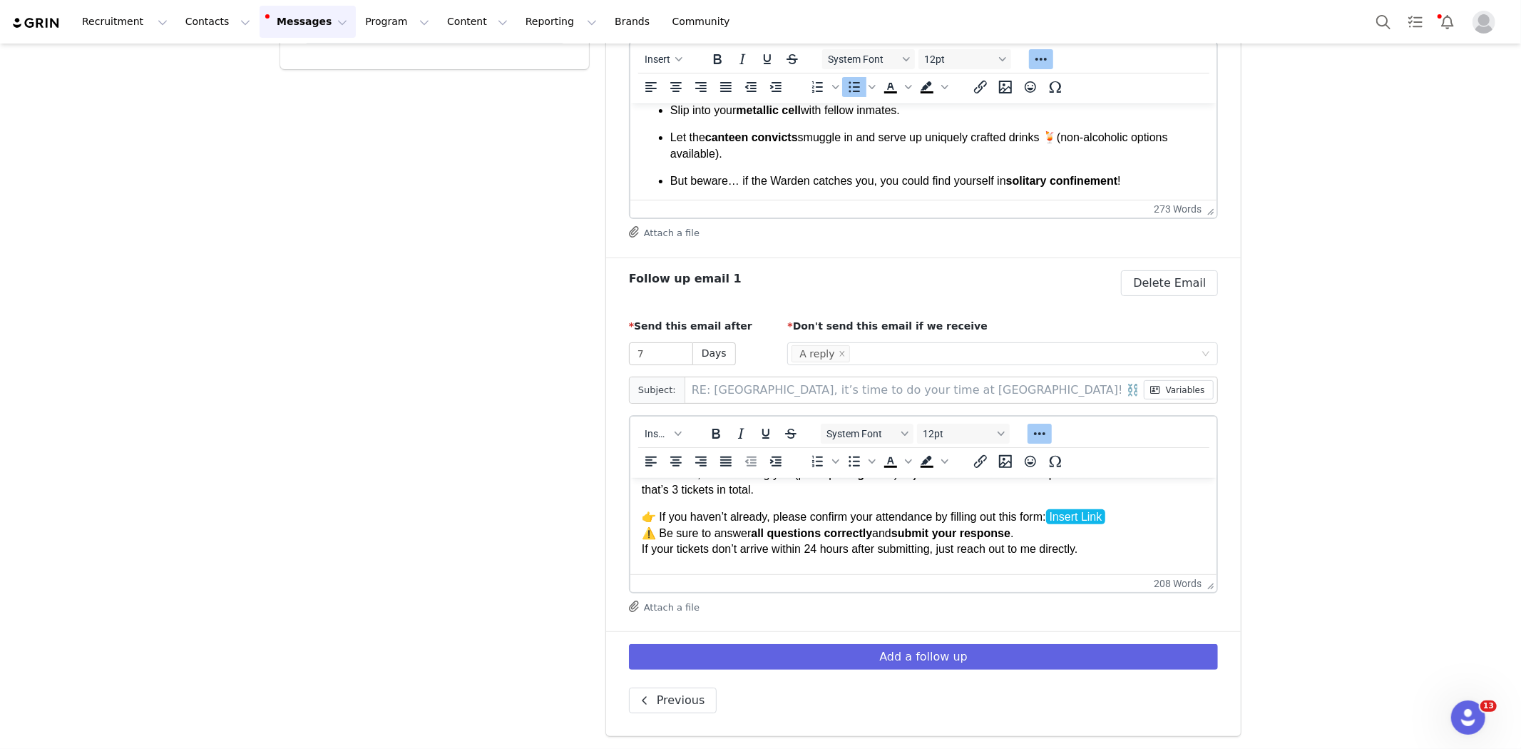
scroll to position [111, 0]
click at [1092, 526] on p "👉 If you haven’t already, please confirm your attendance by filling out this fo…" at bounding box center [923, 532] width 564 height 48
click at [1125, 514] on p "👉 If you haven’t already, please confirm your attendance by filling out this fo…" at bounding box center [923, 532] width 564 height 48
click at [948, 142] on p "Let the canteen convicts smuggle in and serve up uniquely crafted drinks 🍹(non-…" at bounding box center [936, 145] width 535 height 32
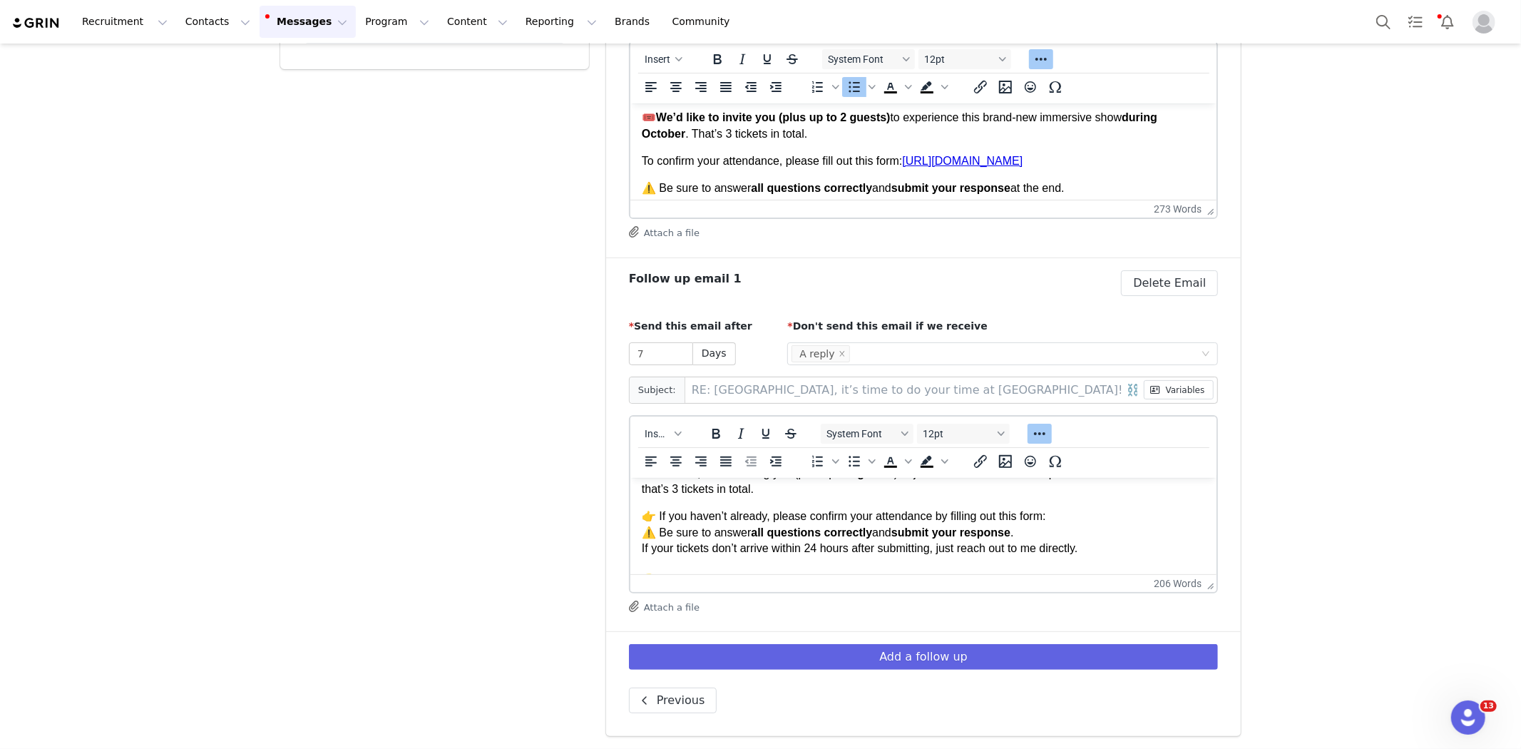
scroll to position [310, 0]
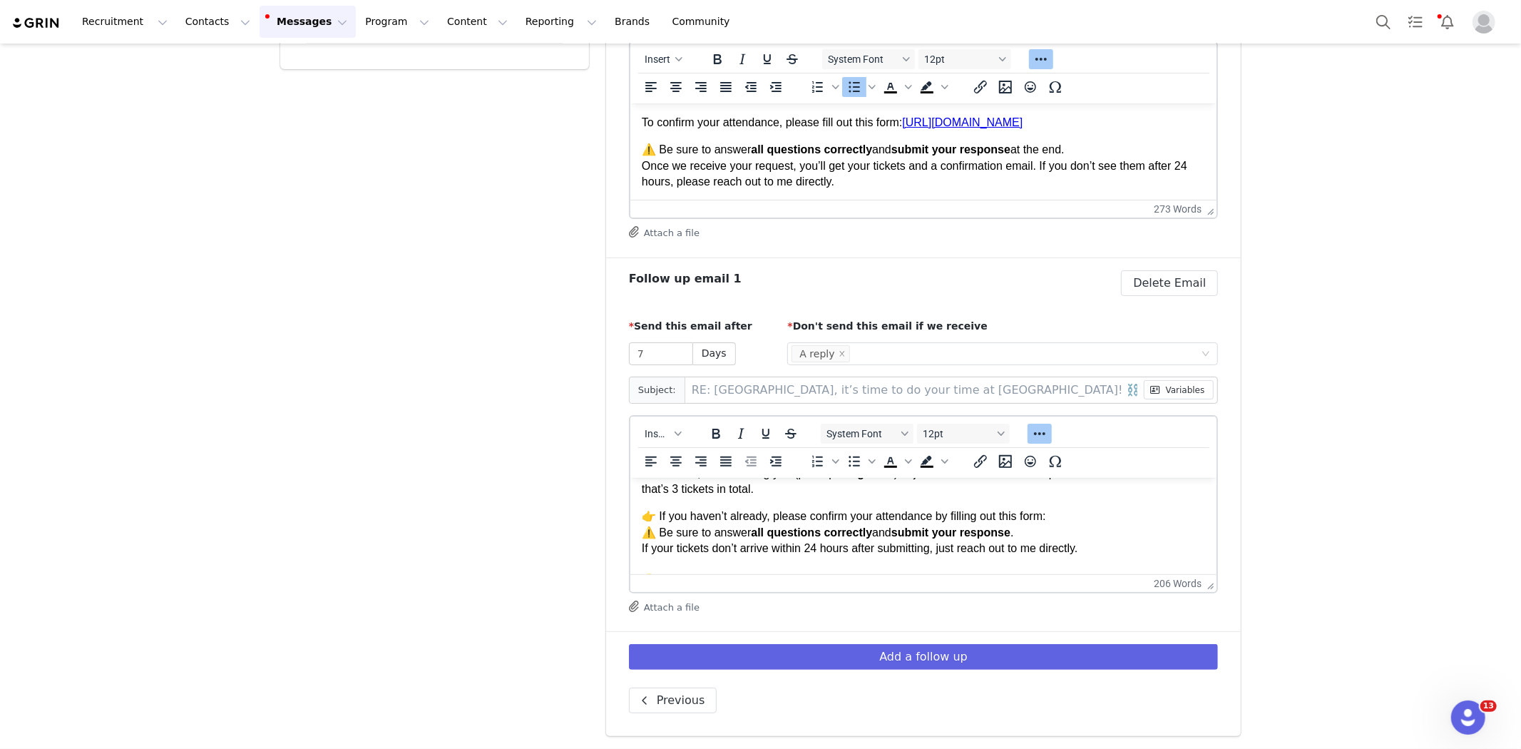
click at [1022, 126] on link "[URL][DOMAIN_NAME]" at bounding box center [962, 121] width 120 height 12
drag, startPoint x: 1111, startPoint y: 125, endPoint x: 912, endPoint y: 126, distance: 198.9
click at [912, 126] on p "To confirm your attendance, please fill out this form: https://forms.gle/1YrEBU…" at bounding box center [923, 122] width 564 height 16
copy link "[URL][DOMAIN_NAME]"
click at [1074, 520] on p "👉 If you haven’t already, please confirm your attendance by filling out this fo…" at bounding box center [923, 532] width 564 height 48
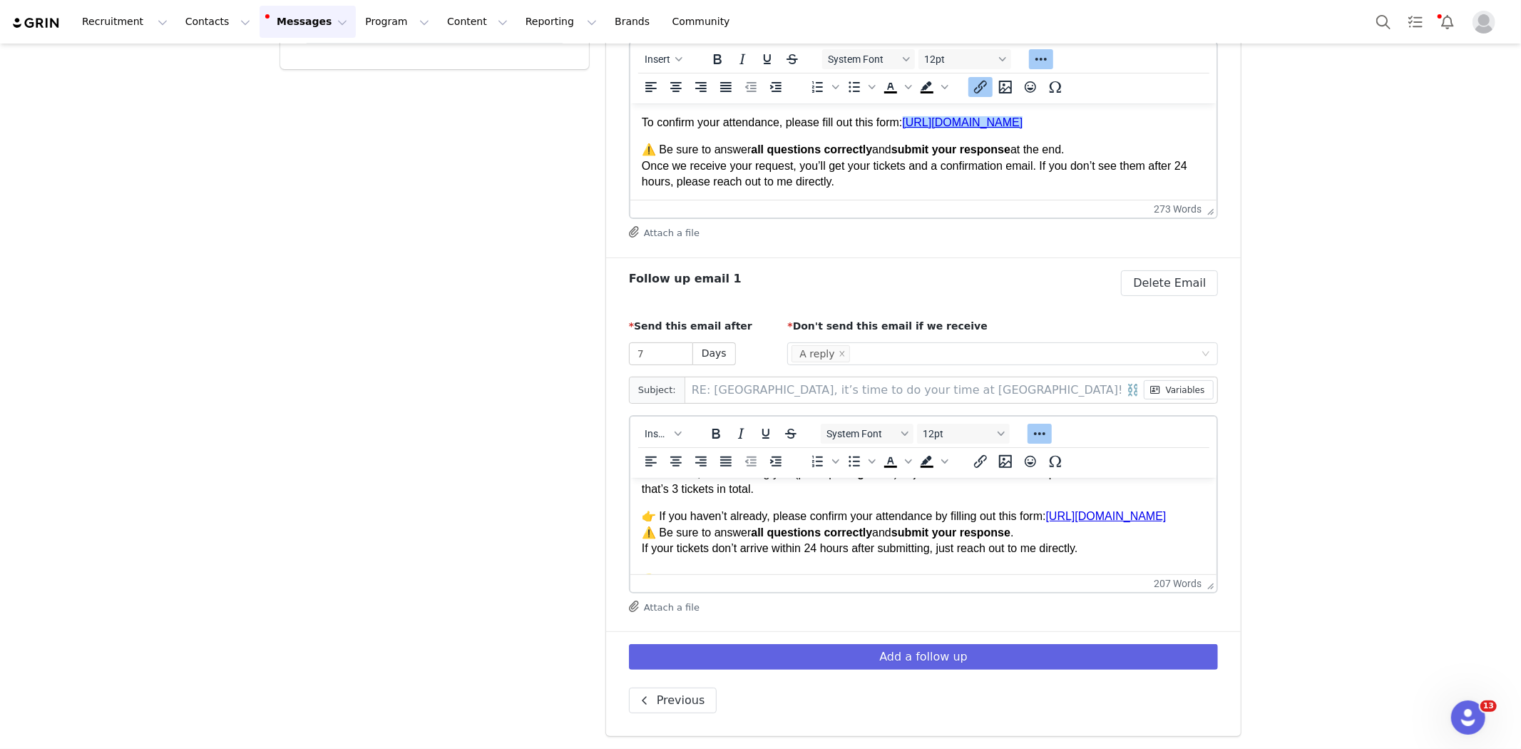
scroll to position [0, 0]
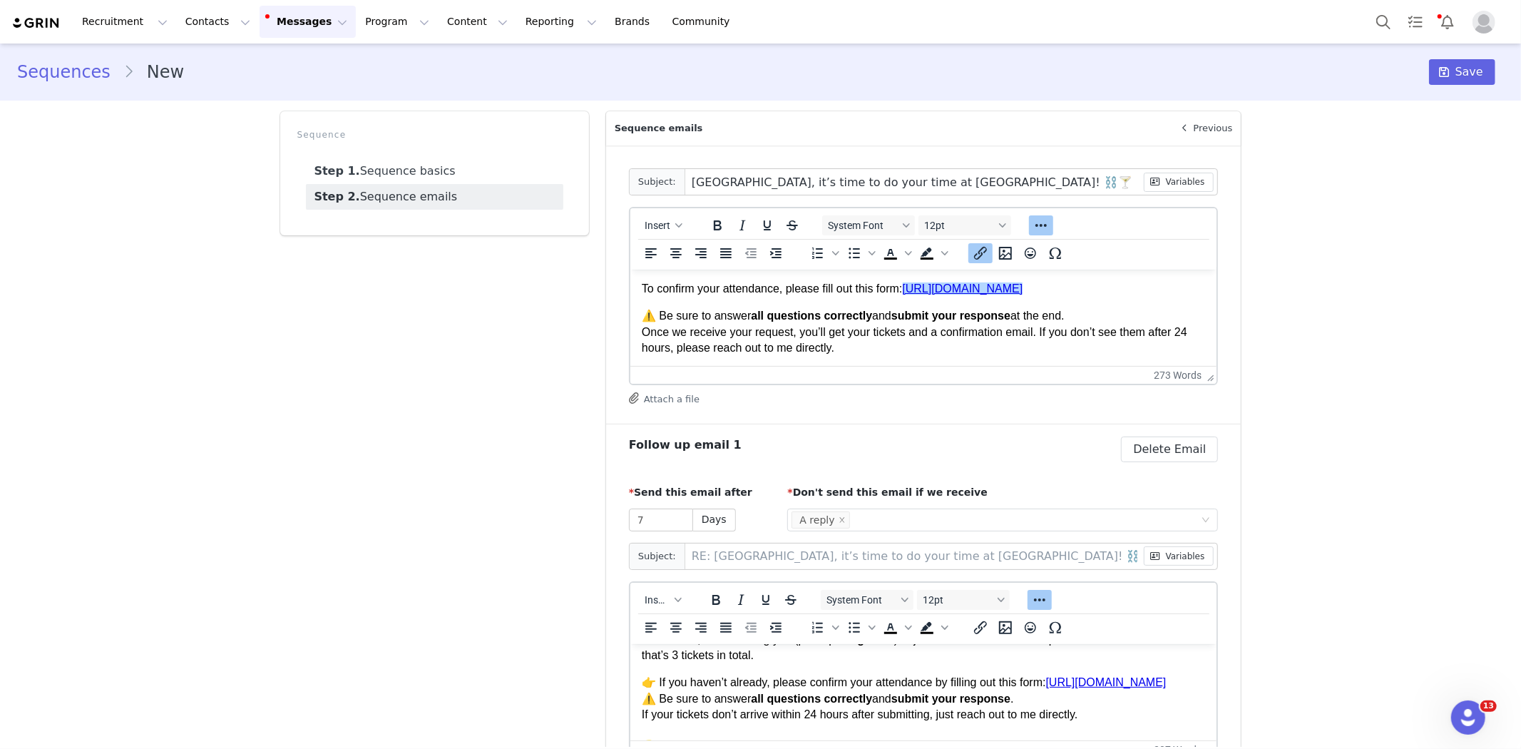
click at [564, 414] on div "Sequence Step 1. Sequence basics Step 2. Sequence emails" at bounding box center [435, 507] width 326 height 808
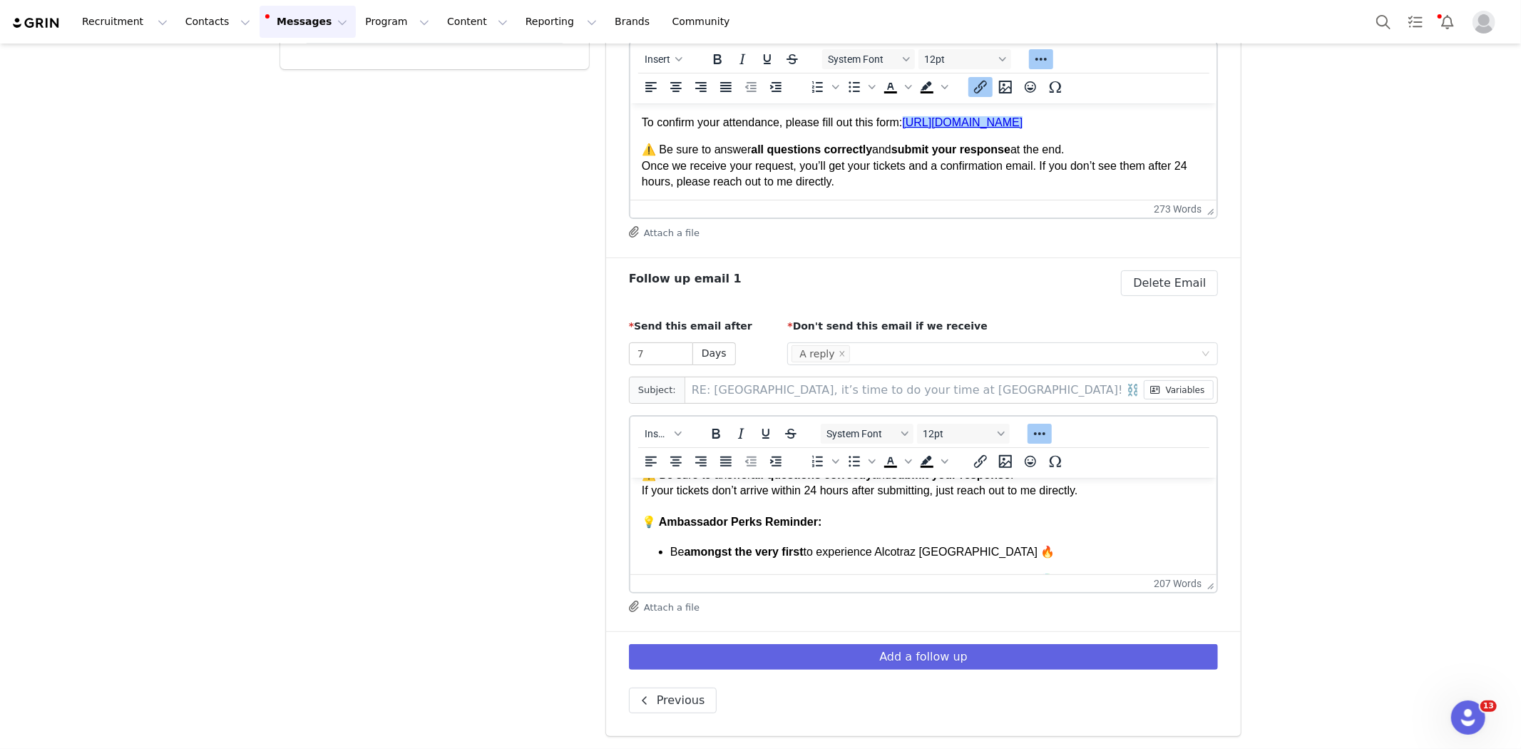
scroll to position [168, 0]
click at [815, 498] on p "👉 If you haven’t already, please confirm your attendance by filling out this fo…" at bounding box center [923, 475] width 564 height 48
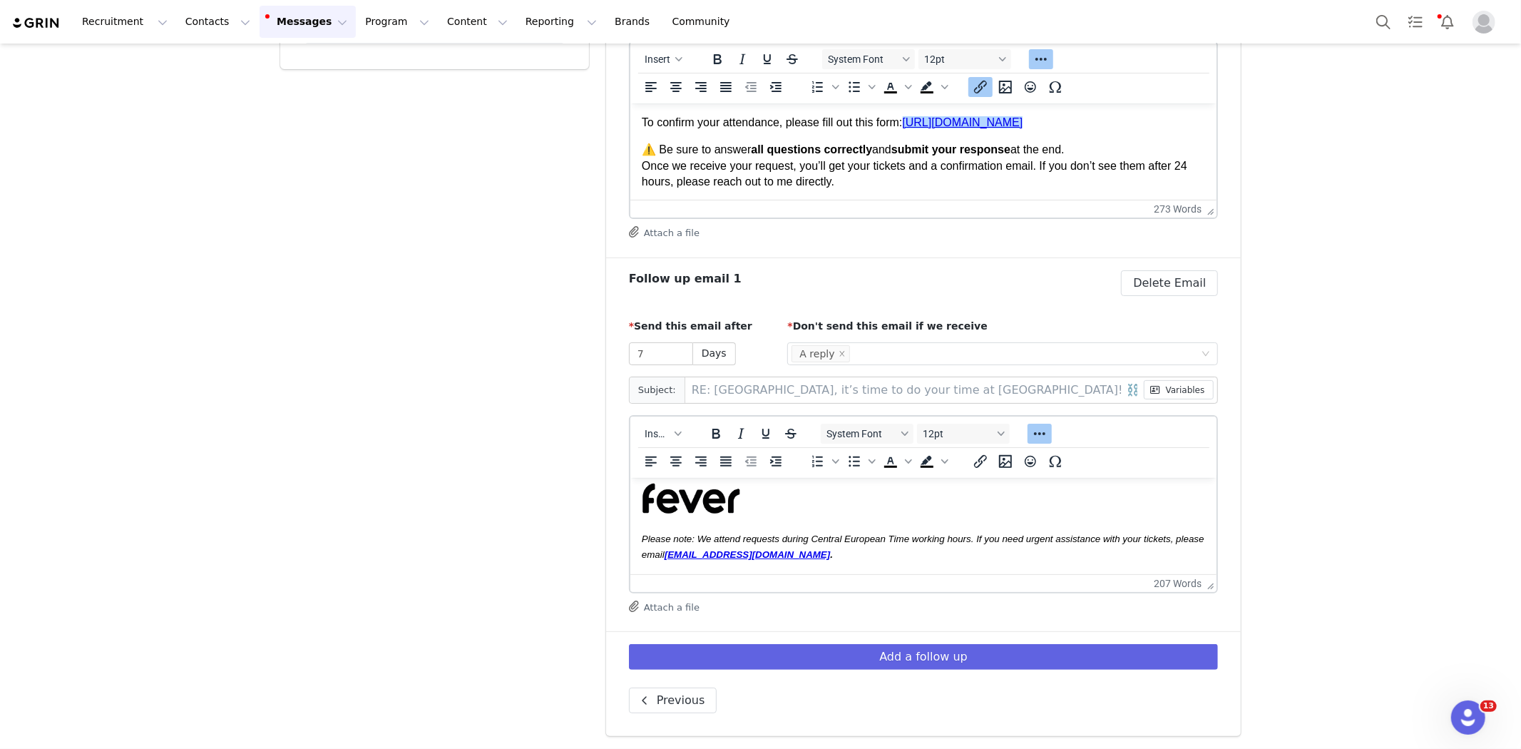
scroll to position [0, 0]
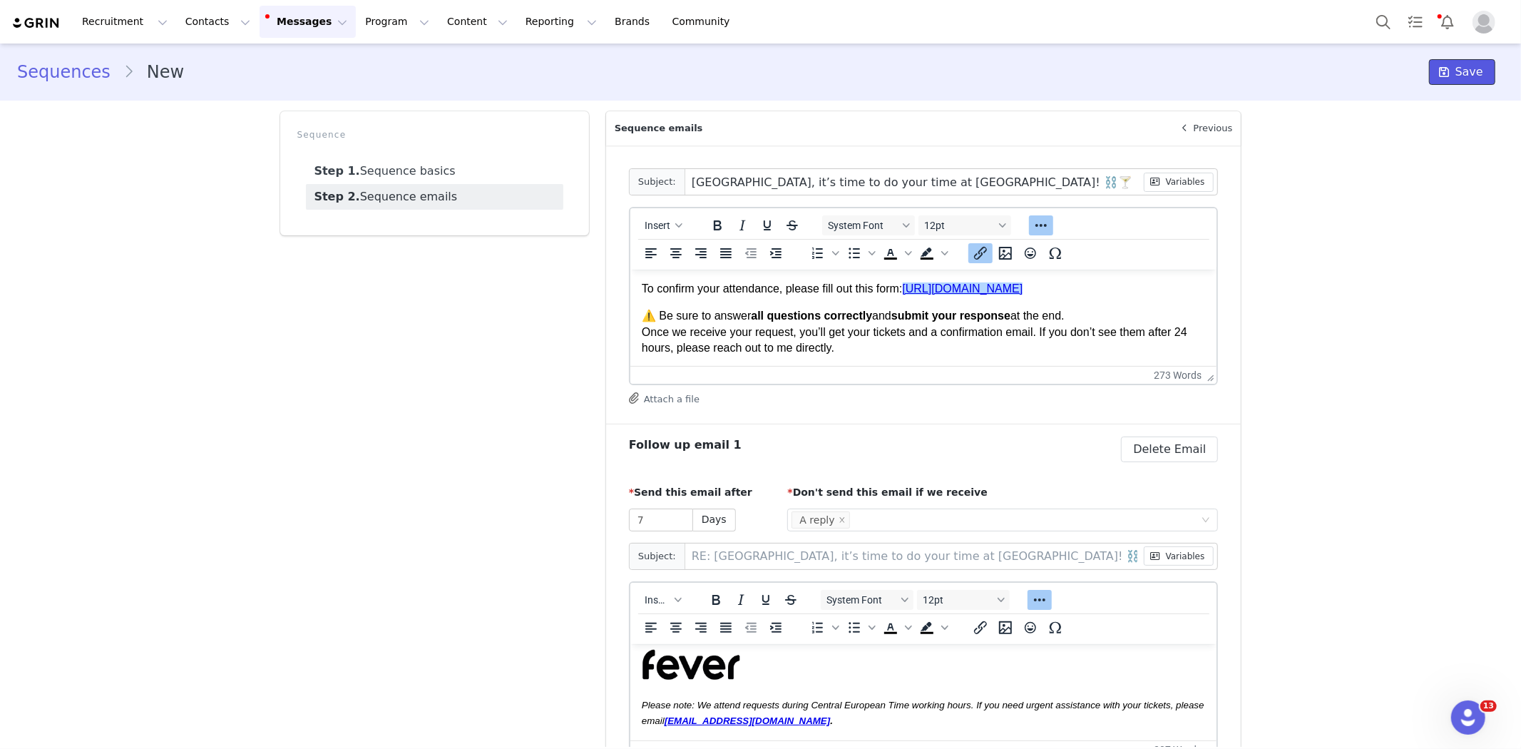
click at [1455, 78] on span "Save" at bounding box center [1469, 71] width 28 height 17
click at [356, 21] on button "Program Program" at bounding box center [396, 22] width 81 height 32
click at [348, 61] on p "Activations" at bounding box center [360, 63] width 55 height 15
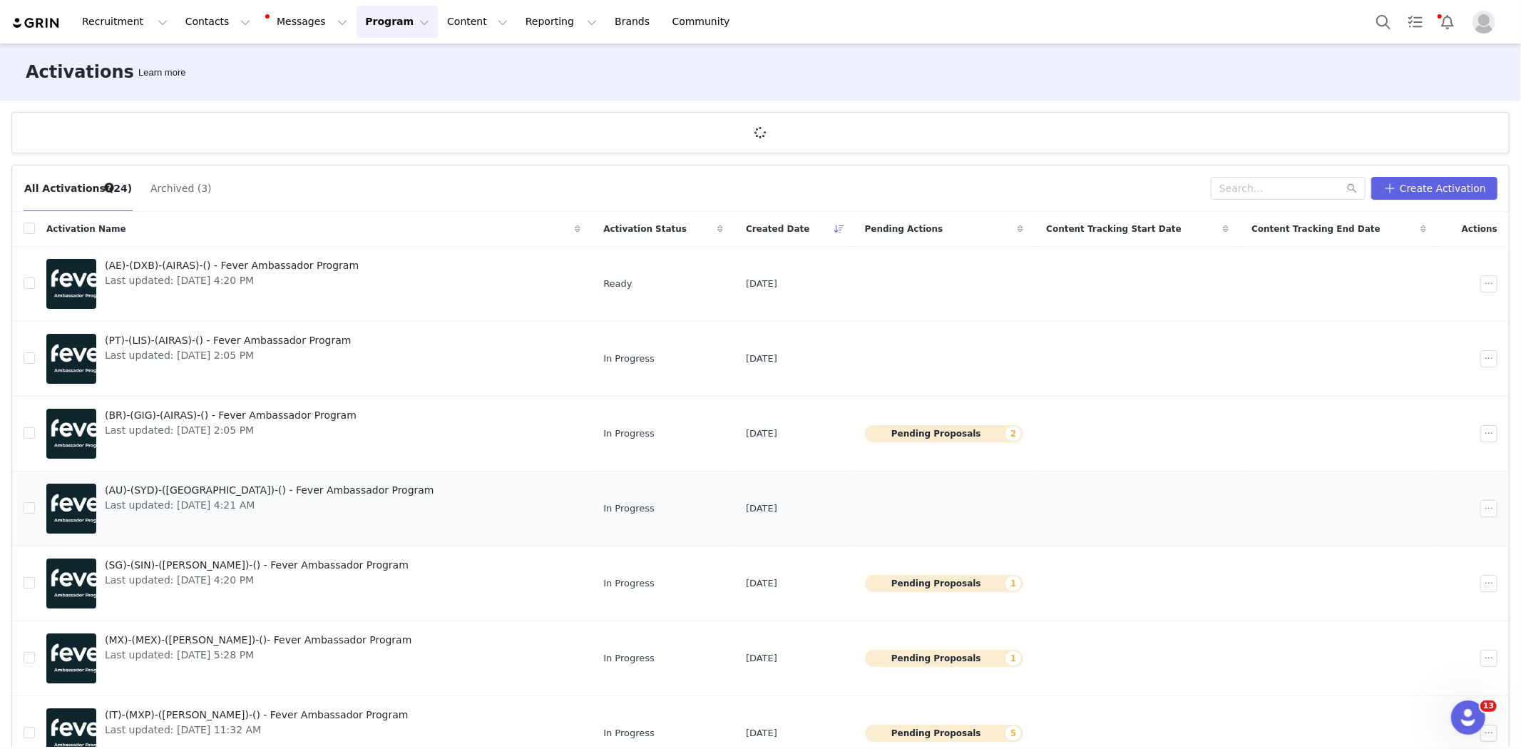
click at [278, 490] on span "(AU)-(SYD)-(SOFIA)-() - Fever Ambassador Program" at bounding box center [269, 490] width 329 height 15
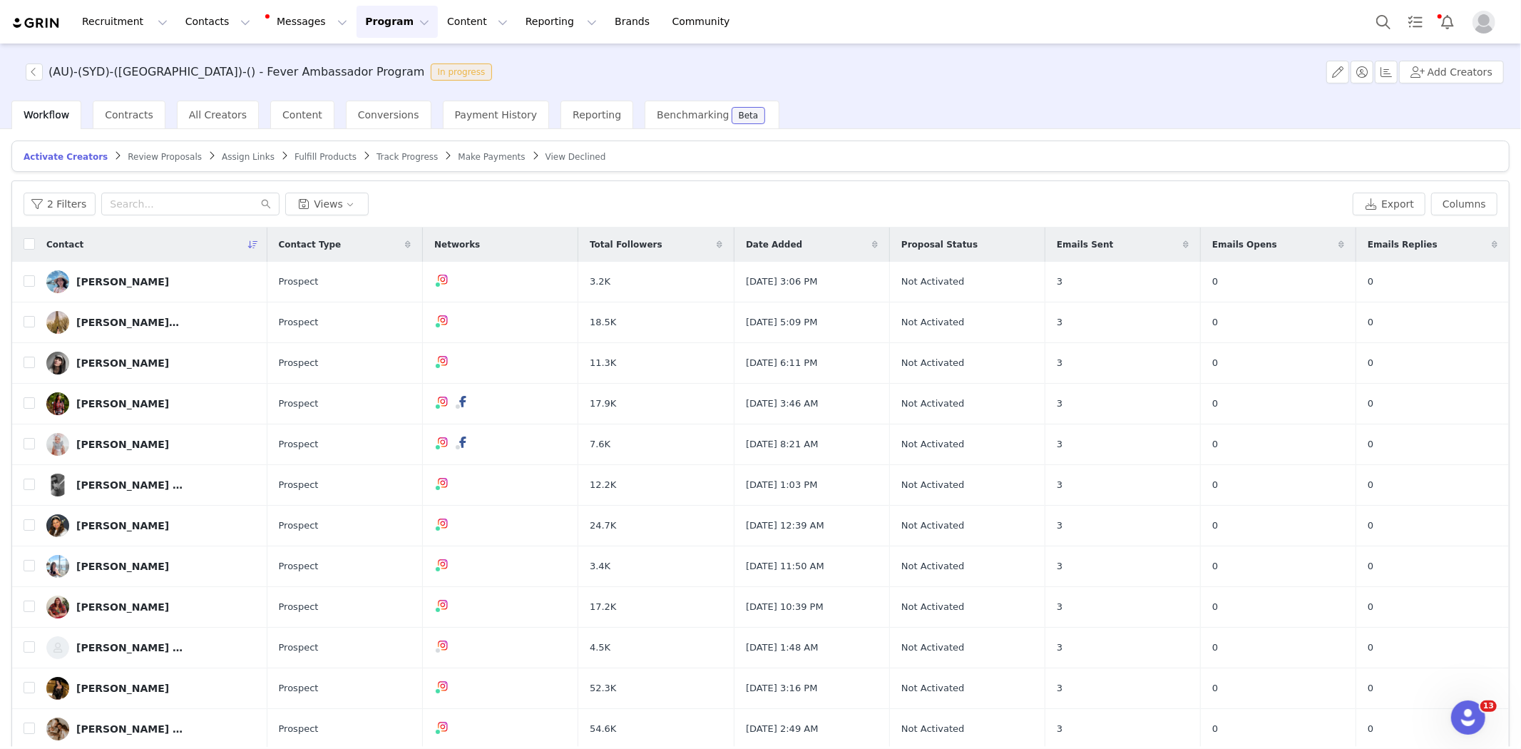
click at [376, 158] on span "Track Progress" at bounding box center [406, 157] width 61 height 10
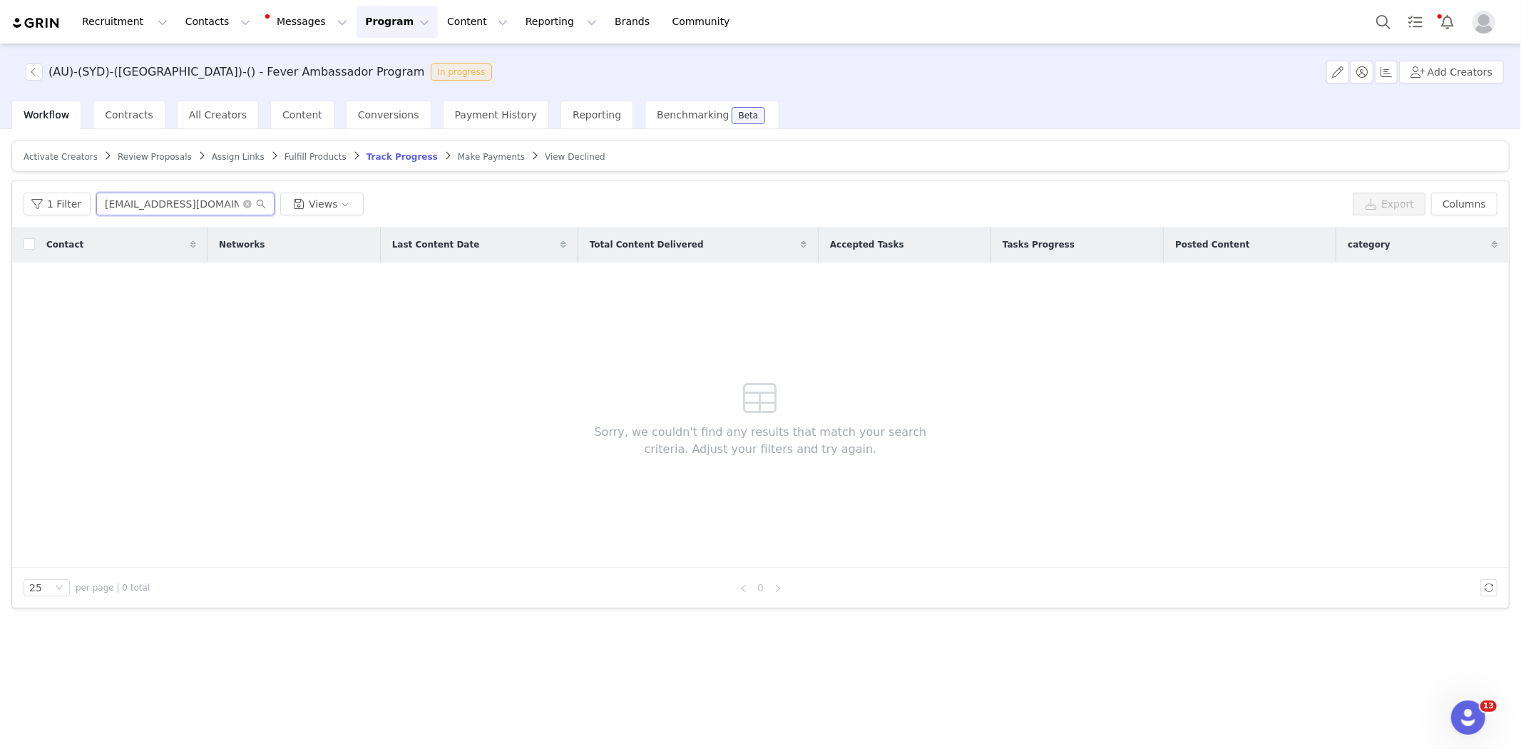
click at [183, 212] on input "lifeandourlittleadventures@outlook.com" at bounding box center [185, 203] width 178 height 23
type input "¡"
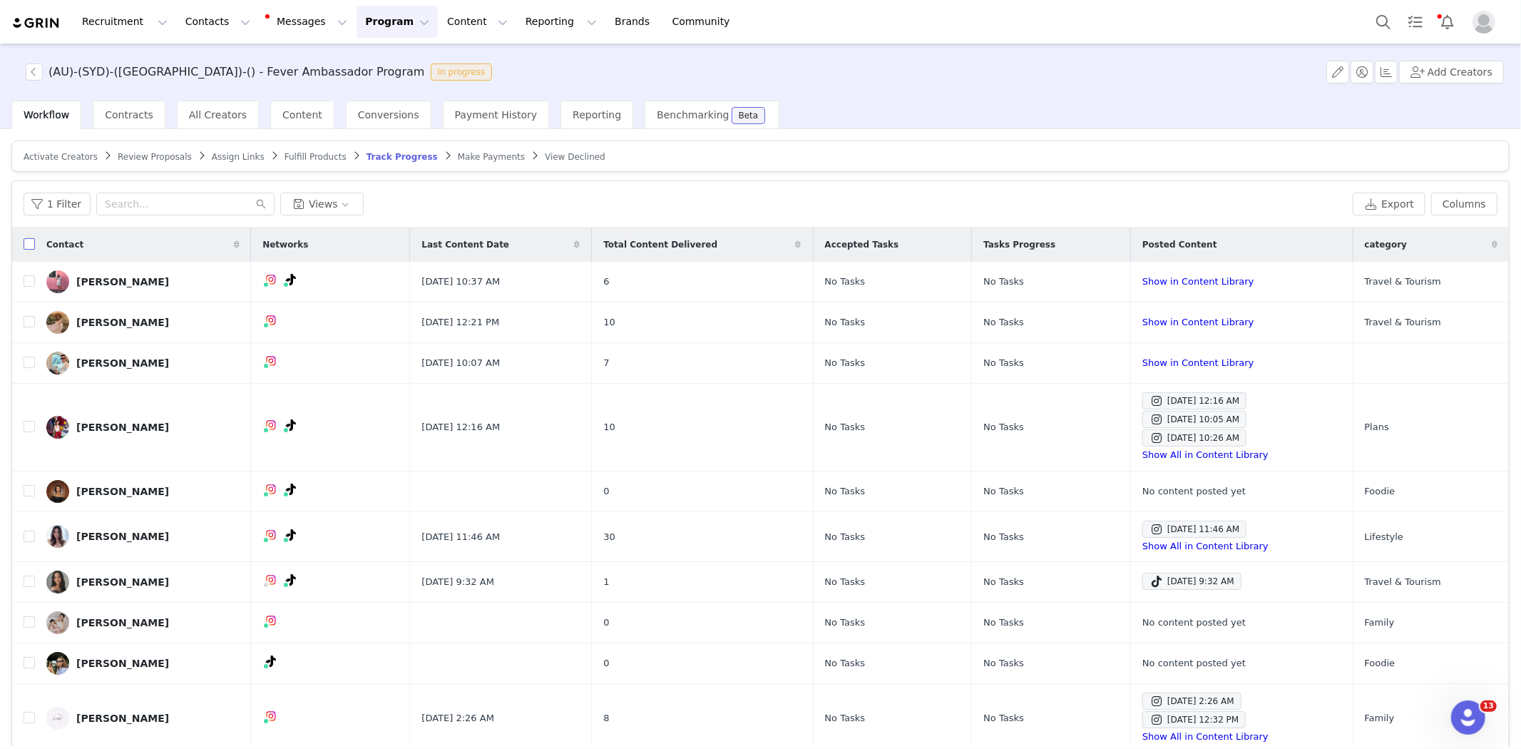
click at [27, 245] on input "checkbox" at bounding box center [29, 243] width 11 height 11
checkbox input "true"
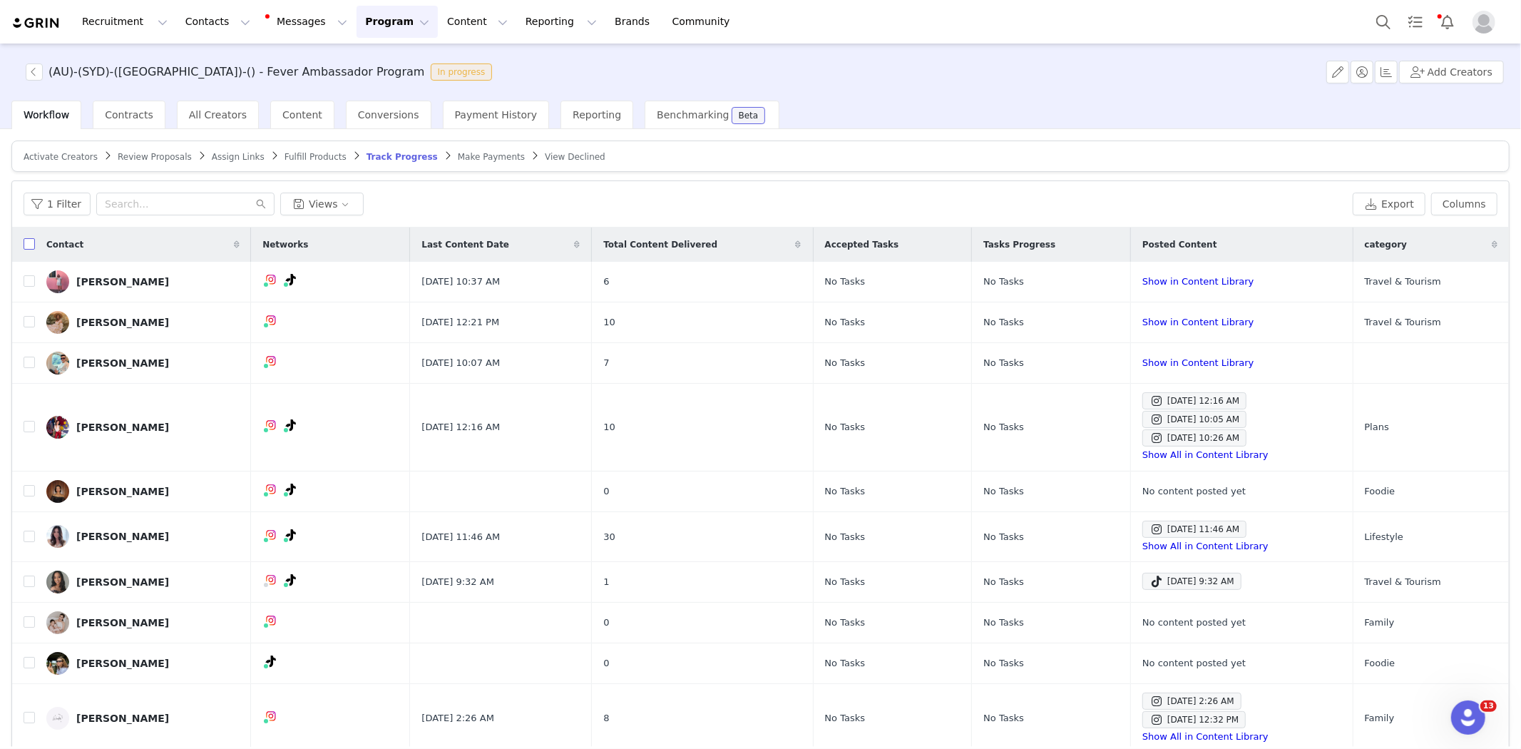
checkbox input "true"
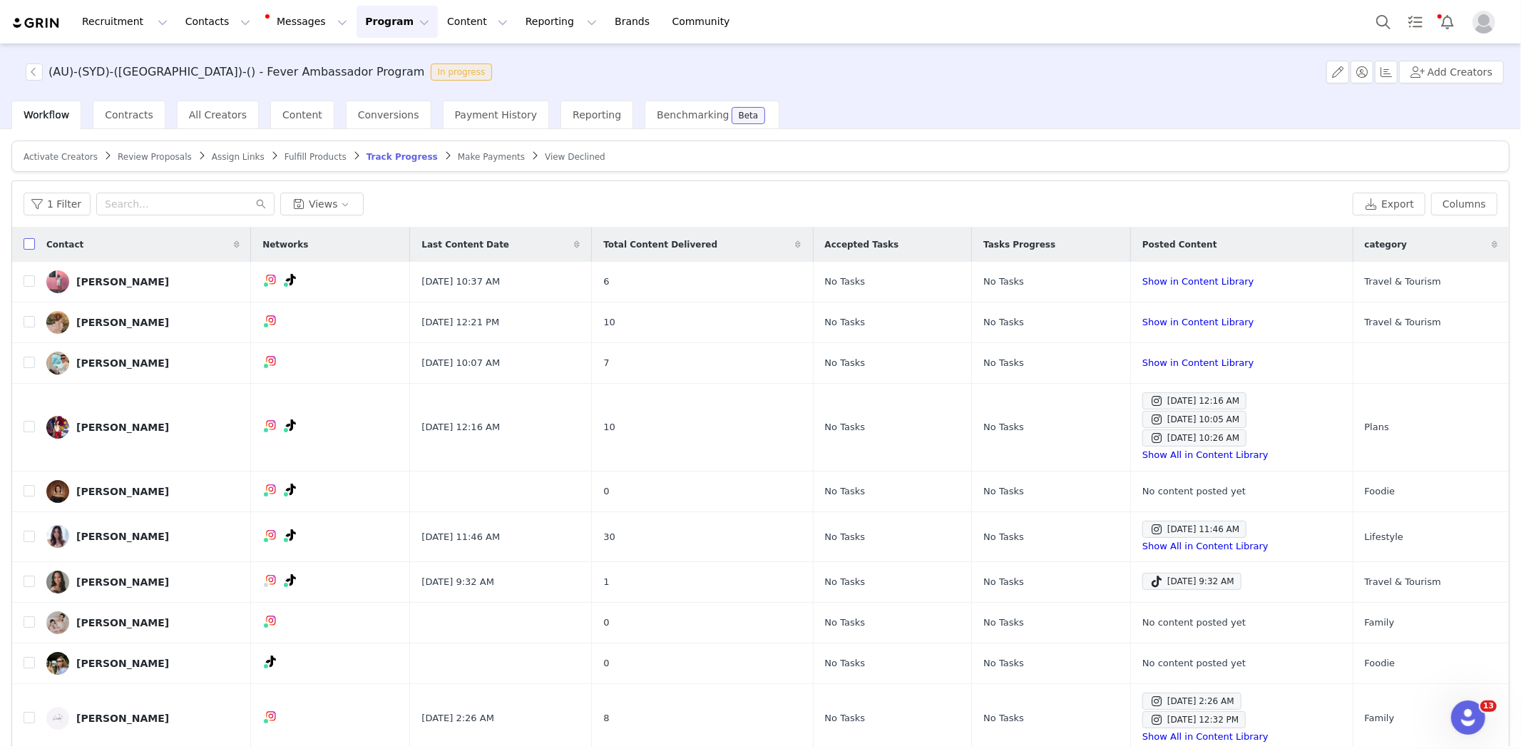
checkbox input "true"
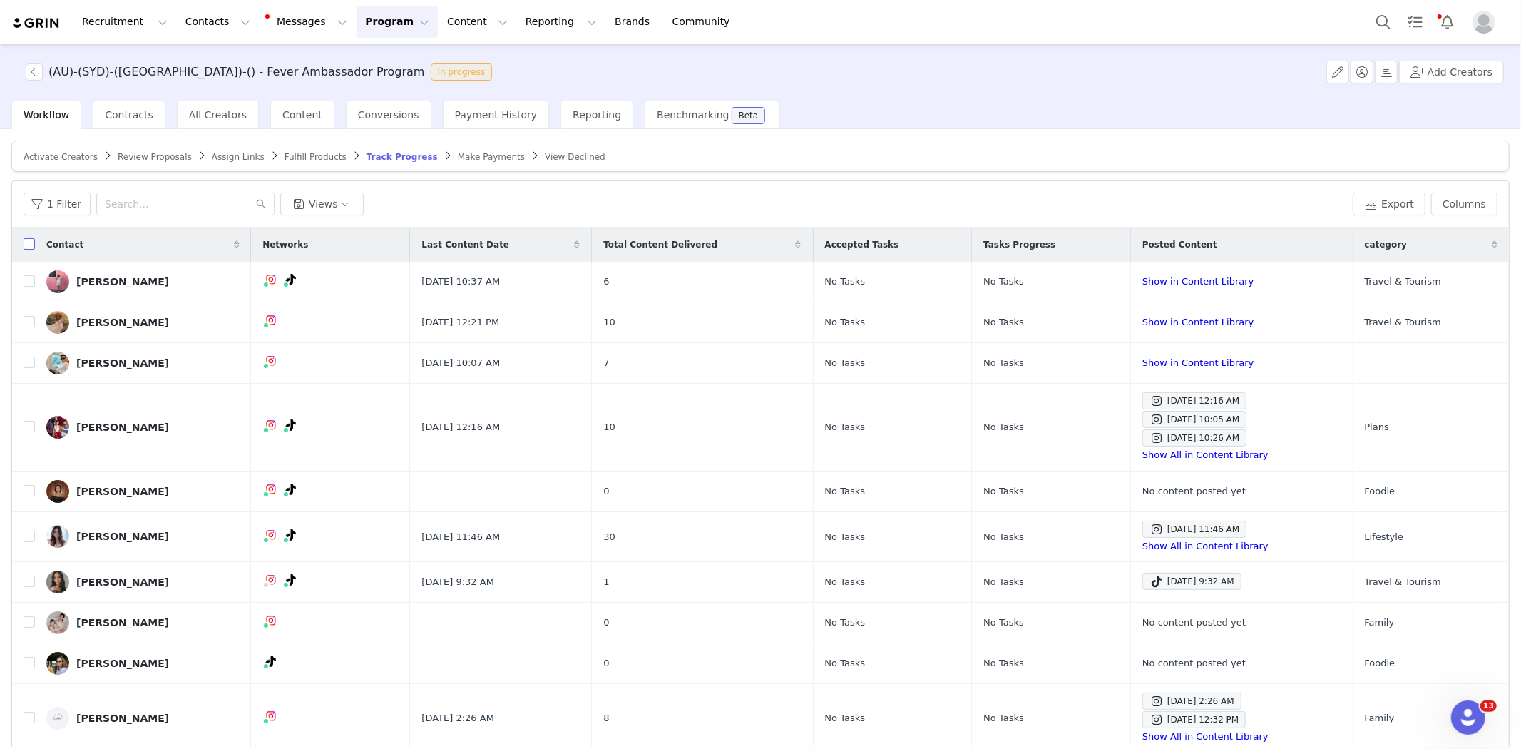
checkbox input "true"
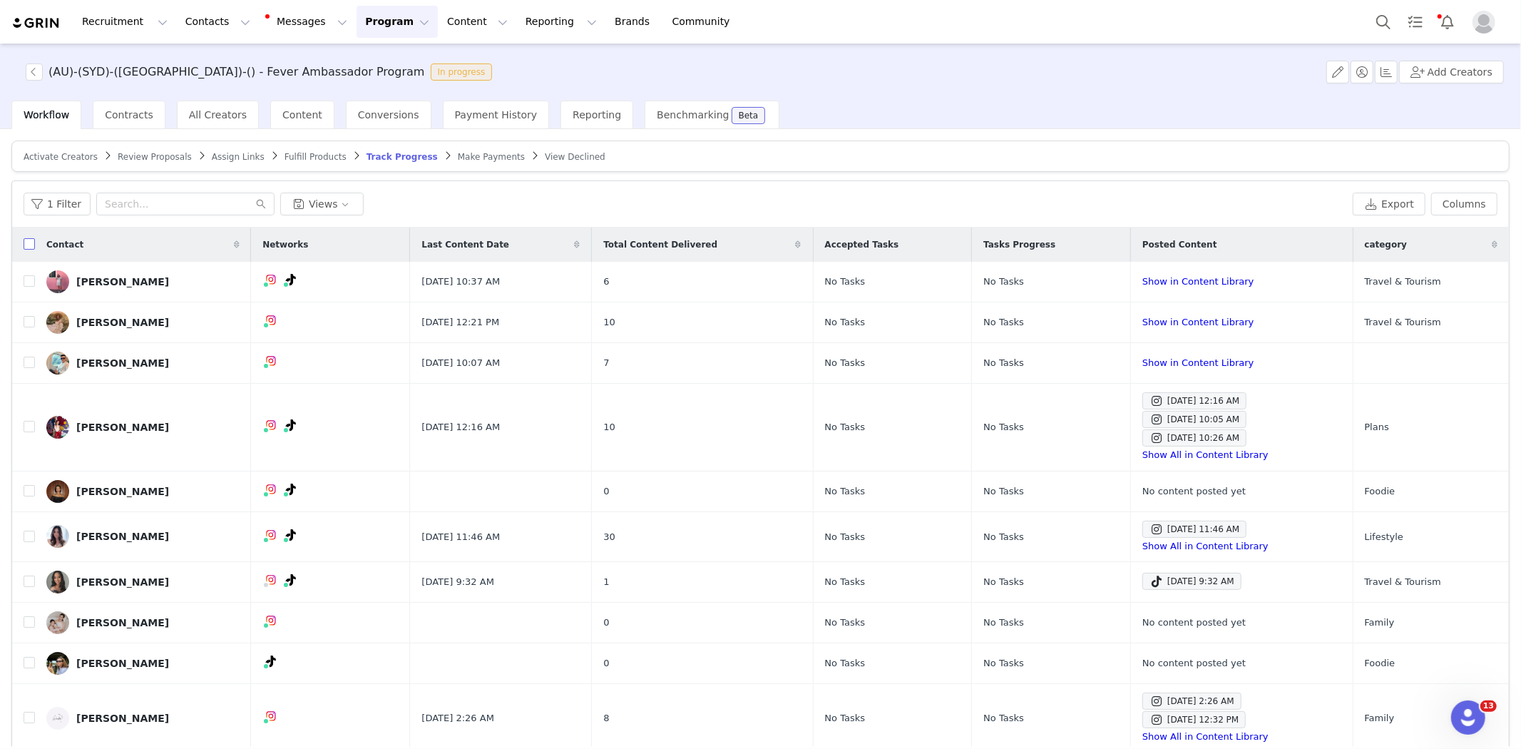
checkbox input "true"
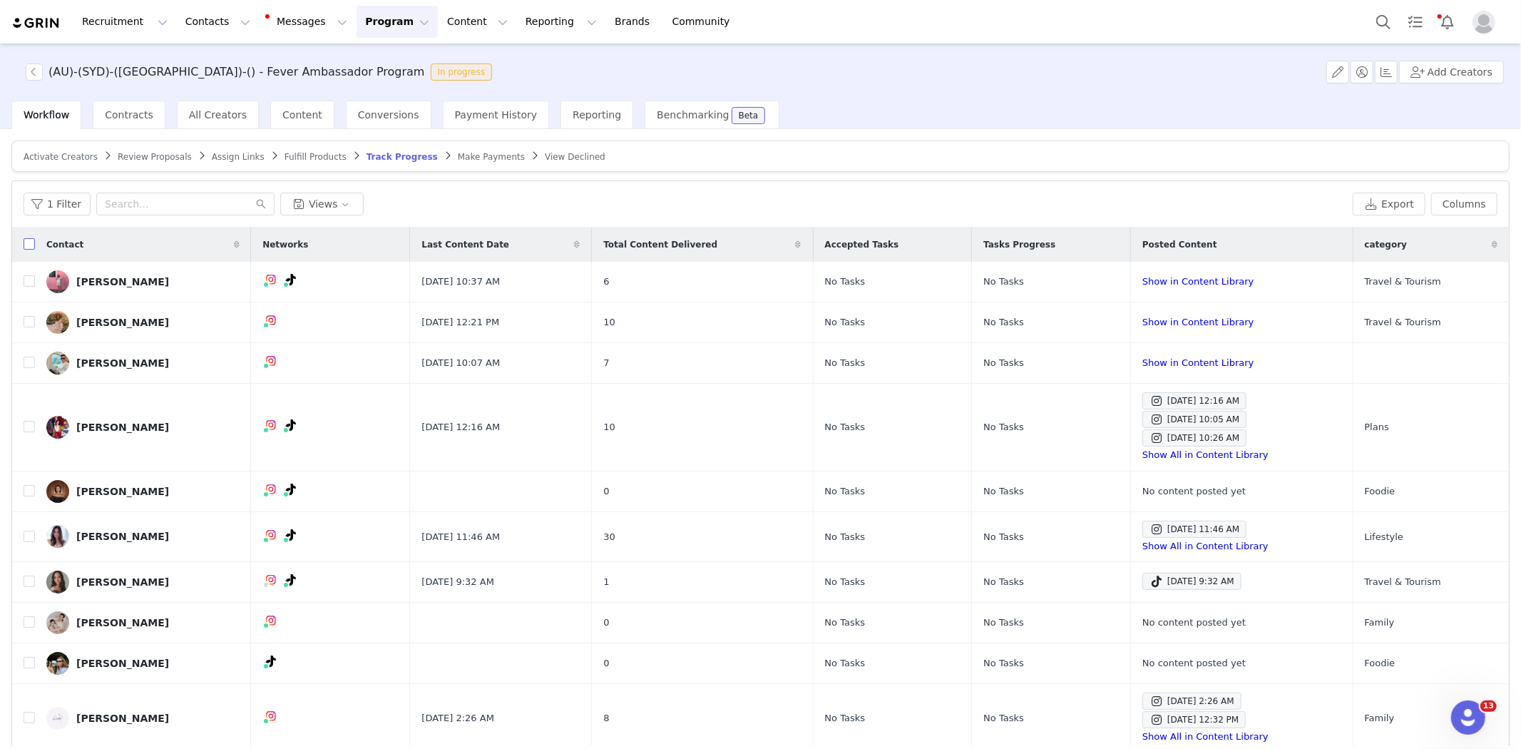
checkbox input "true"
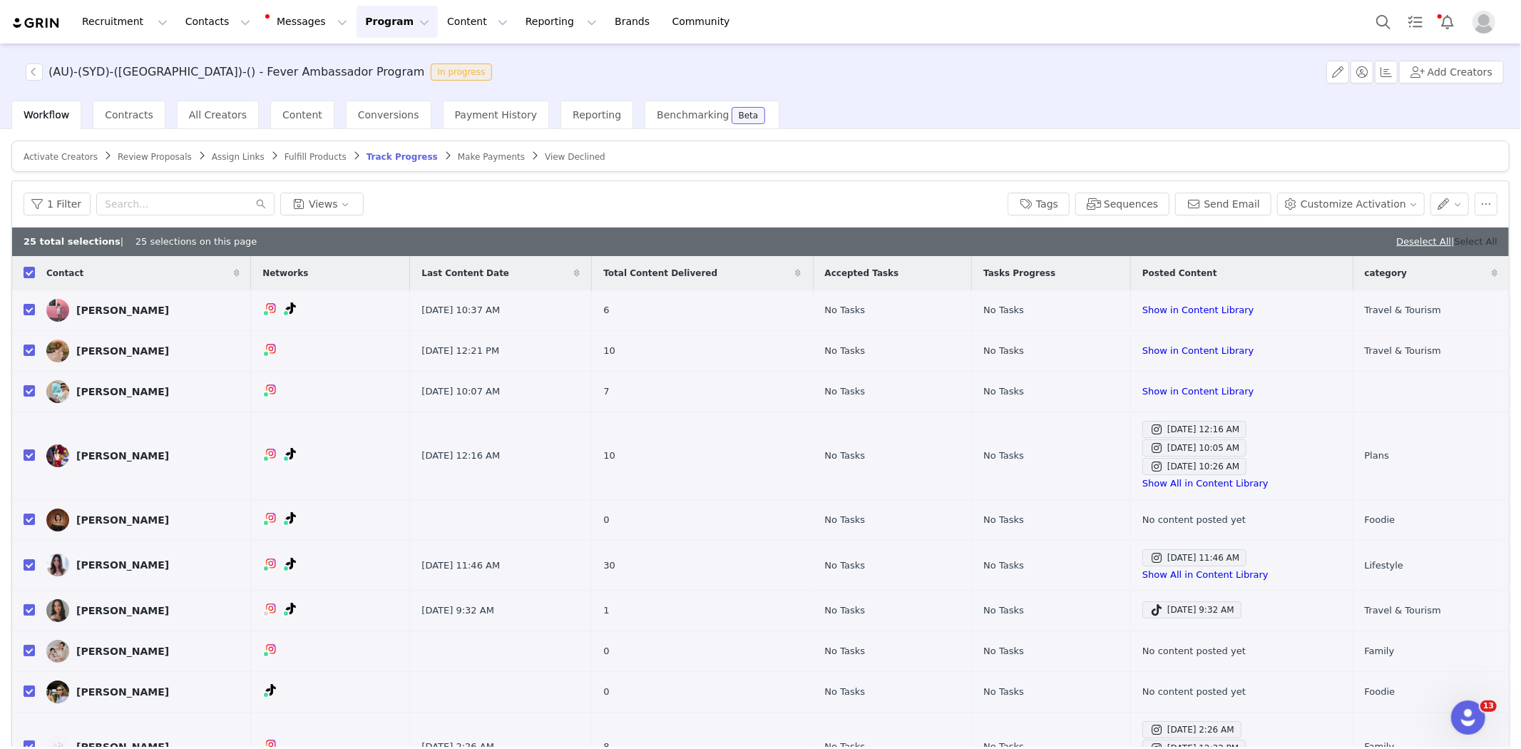
click at [1459, 237] on link "Select All" at bounding box center [1475, 241] width 43 height 11
click at [1449, 239] on link "Deselect All" at bounding box center [1469, 241] width 55 height 11
checkbox input "false"
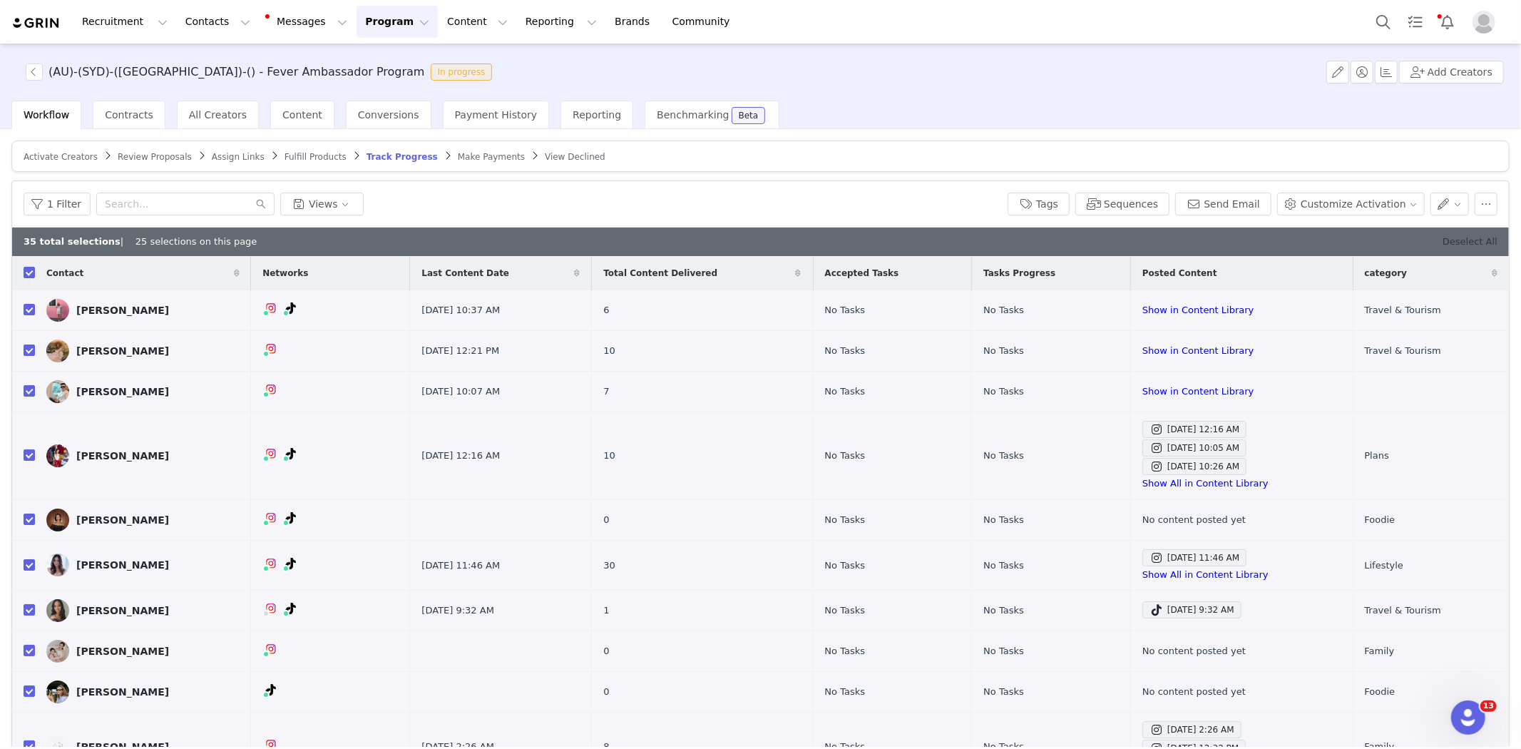
checkbox input "false"
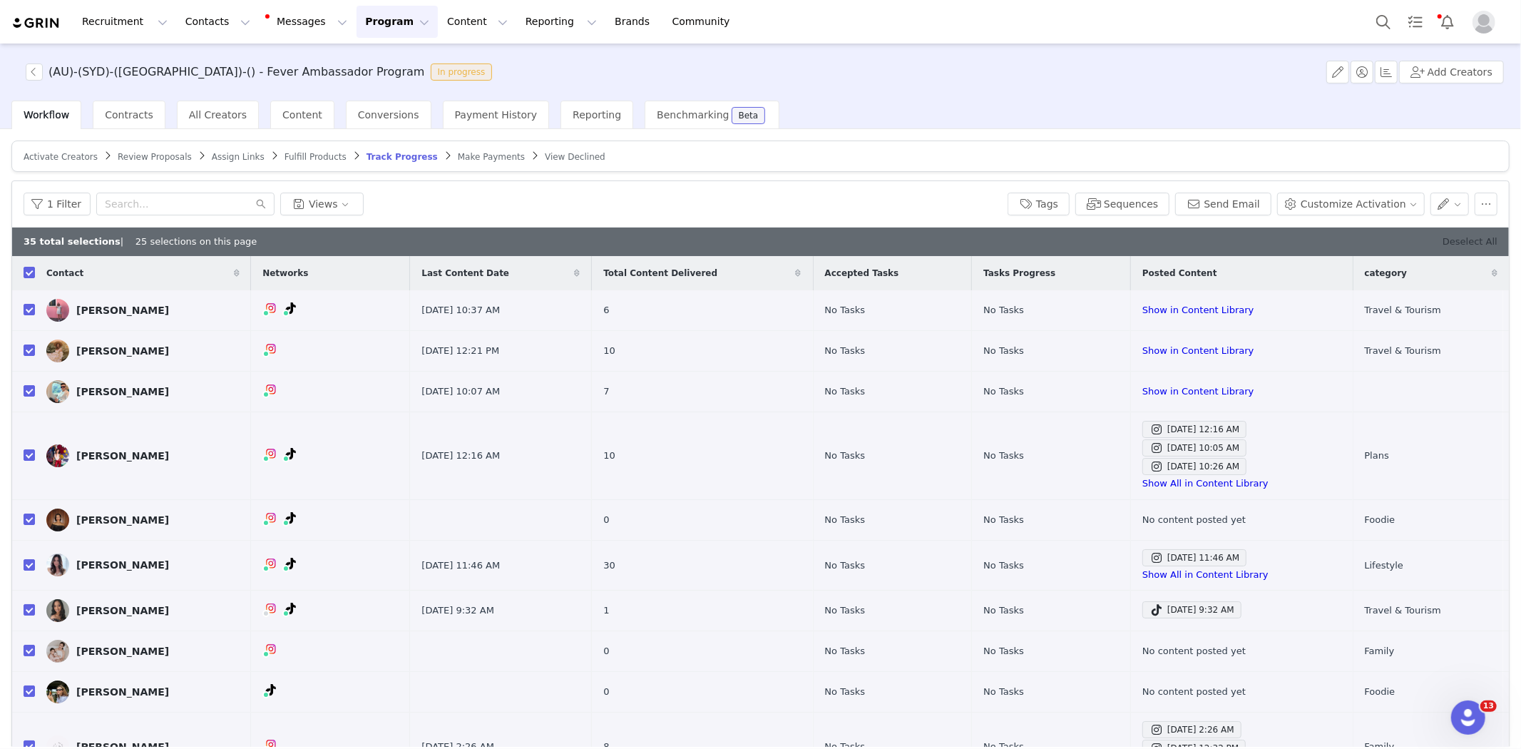
checkbox input "false"
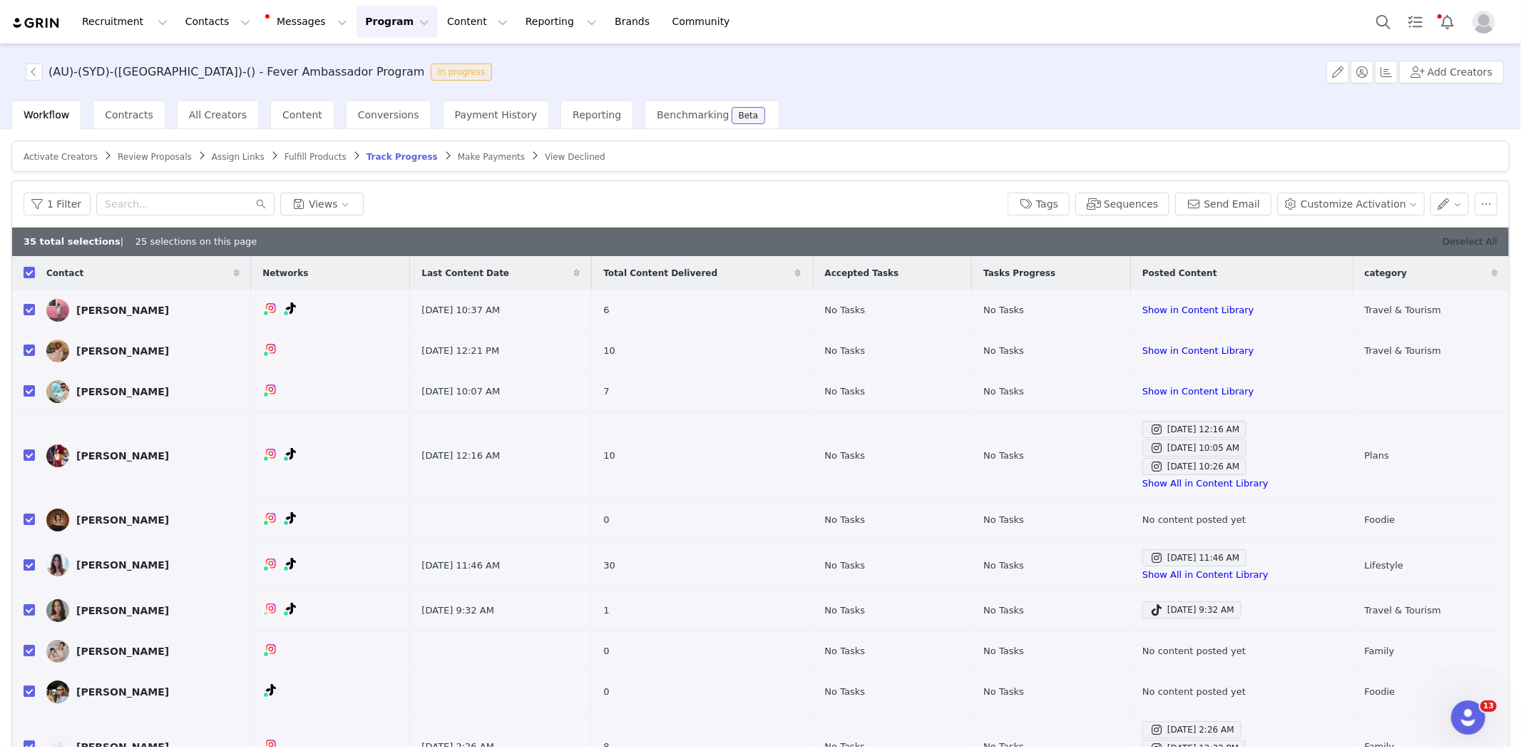
checkbox input "false"
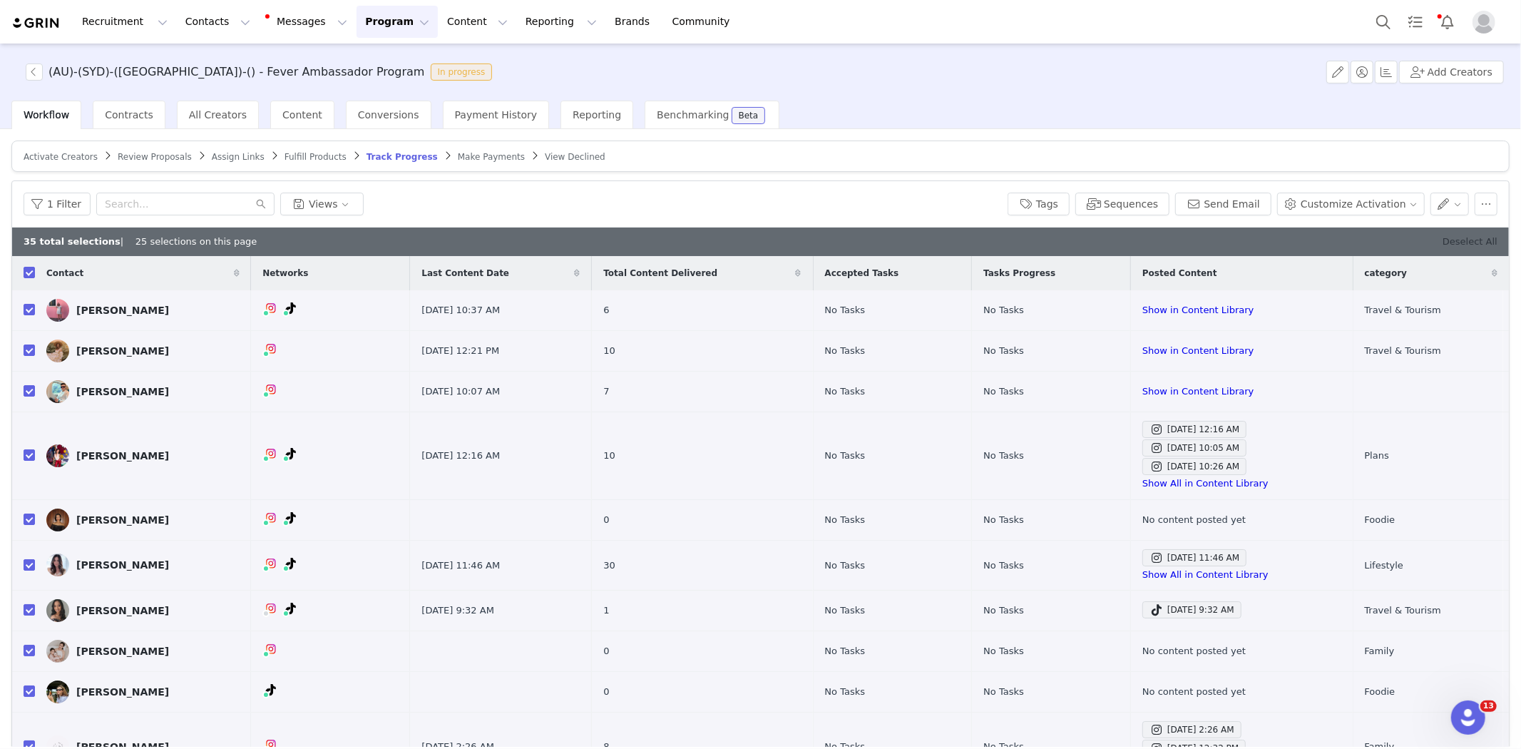
checkbox input "false"
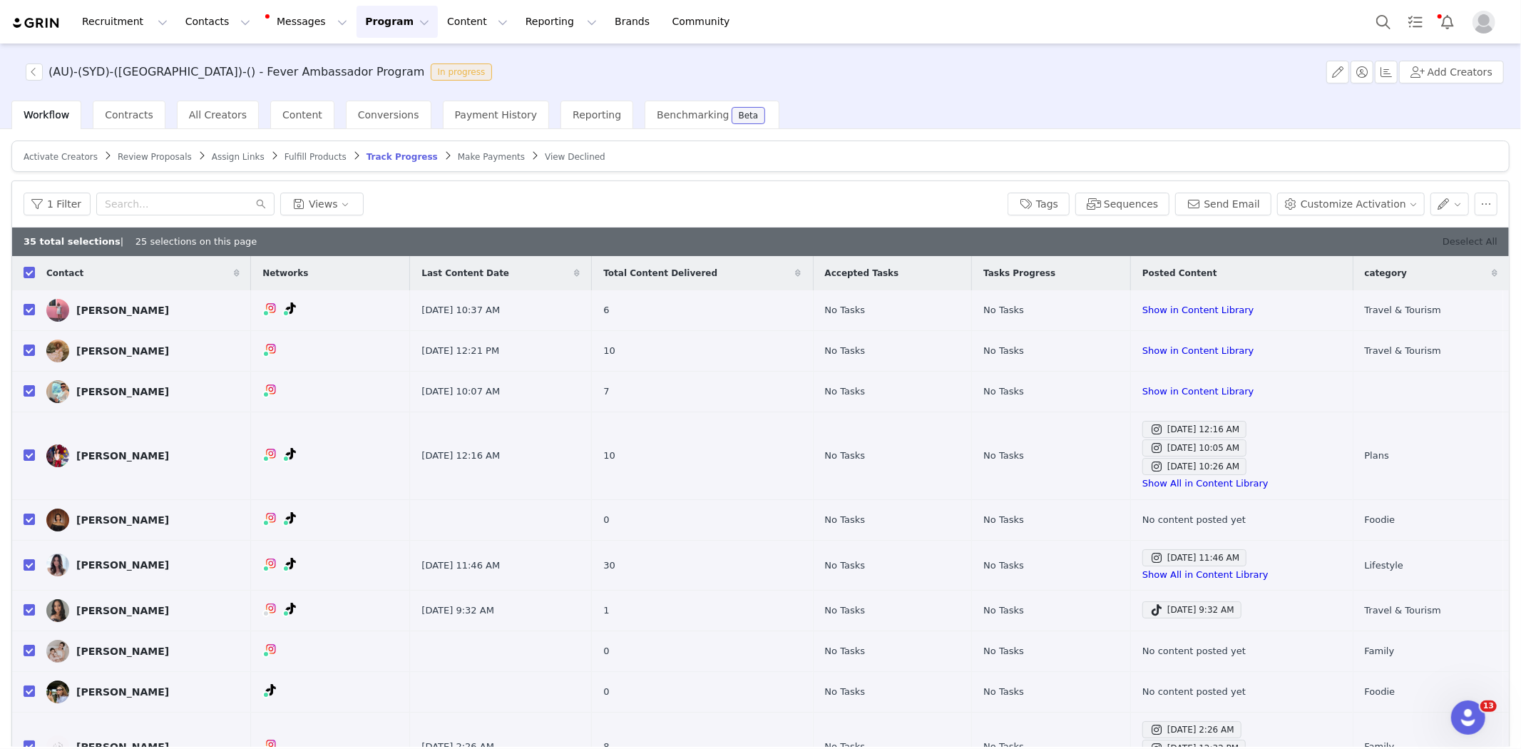
checkbox input "false"
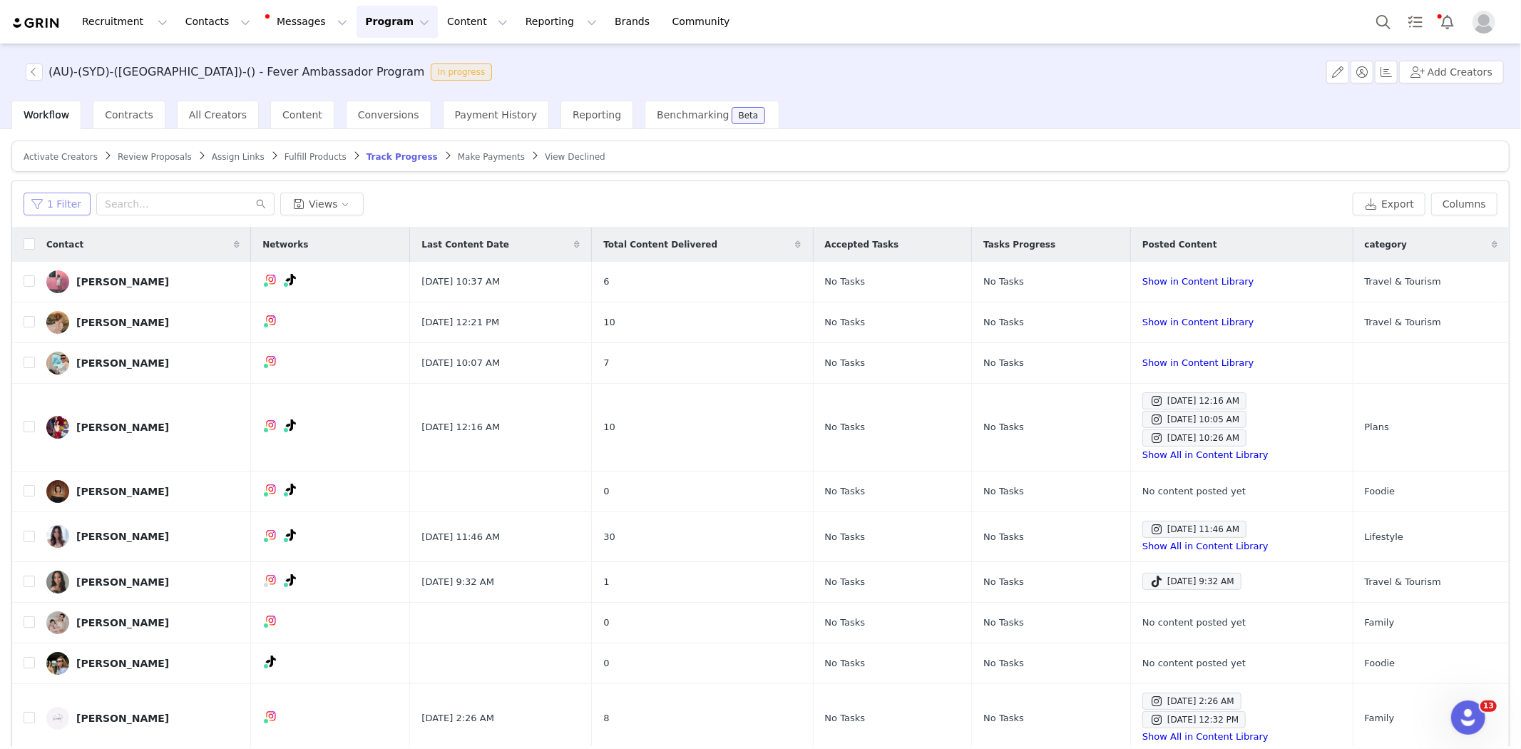
click at [34, 207] on button "1 Filter" at bounding box center [57, 203] width 67 height 23
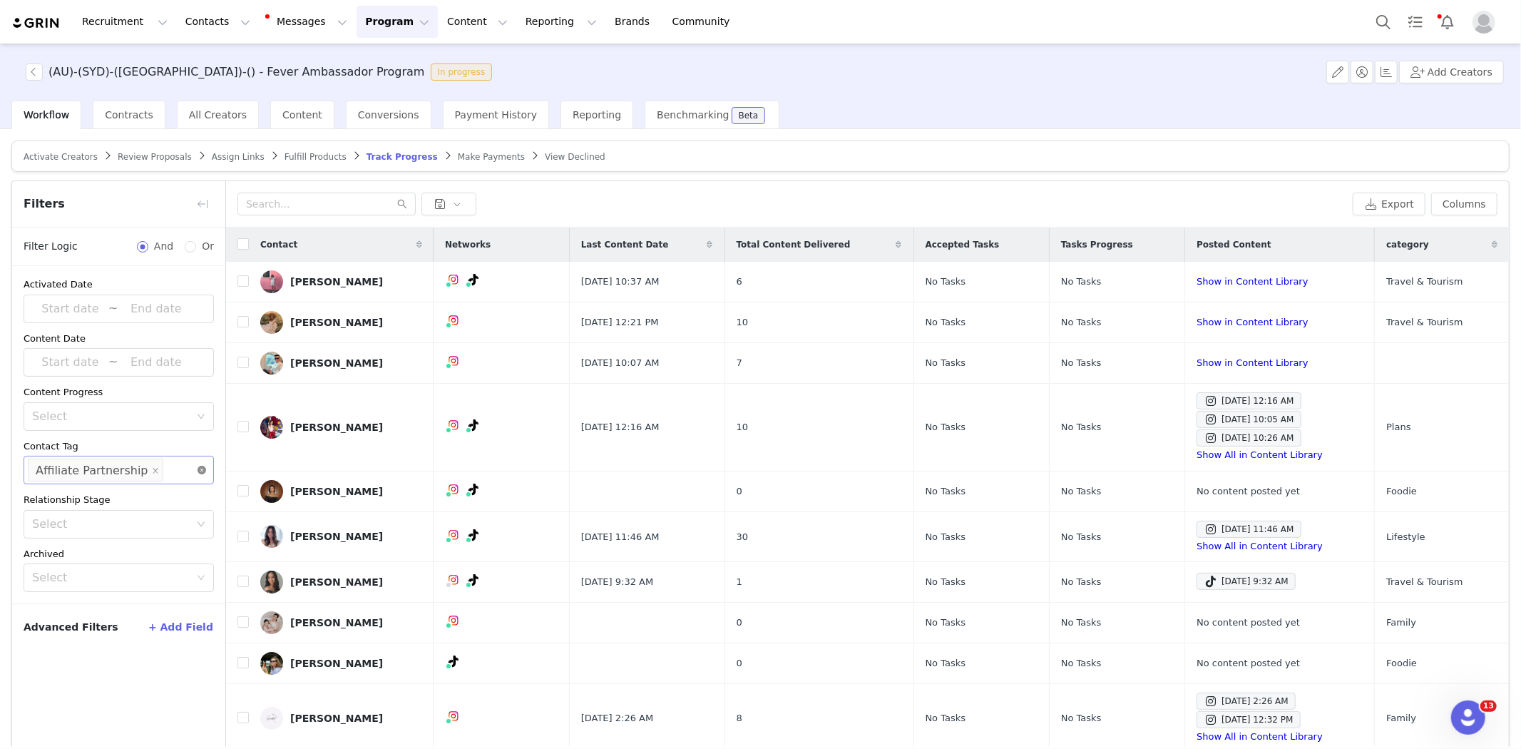
click at [198, 471] on icon "icon: close-circle" at bounding box center [201, 470] width 9 height 9
click at [202, 205] on button "button" at bounding box center [202, 203] width 23 height 23
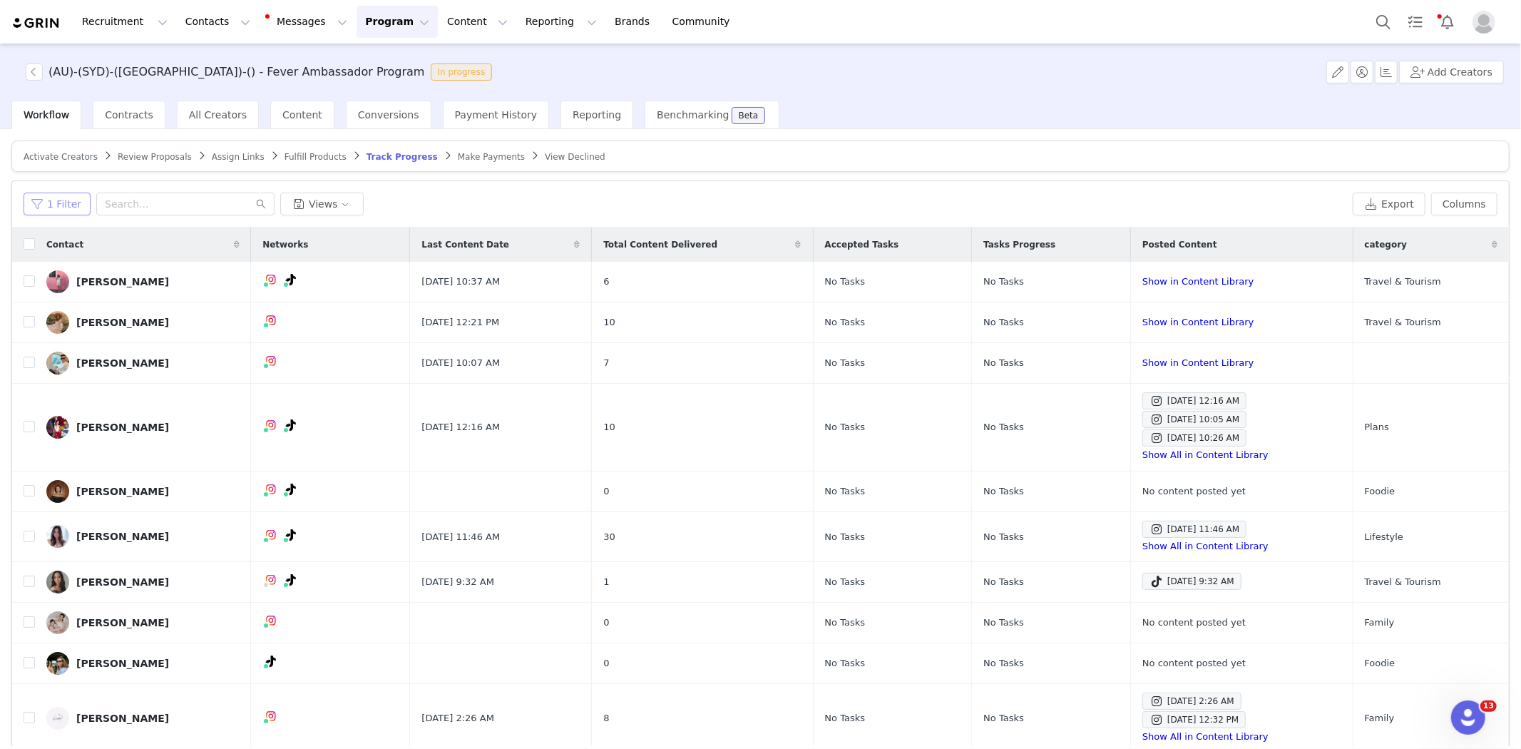
click at [65, 197] on button "1 Filter" at bounding box center [57, 203] width 67 height 23
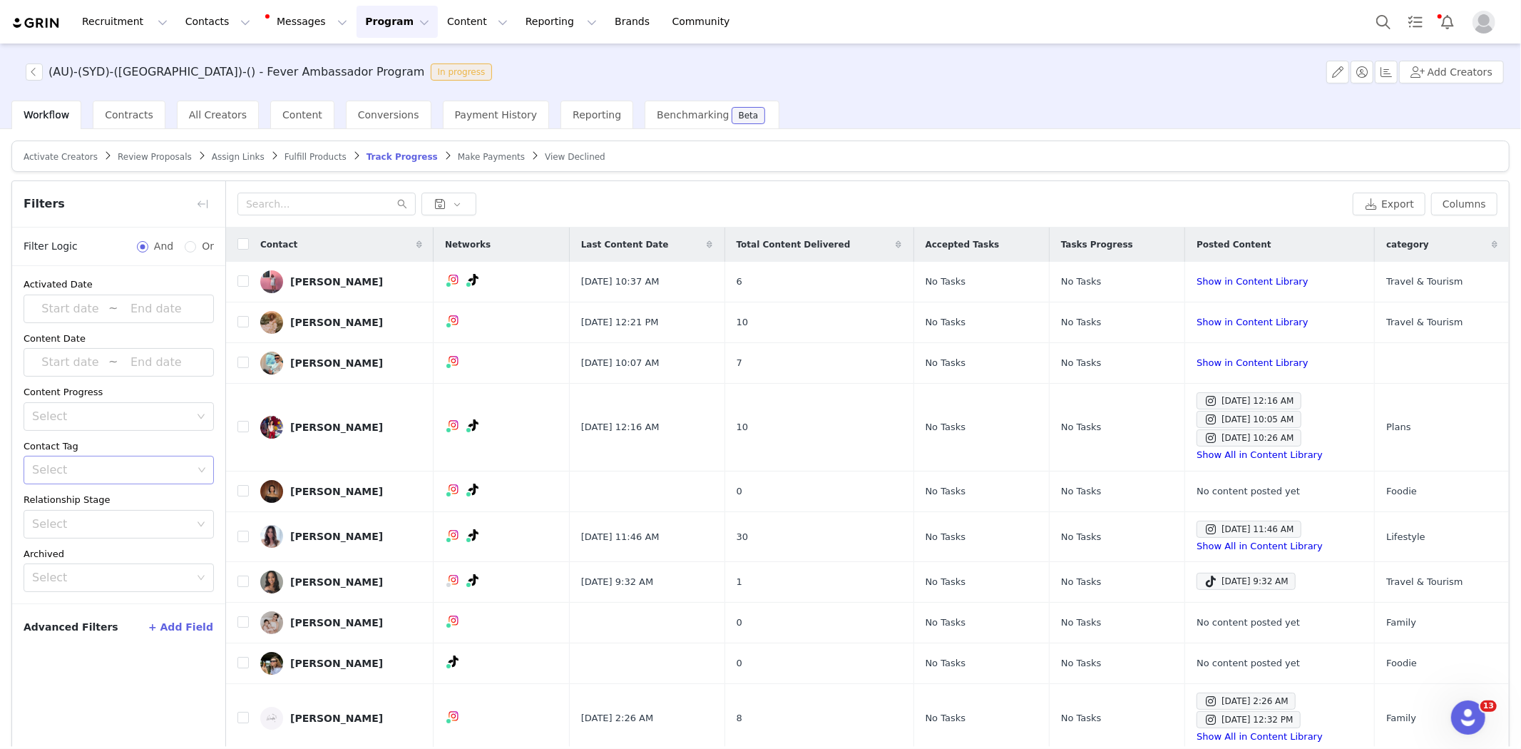
scroll to position [68, 0]
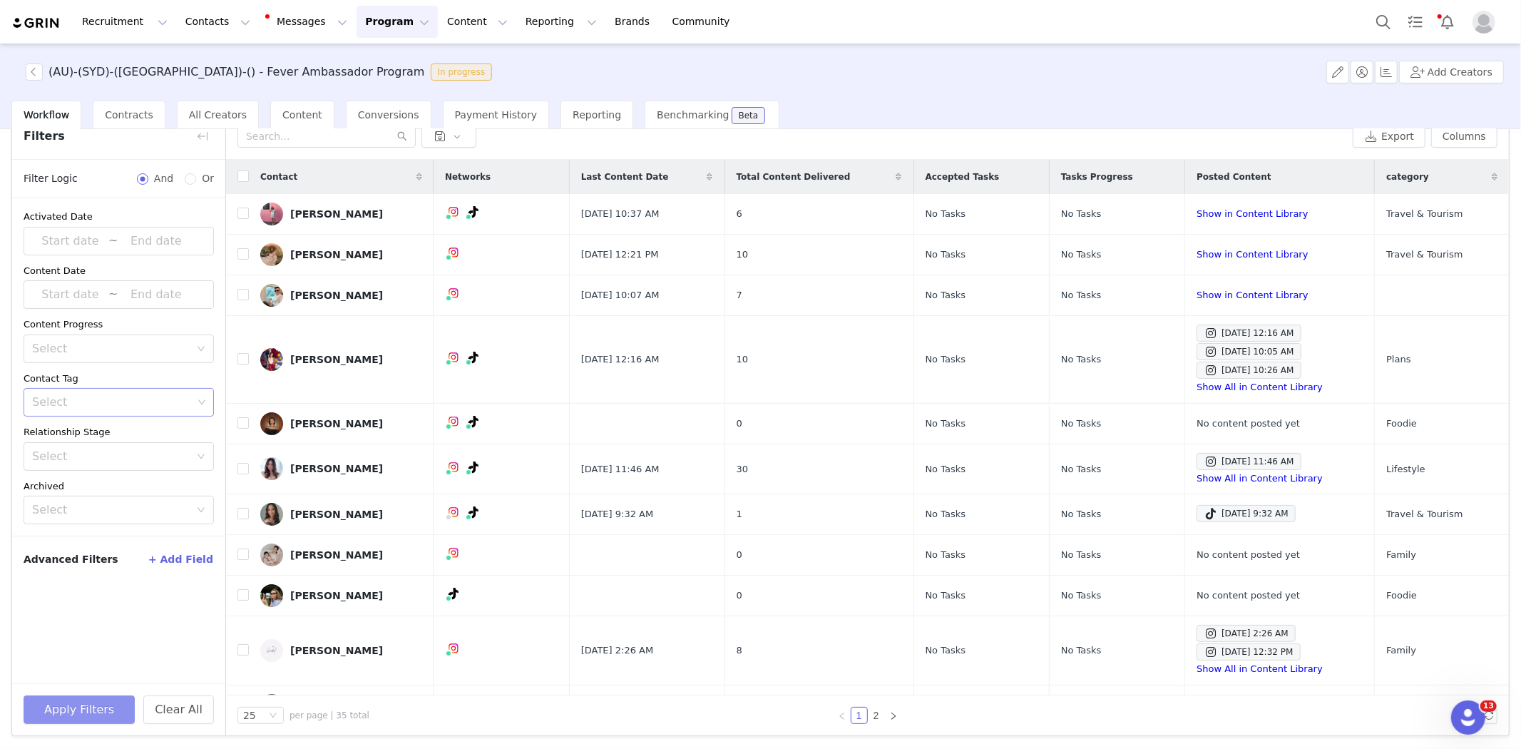
click at [86, 700] on button "Apply Filters" at bounding box center [79, 709] width 111 height 29
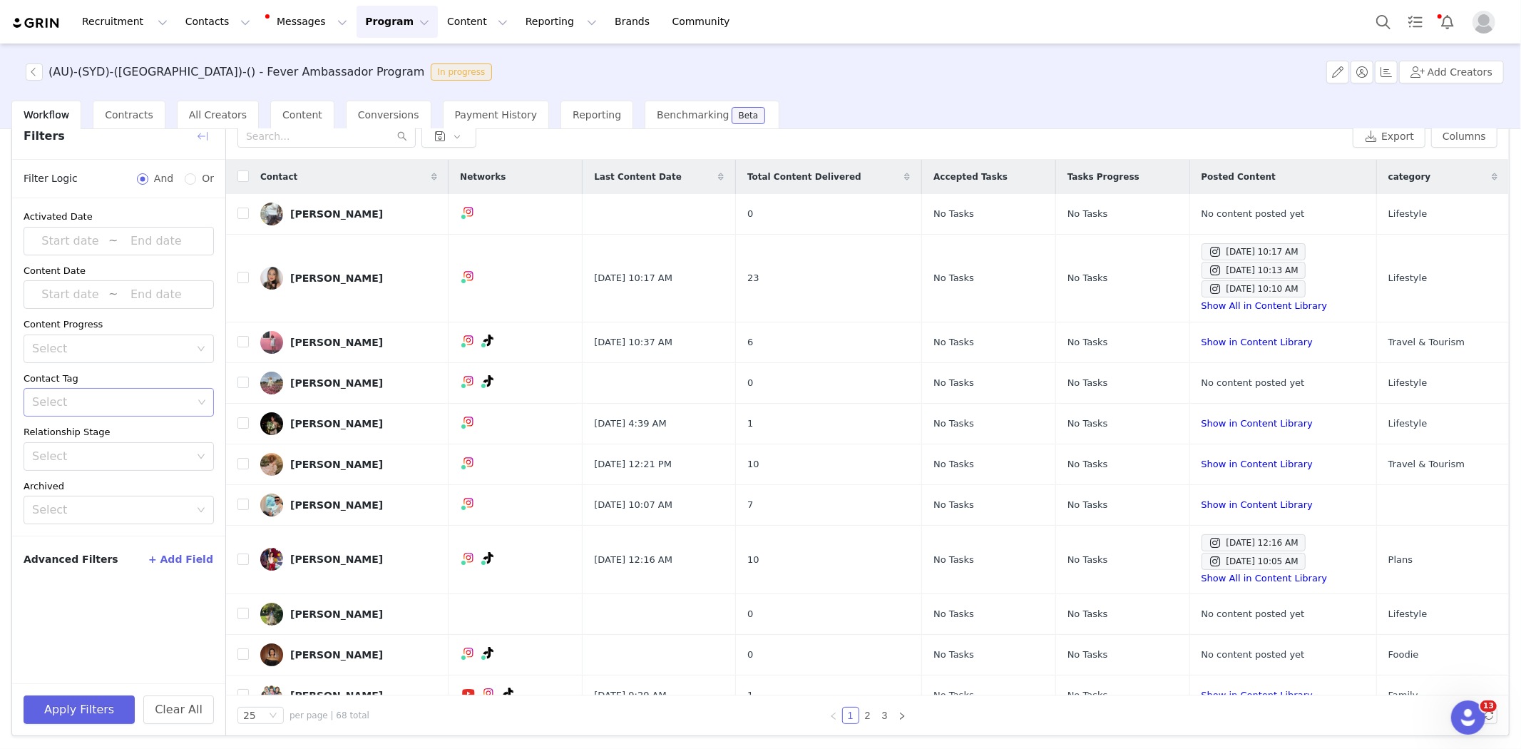
click at [203, 130] on button "button" at bounding box center [202, 136] width 23 height 23
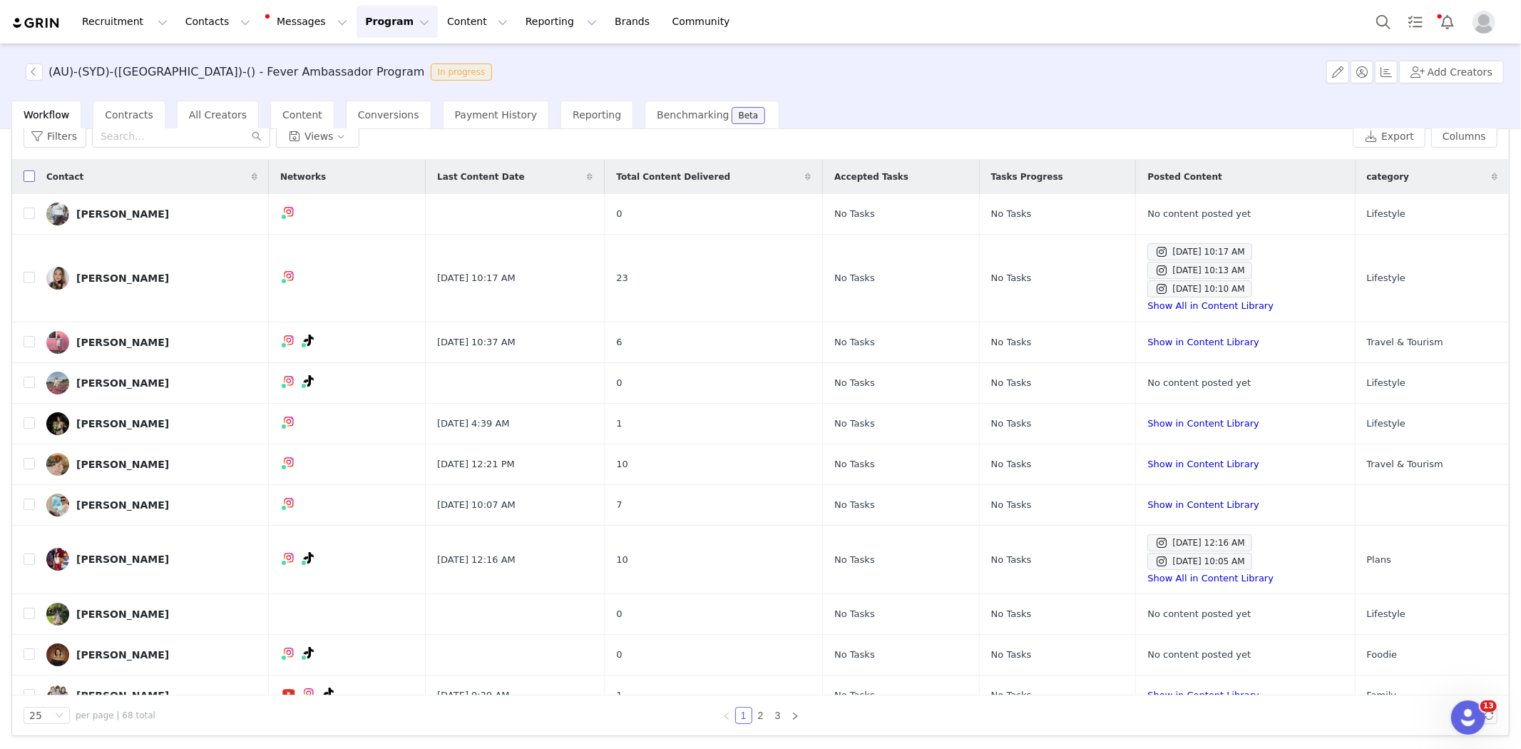
click at [25, 176] on input "checkbox" at bounding box center [29, 175] width 11 height 11
checkbox input "true"
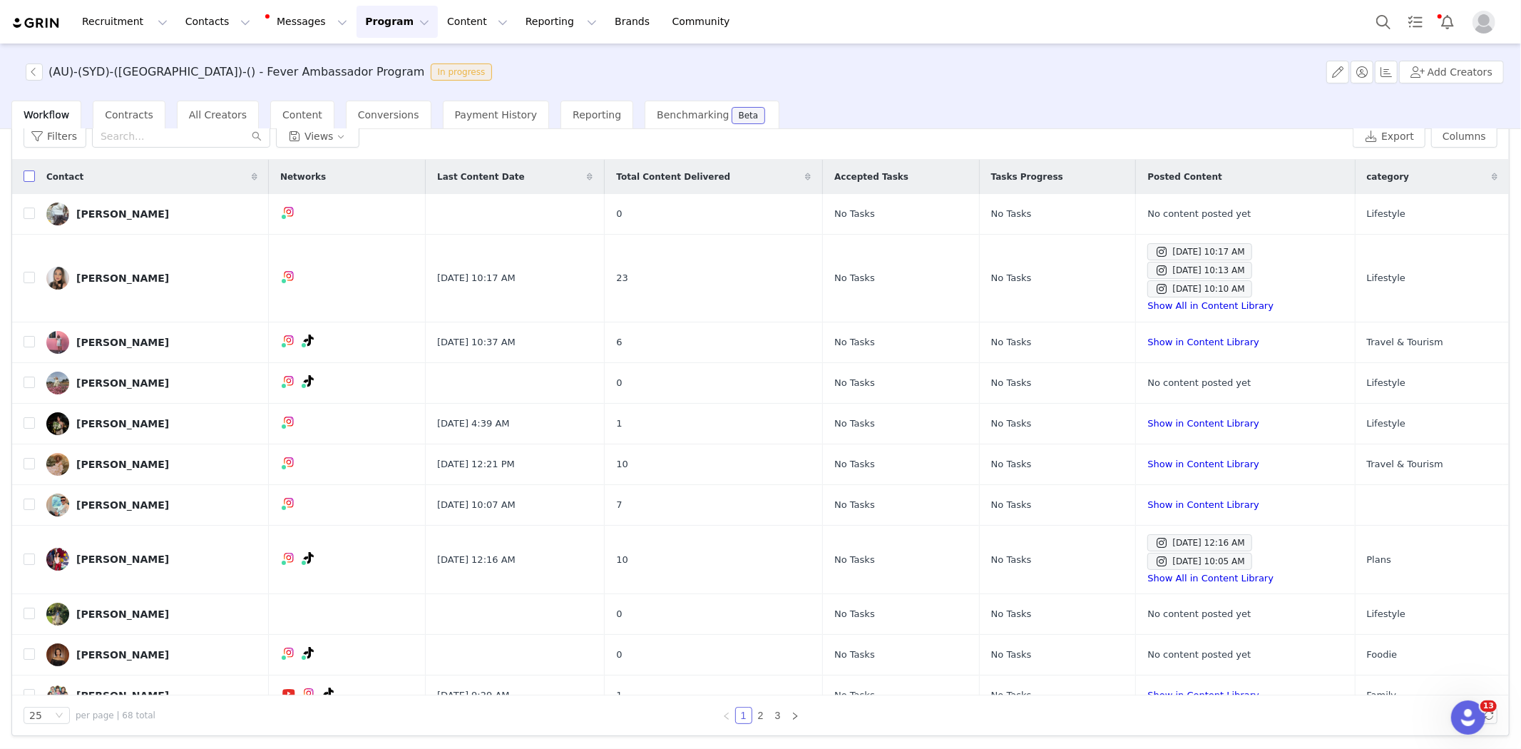
checkbox input "true"
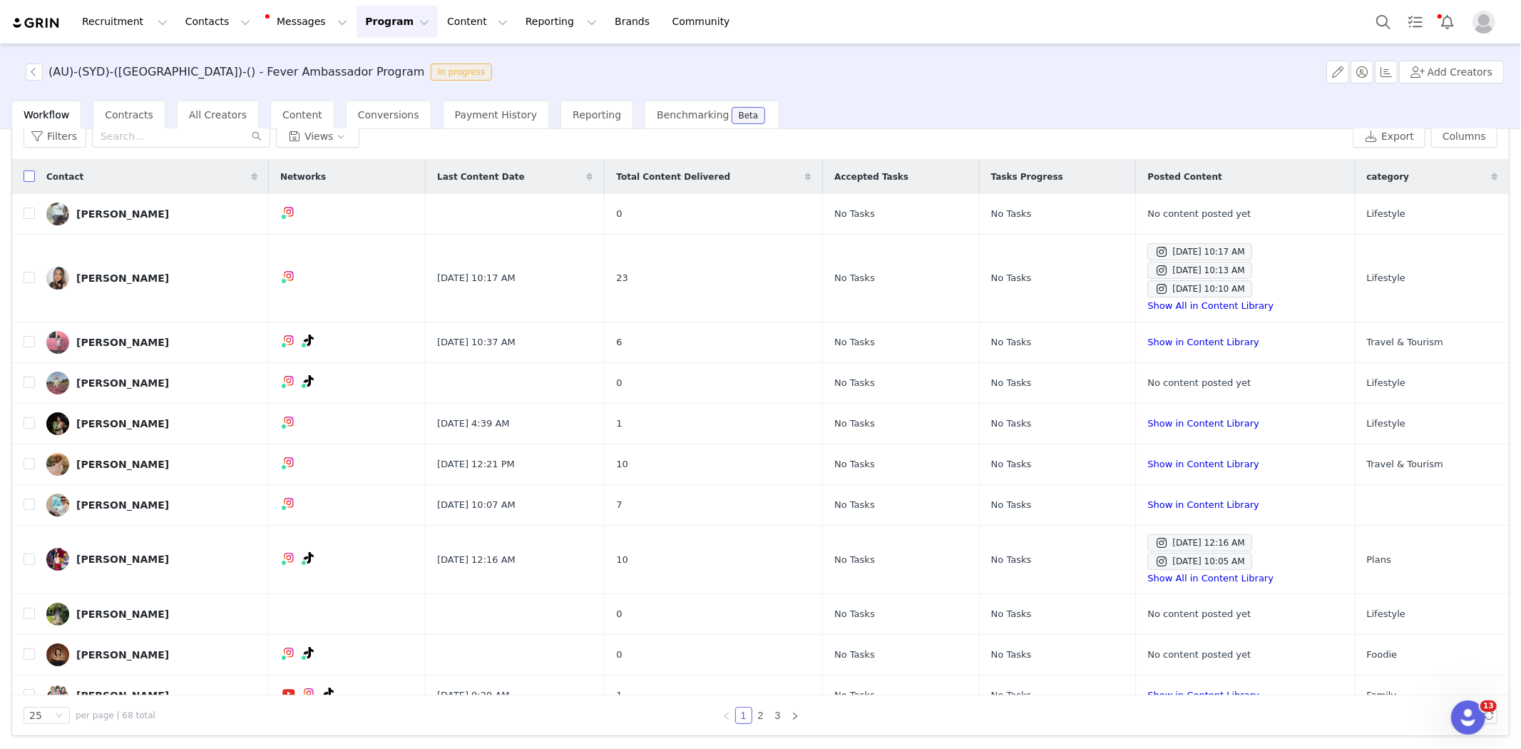
checkbox input "true"
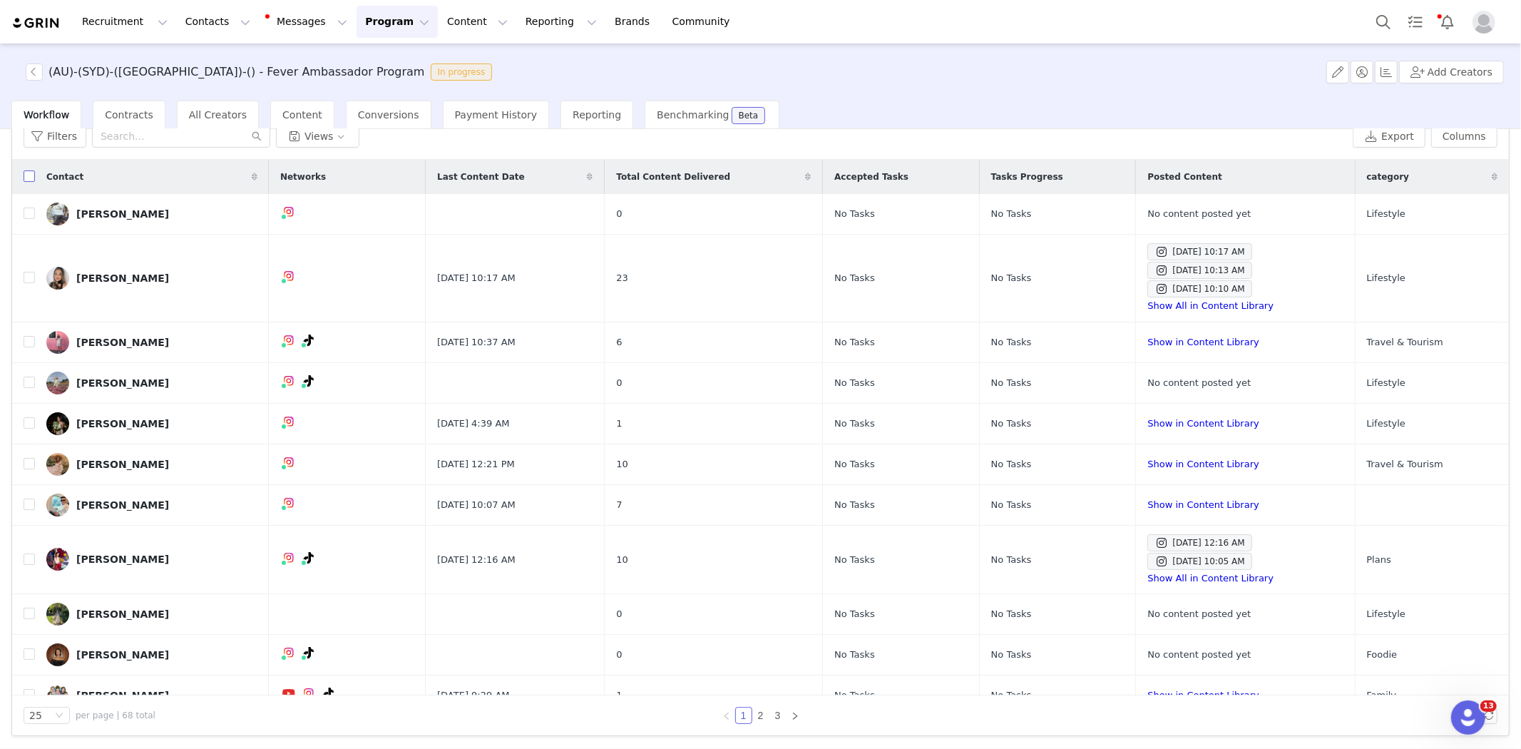
checkbox input "true"
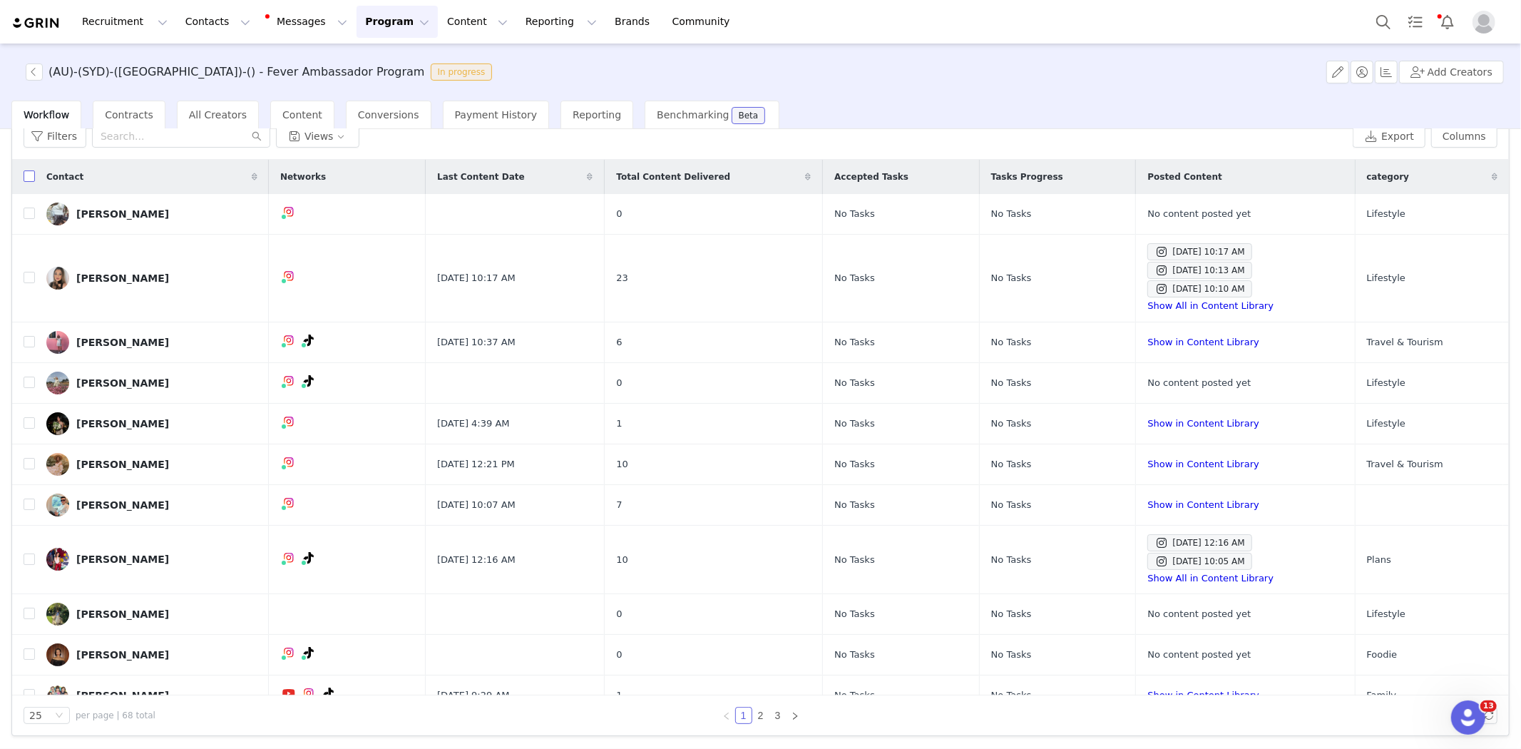
checkbox input "true"
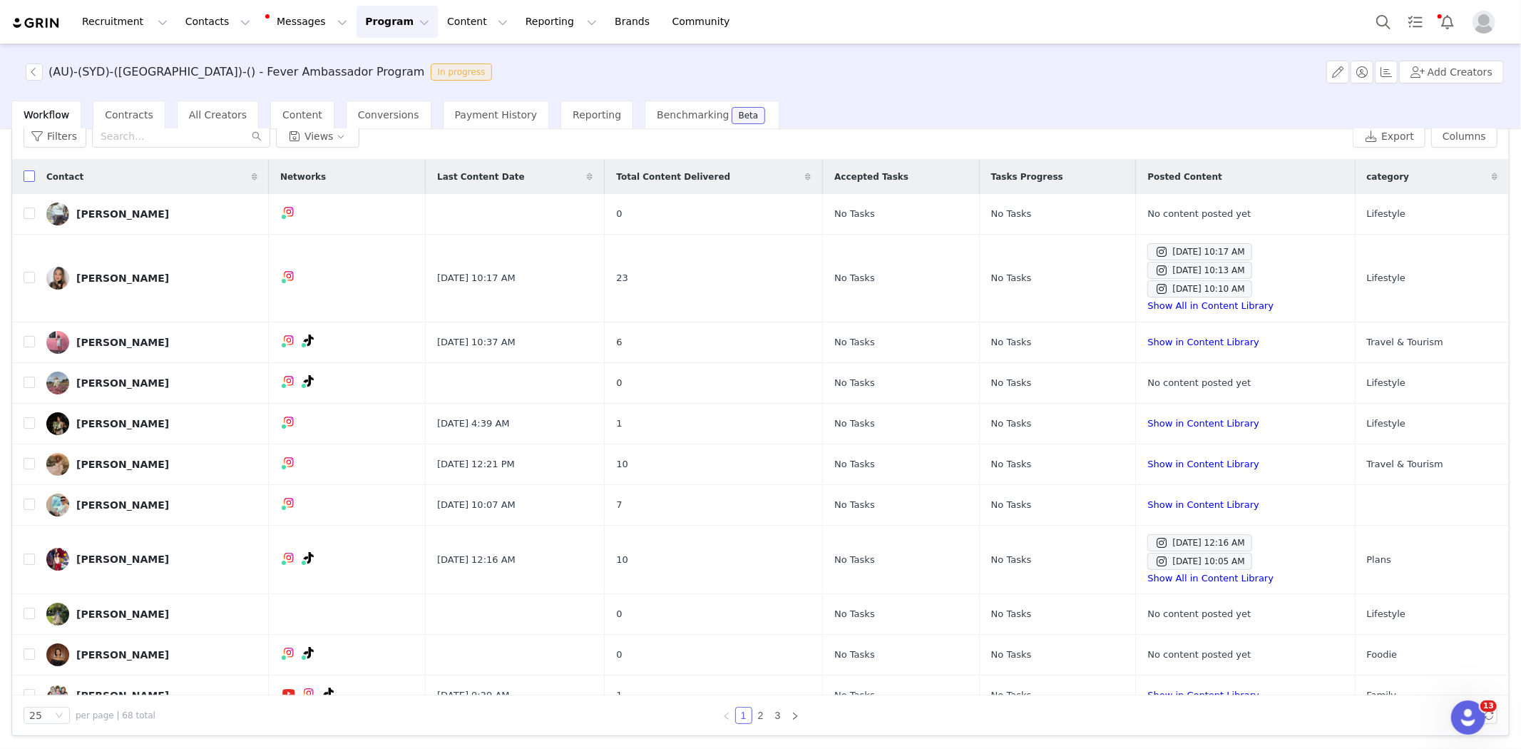
checkbox input "true"
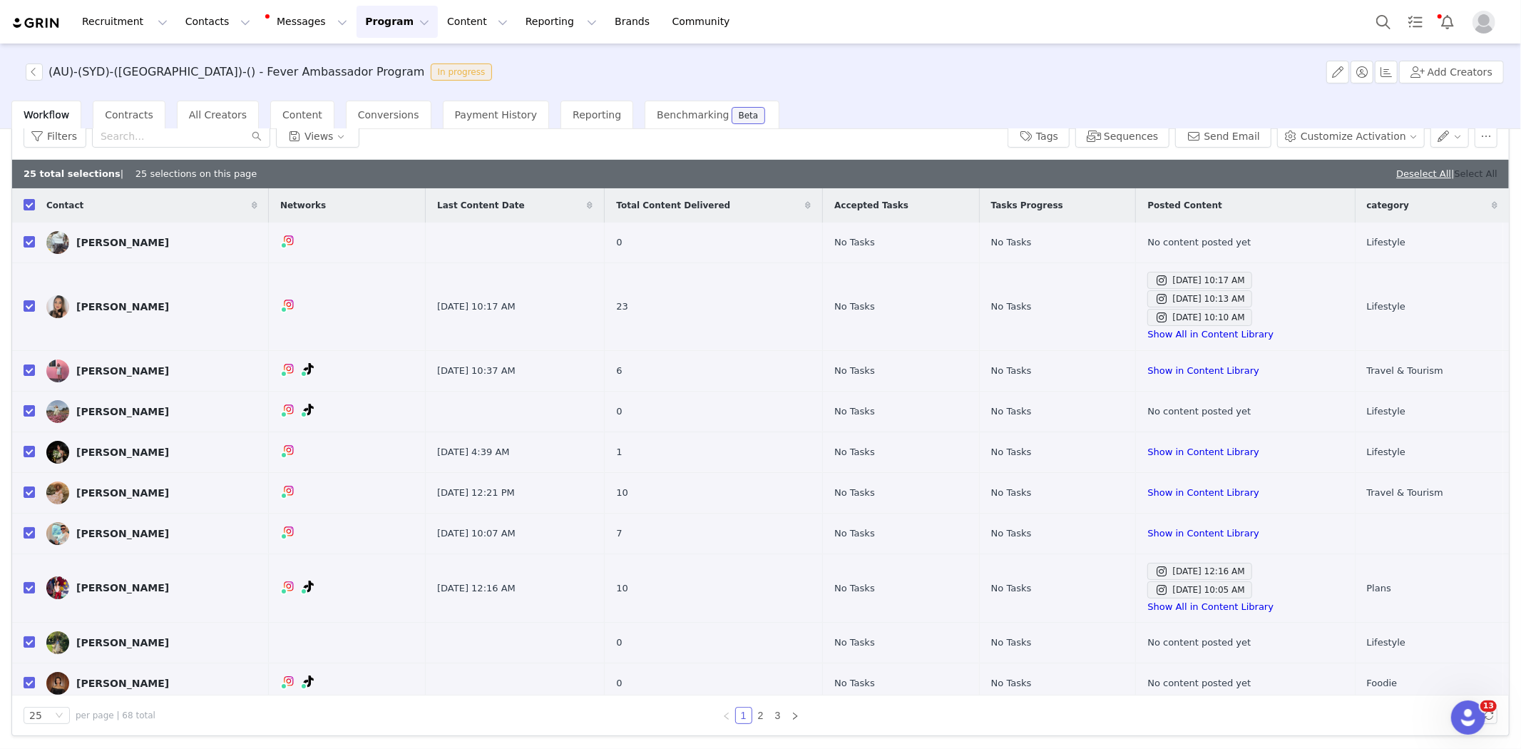
click at [1458, 172] on link "Select All" at bounding box center [1475, 173] width 43 height 11
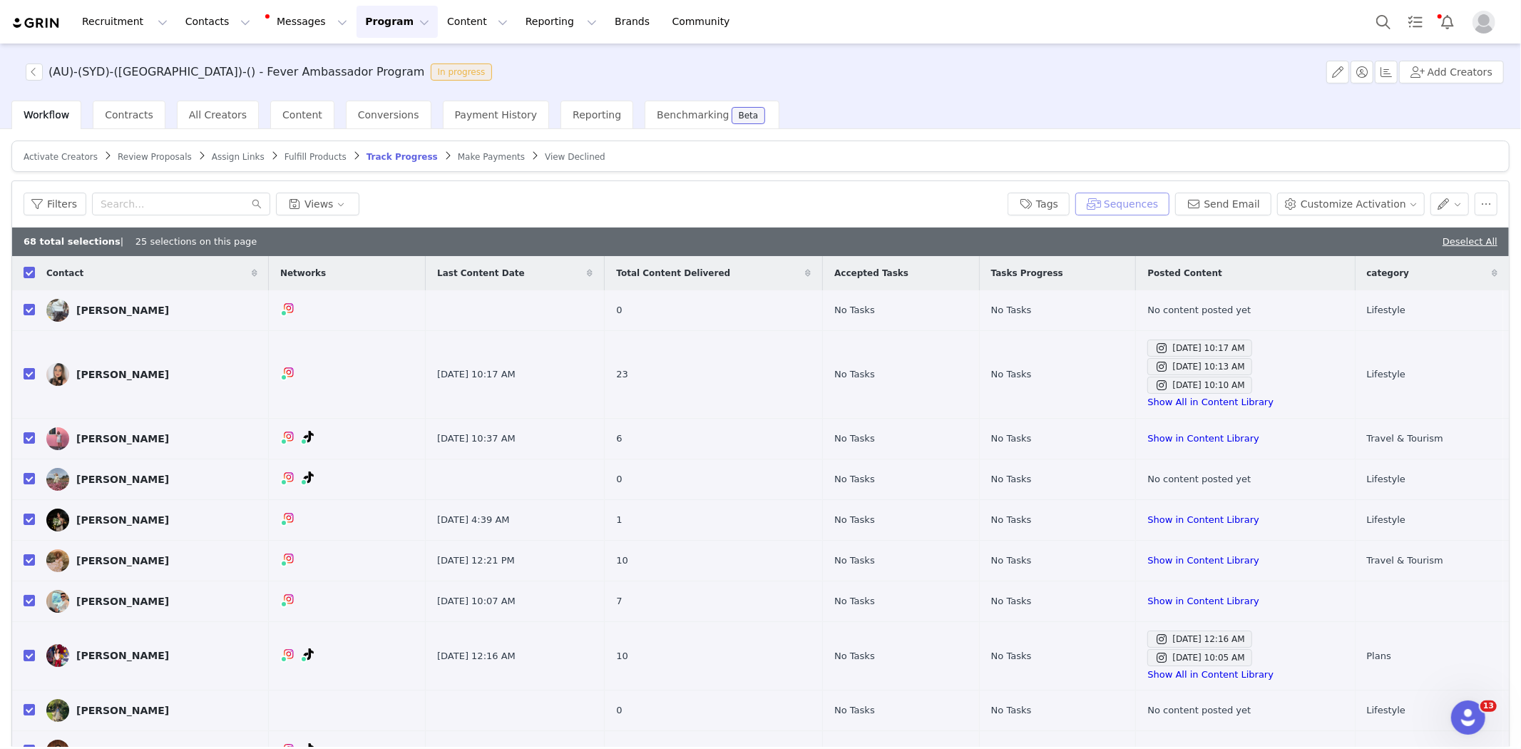
click at [1131, 207] on button "Sequences" at bounding box center [1122, 203] width 94 height 23
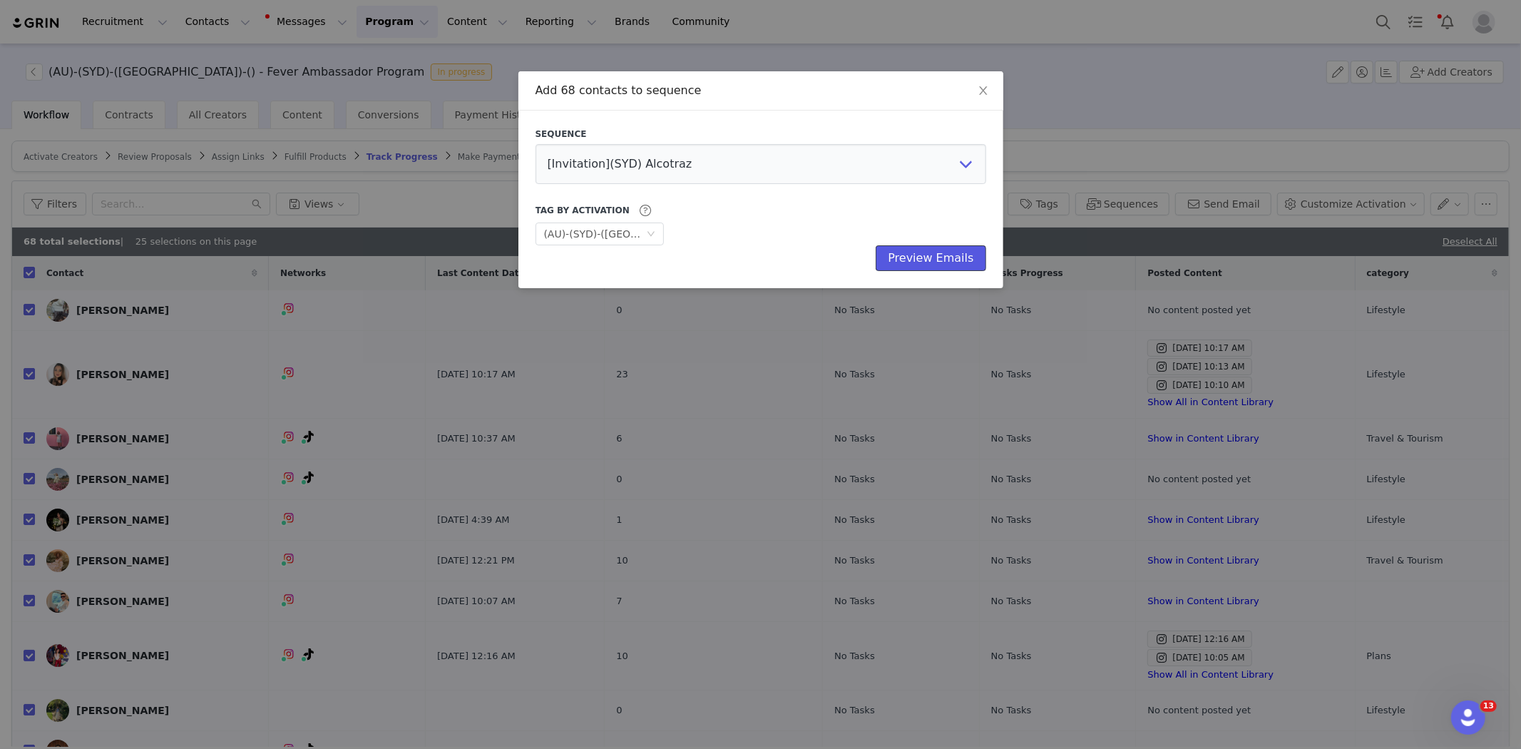
click at [920, 255] on button "Preview Emails" at bounding box center [931, 258] width 110 height 26
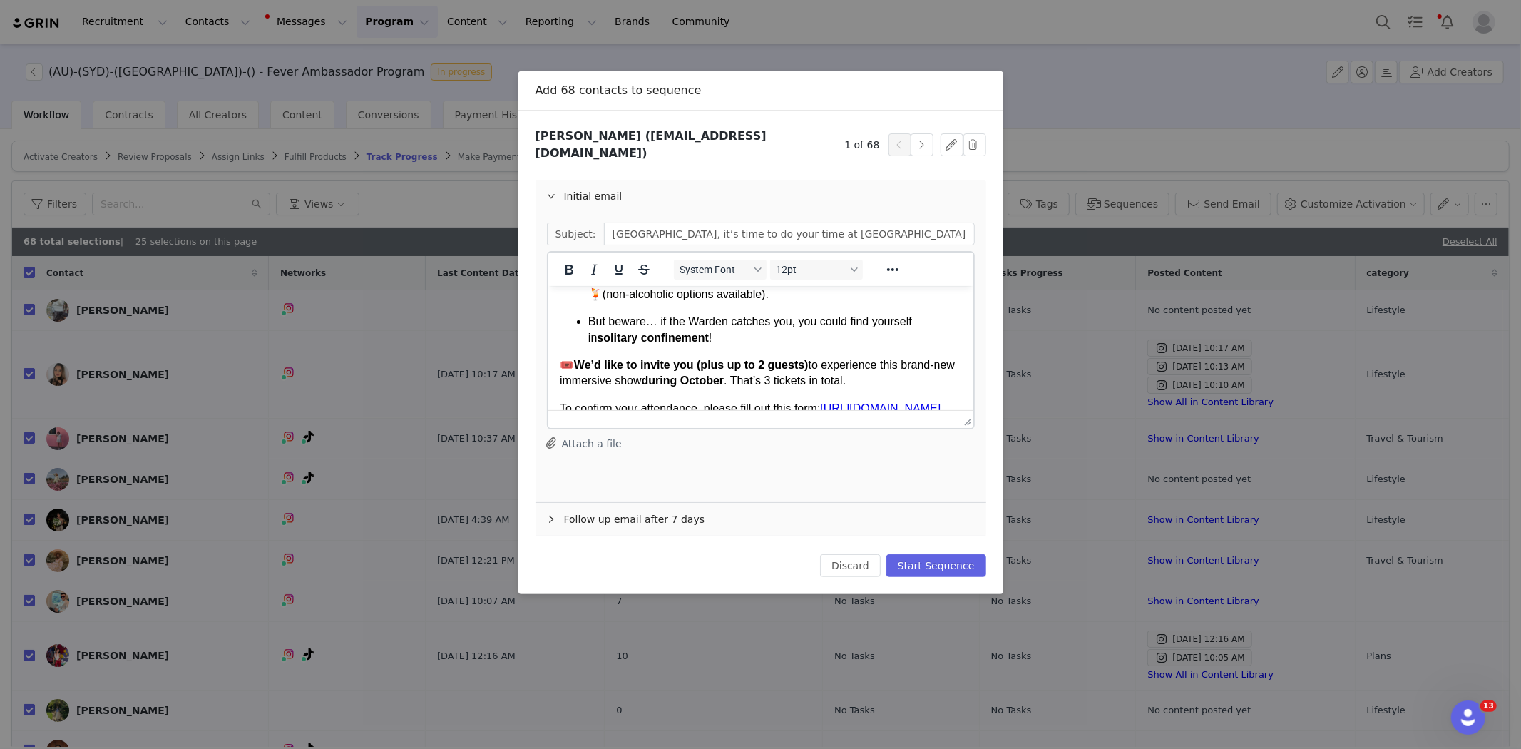
scroll to position [241, 0]
click at [871, 554] on button "Discard" at bounding box center [850, 565] width 61 height 23
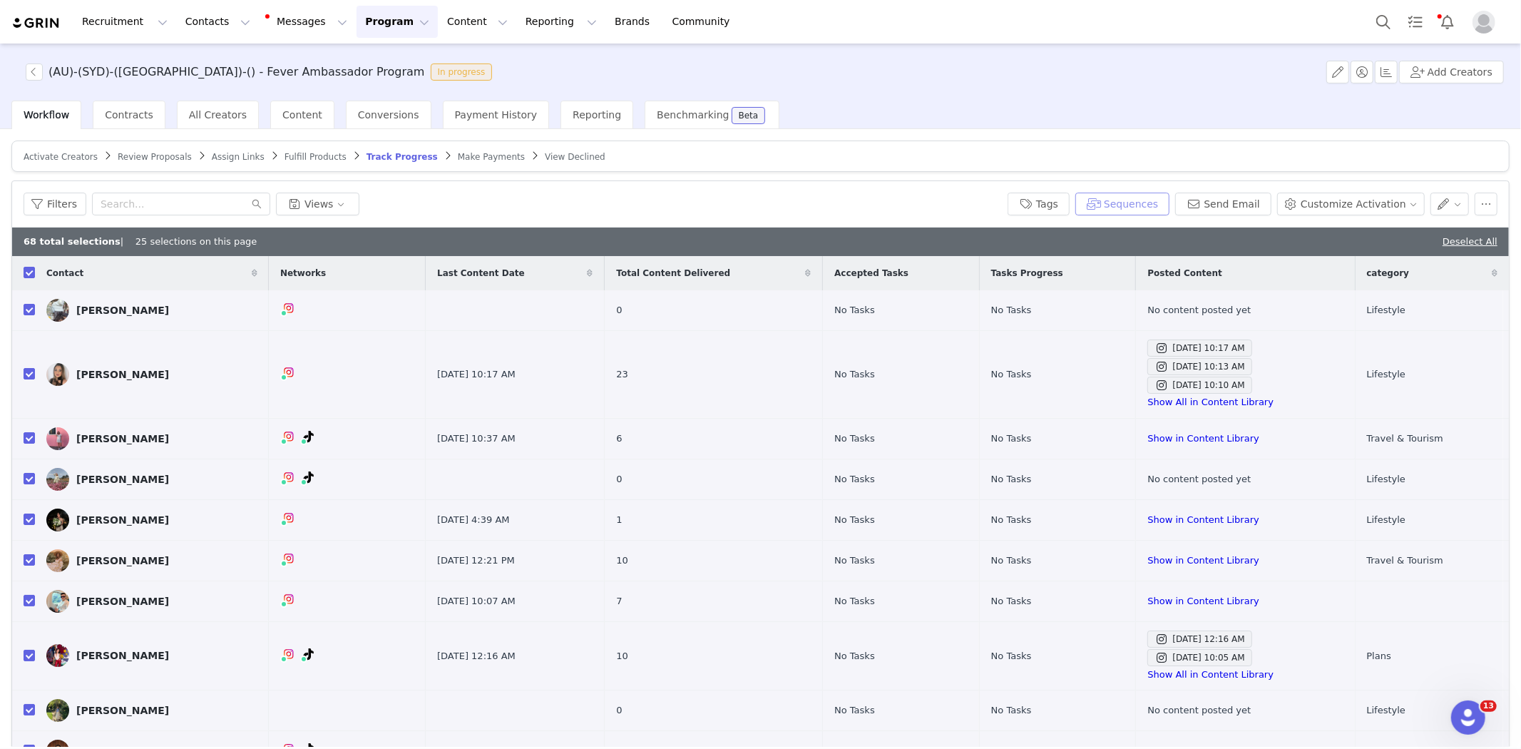
click at [1138, 202] on button "Sequences" at bounding box center [1122, 203] width 94 height 23
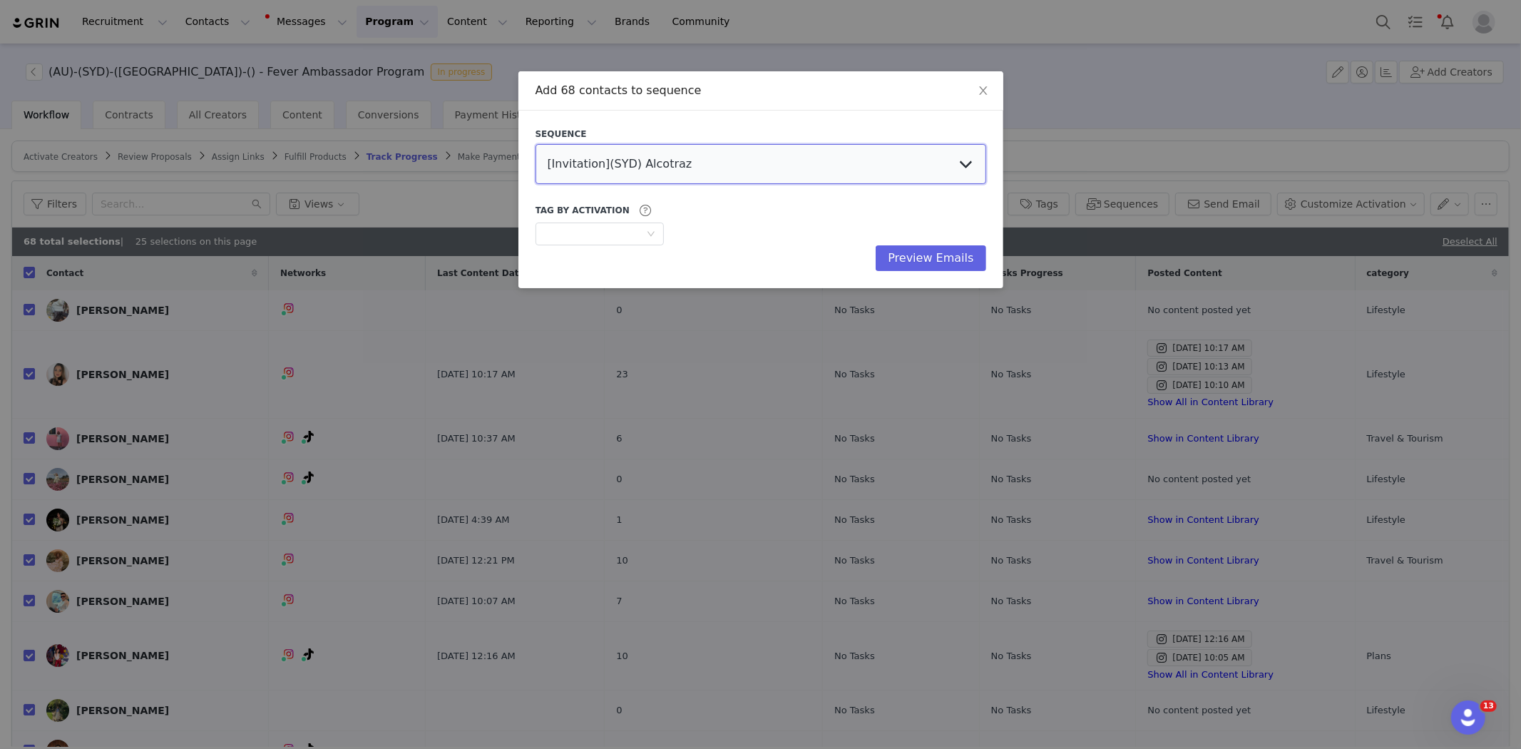
click at [622, 162] on select "[Invitation](SYD) Alcotraz [Invitation] (NYC) SUBMERGE + PURE TERROR + ARTE MUS…" at bounding box center [760, 164] width 451 height 40
click at [535, 144] on select "[Invitation](SYD) Alcotraz [Invitation] (NYC) SUBMERGE + PURE TERROR + ARTE MUS…" at bounding box center [760, 164] width 451 height 40
click at [945, 257] on button "Preview Emails" at bounding box center [931, 258] width 110 height 26
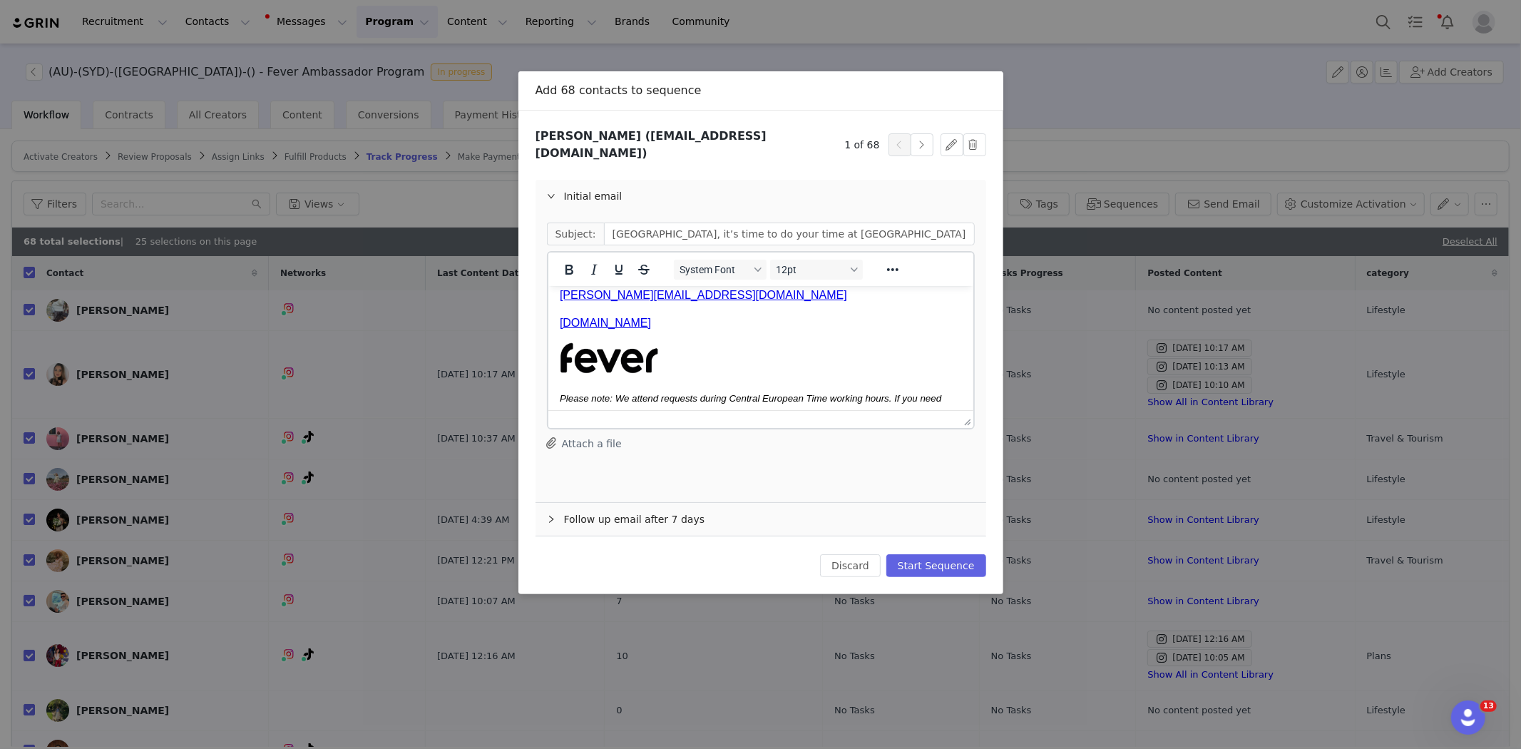
scroll to position [733, 0]
click at [765, 489] on div "Subject: Sydney, it’s time to do your time at Alcotraz! ⛓️🍸 System Font 12pt To…" at bounding box center [760, 356] width 451 height 289
click at [761, 503] on div "Follow up email after 7 days" at bounding box center [760, 519] width 451 height 33
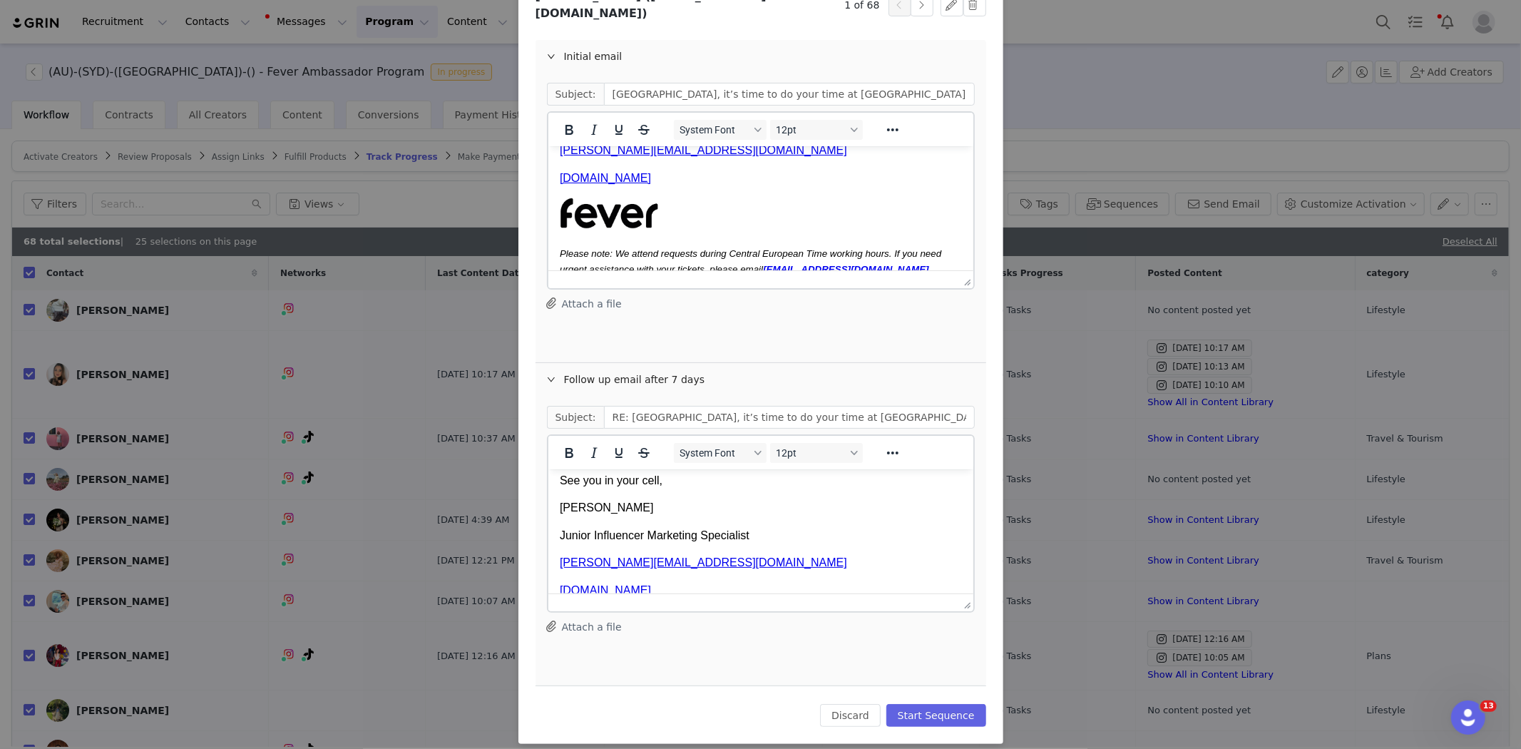
scroll to position [446, 0]
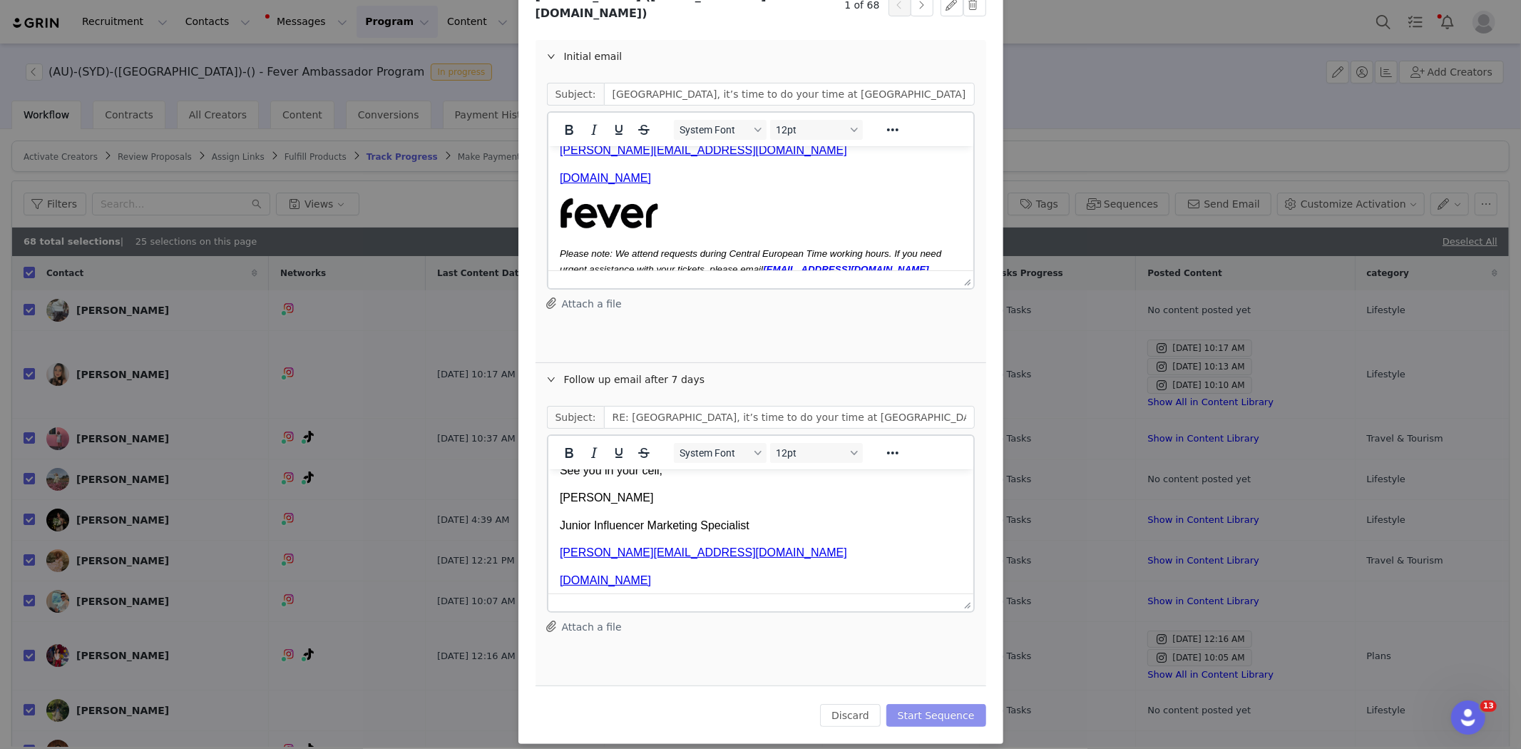
click at [964, 704] on button "Start Sequence" at bounding box center [936, 715] width 100 height 23
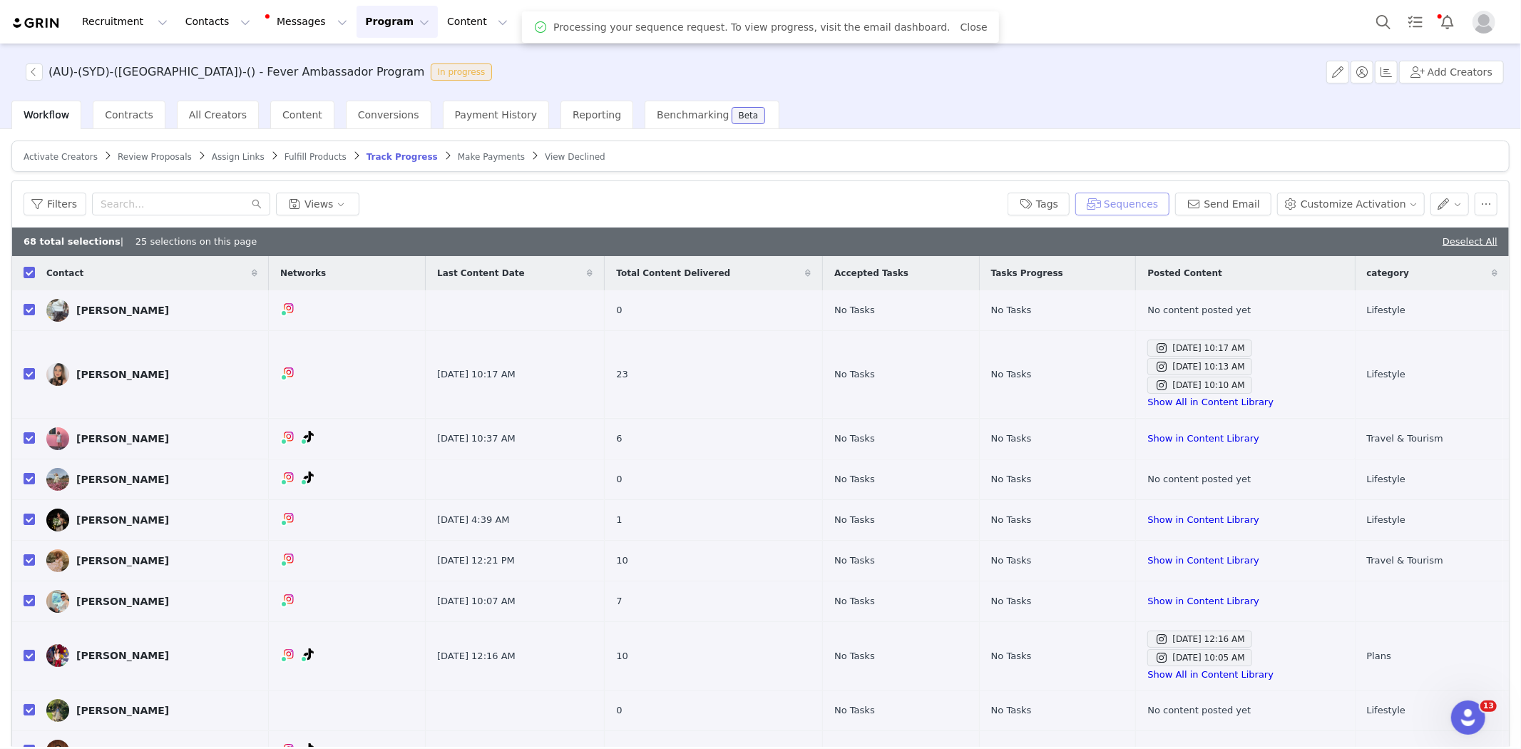
scroll to position [0, 0]
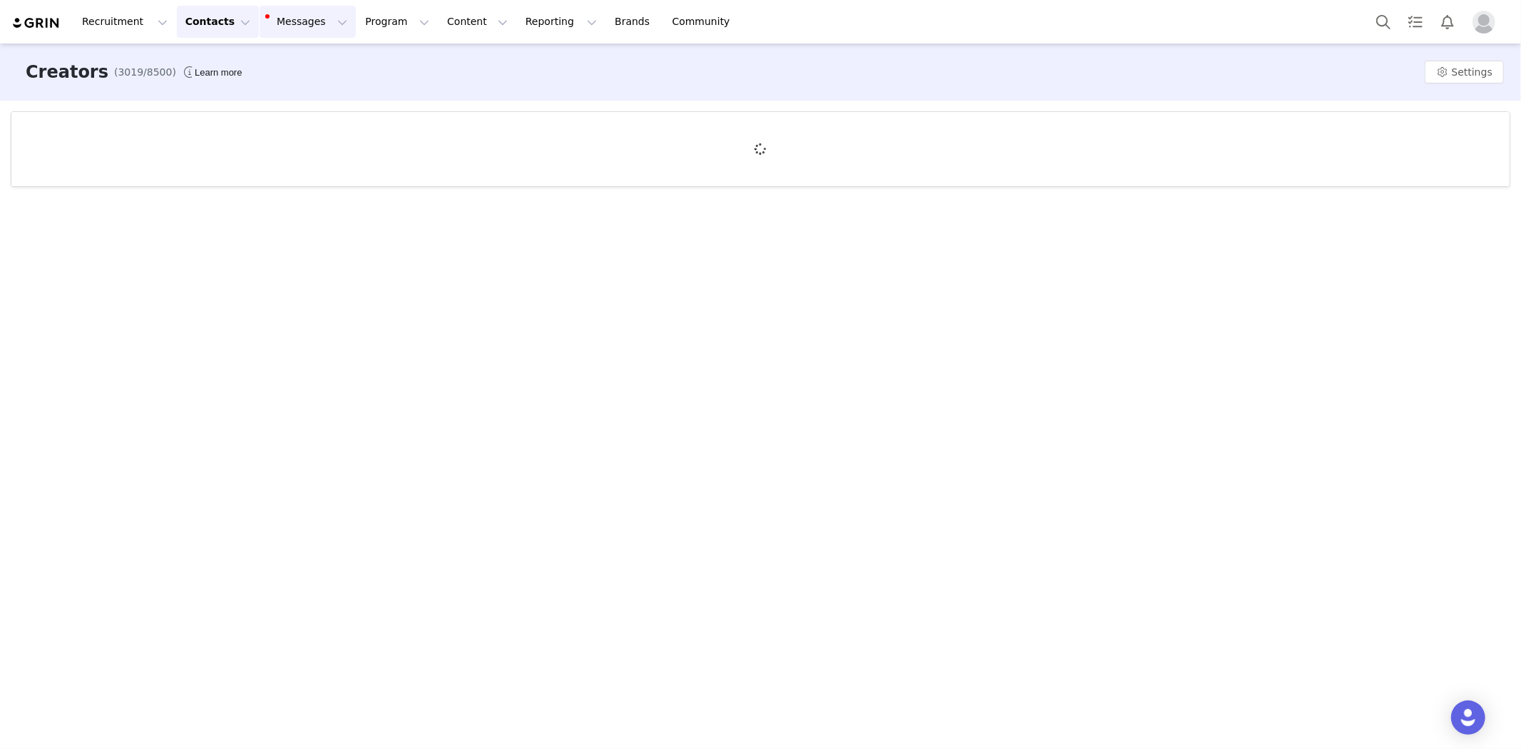
click at [287, 24] on button "Messages Messages" at bounding box center [308, 22] width 96 height 32
click at [275, 138] on p "Sequences" at bounding box center [274, 142] width 54 height 15
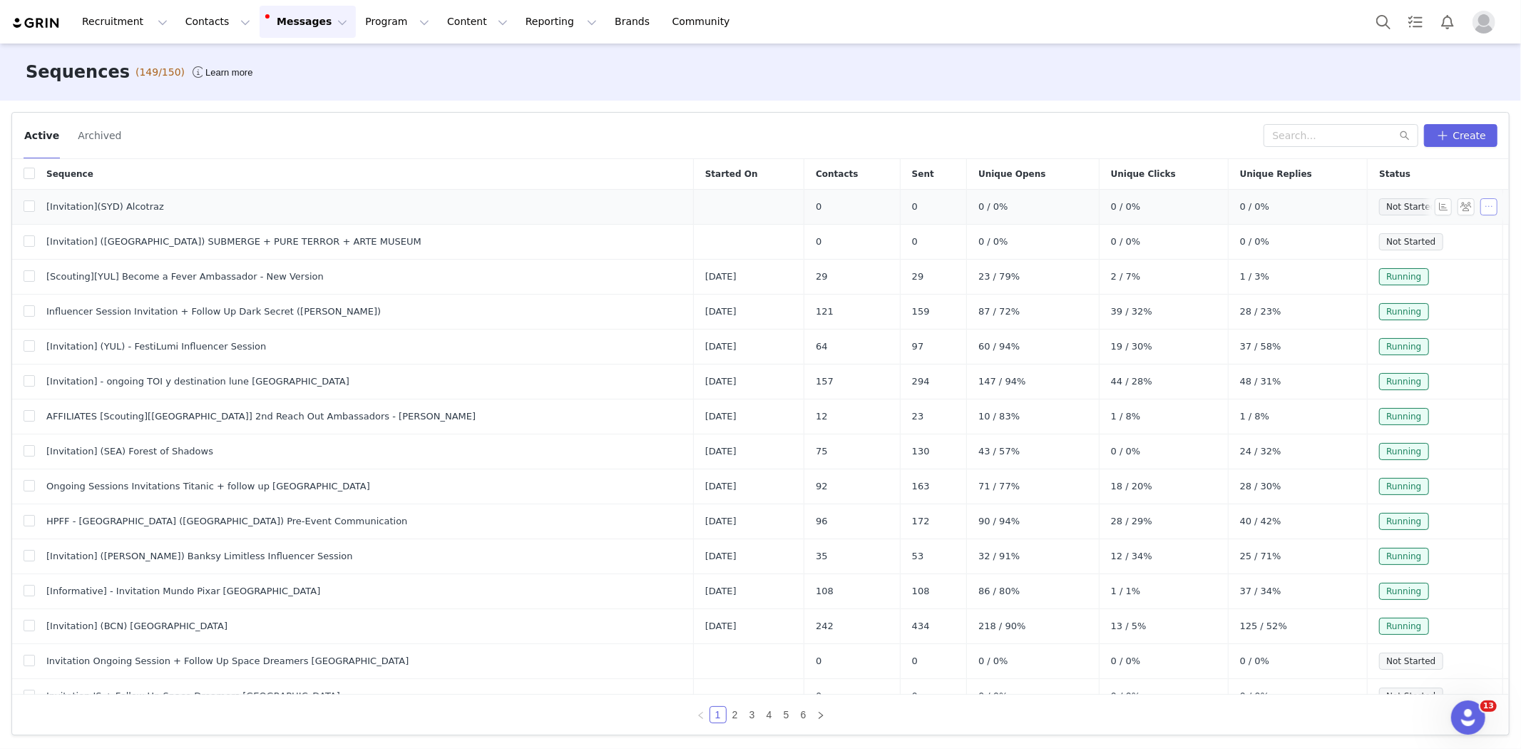
click at [1480, 212] on button "button" at bounding box center [1488, 206] width 17 height 17
click at [1462, 237] on link "Edit" at bounding box center [1451, 233] width 82 height 24
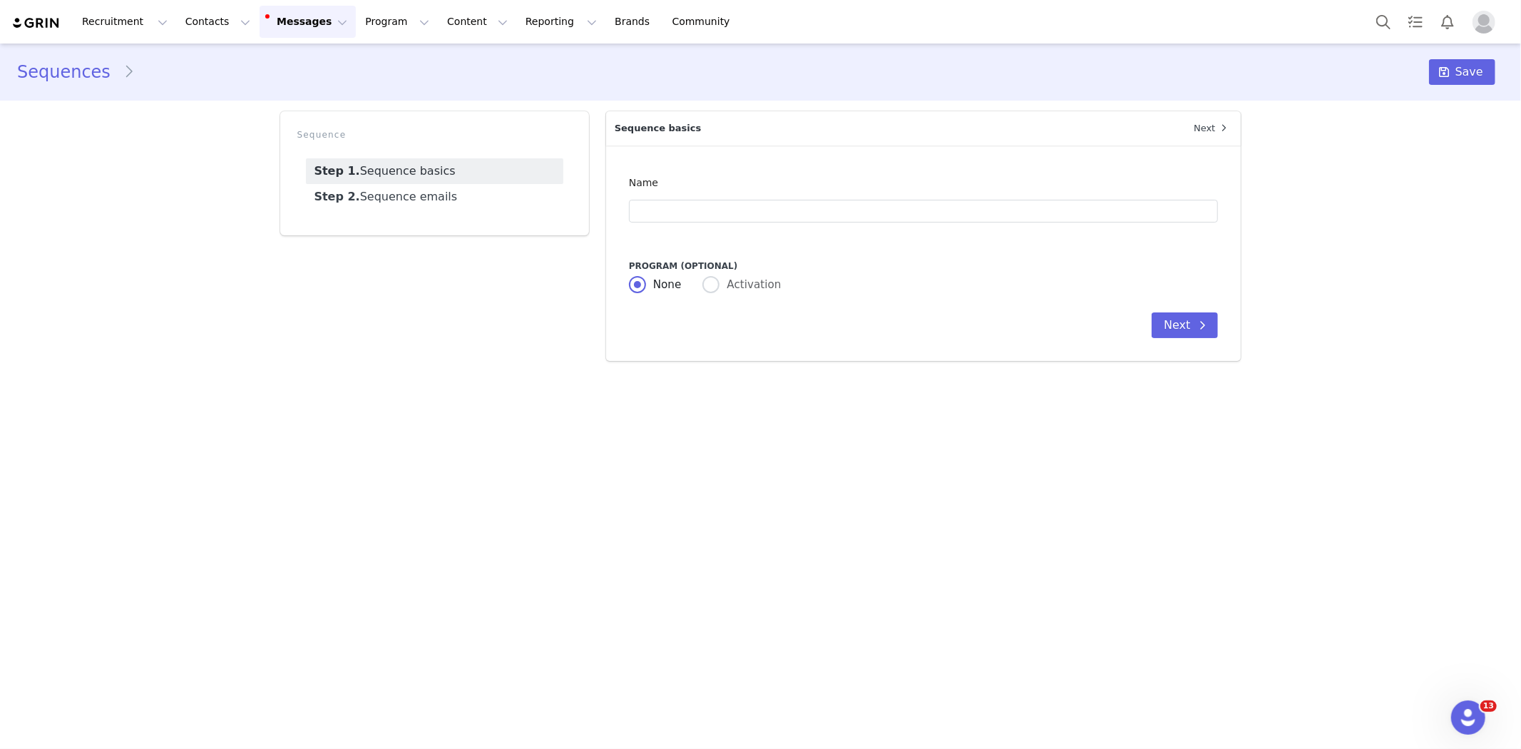
type input "[Invitation](SYD) Alcotraz"
type input "[GEOGRAPHIC_DATA], it’s time to do your time at [GEOGRAPHIC_DATA]! ⛓️🍸"
click at [1162, 329] on button "Next" at bounding box center [1184, 325] width 66 height 26
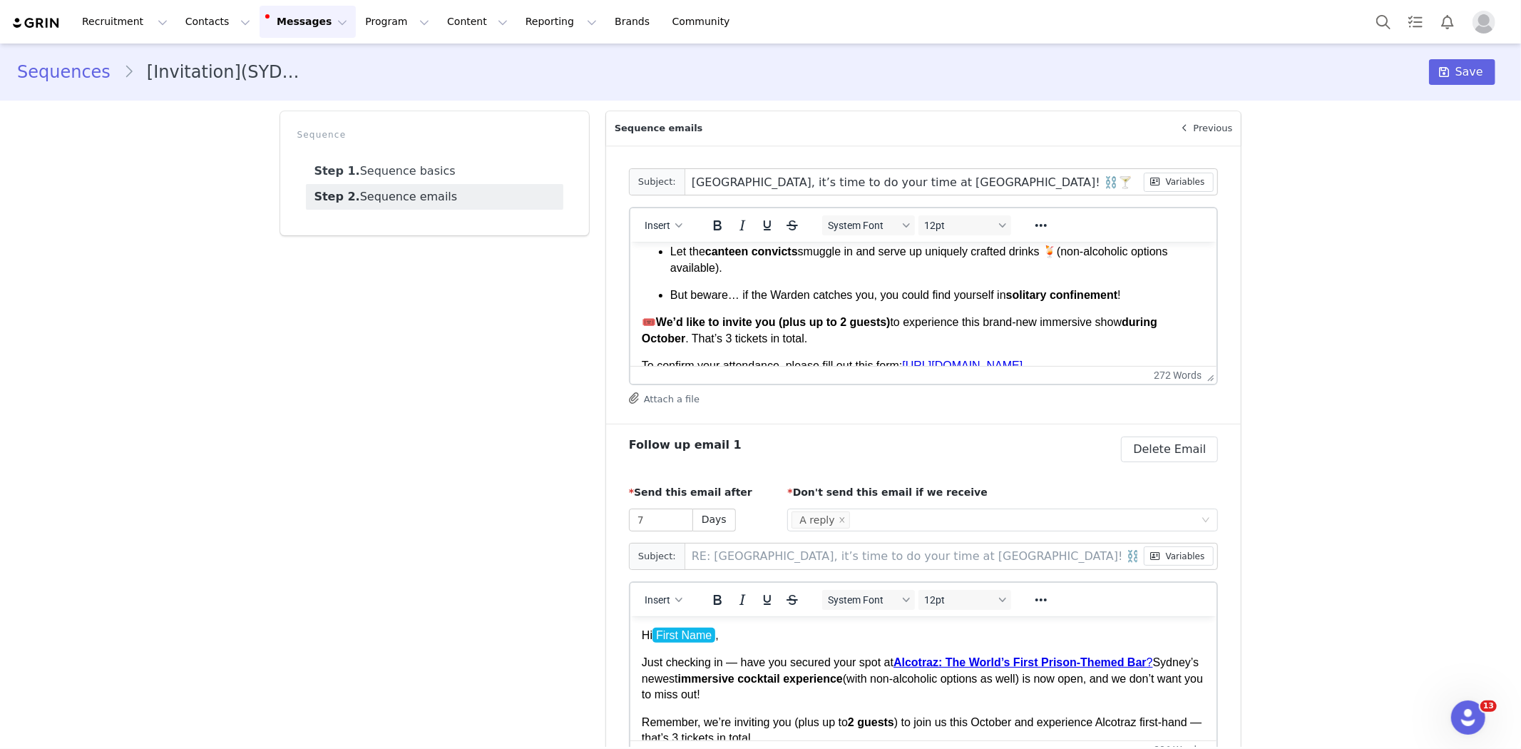
scroll to position [209, 0]
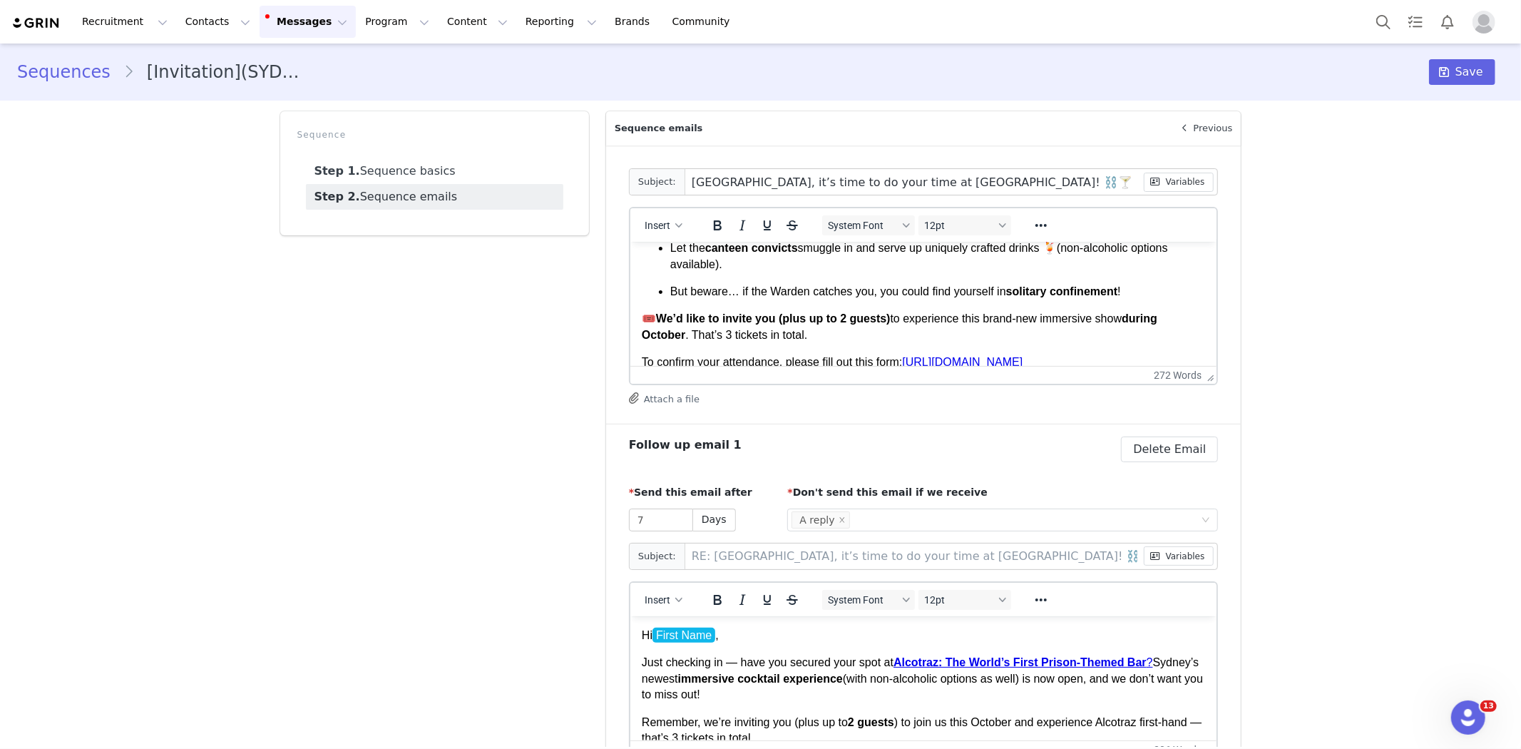
drag, startPoint x: 804, startPoint y: 340, endPoint x: 612, endPoint y: 306, distance: 194.1
click at [630, 306] on html "Hi First Name , Don your orange jumpsuit and get ready to become the newest inm…" at bounding box center [923, 429] width 587 height 795
click at [812, 336] on p "🎟️ We’d like to invite you (plus up to 2 guests) to experience this brand-new i…" at bounding box center [923, 326] width 564 height 32
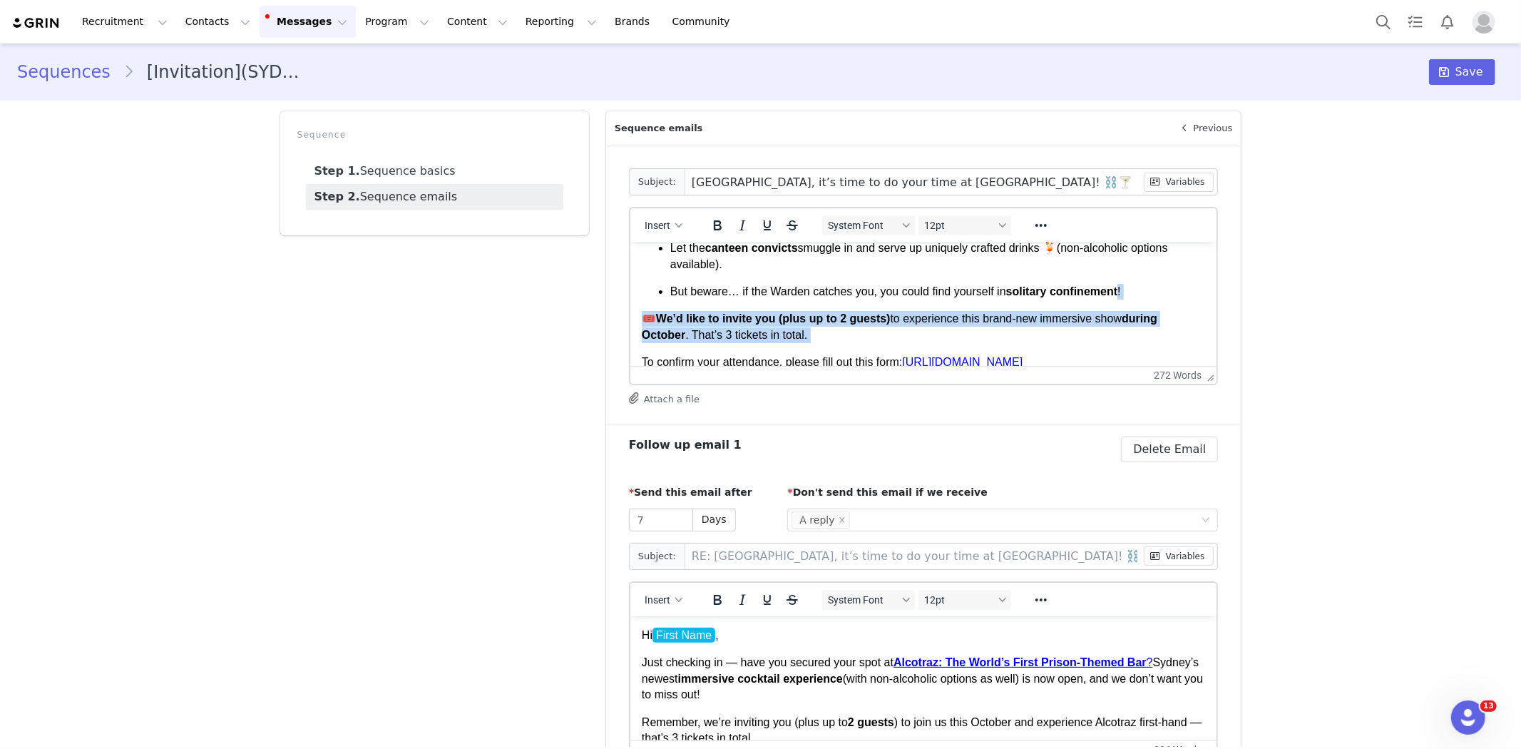
drag, startPoint x: 812, startPoint y: 336, endPoint x: 639, endPoint y: 310, distance: 175.1
click at [639, 310] on html "Hi First Name , Don your orange jumpsuit and get ready to become the newest inm…" at bounding box center [923, 429] width 587 height 795
click at [776, 337] on p "🎟️ We’d like to invite you (plus up to 2 guests) to experience this brand-new i…" at bounding box center [923, 326] width 564 height 32
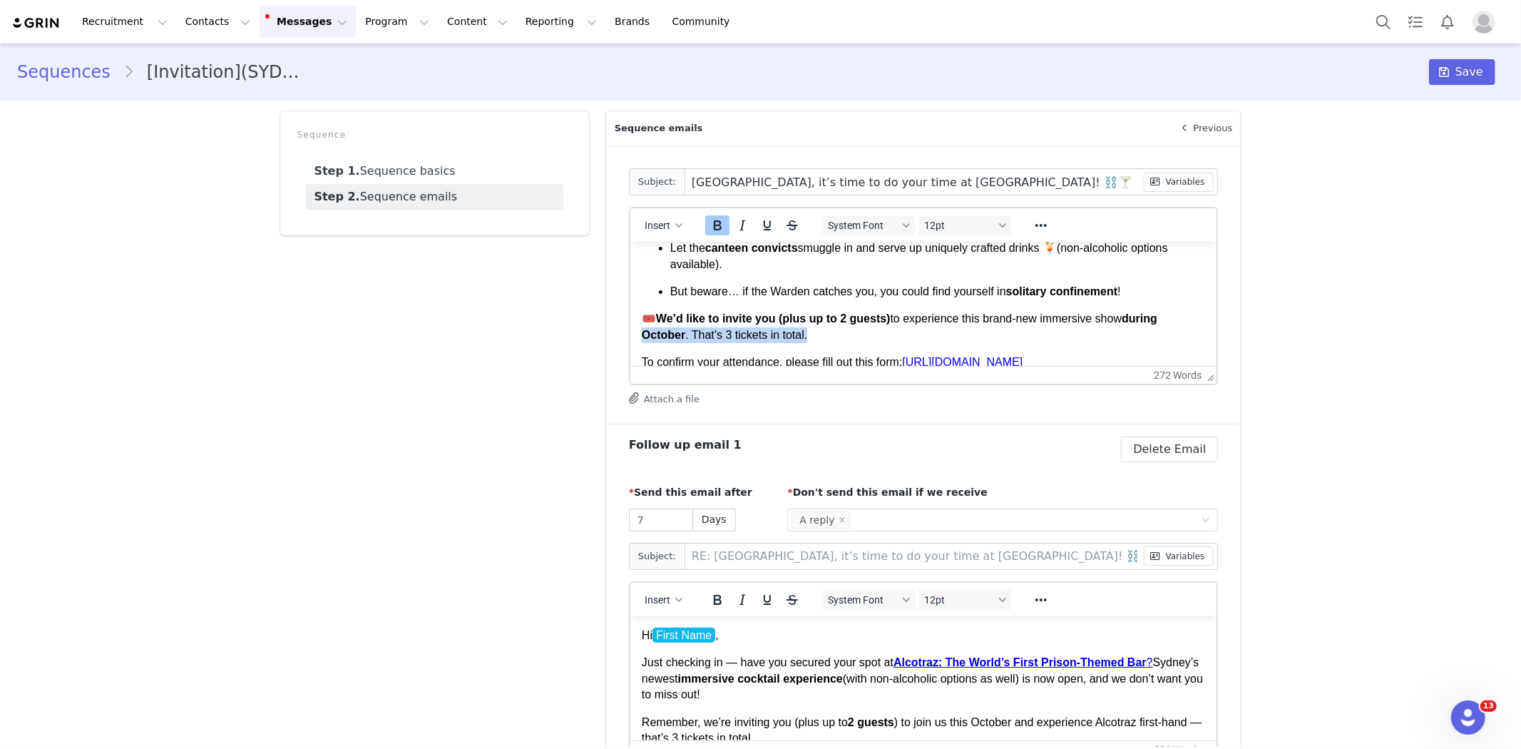
drag, startPoint x: 812, startPoint y: 338, endPoint x: 637, endPoint y: 326, distance: 175.8
click at [637, 326] on html "Hi First Name , Don your orange jumpsuit and get ready to become the newest inm…" at bounding box center [923, 429] width 587 height 795
click at [864, 326] on p "🎟️ We’d like to invite you (plus up to 2 guests) to experience this brand-new i…" at bounding box center [923, 326] width 564 height 32
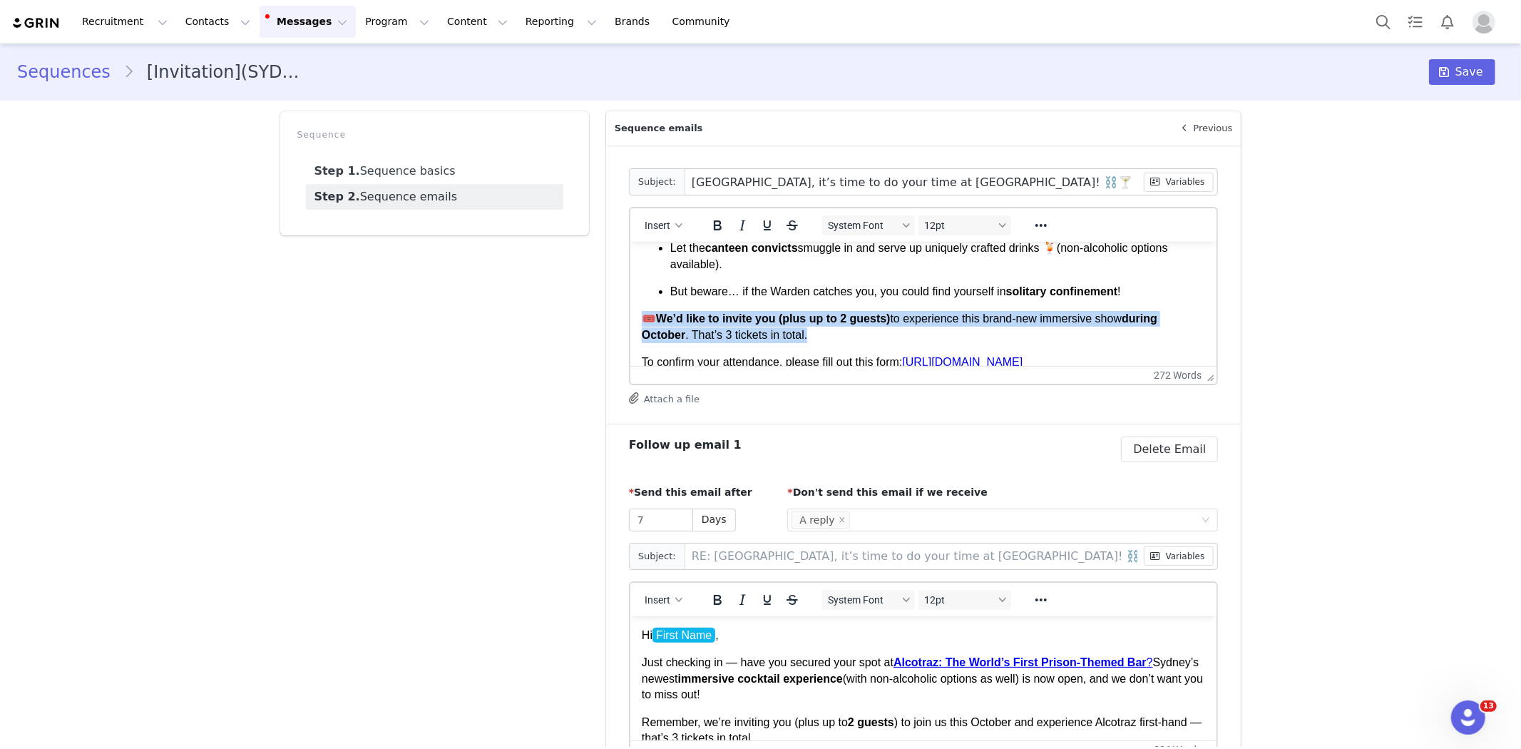
drag, startPoint x: 806, startPoint y: 329, endPoint x: 643, endPoint y: 320, distance: 163.5
click at [643, 320] on p "🎟️ We’d like to invite you (plus up to 2 guests) to experience this brand-new i…" at bounding box center [923, 326] width 564 height 32
copy p "🎟️ We’d like to invite you (plus up to 2 guests) to experience this brand-new i…"
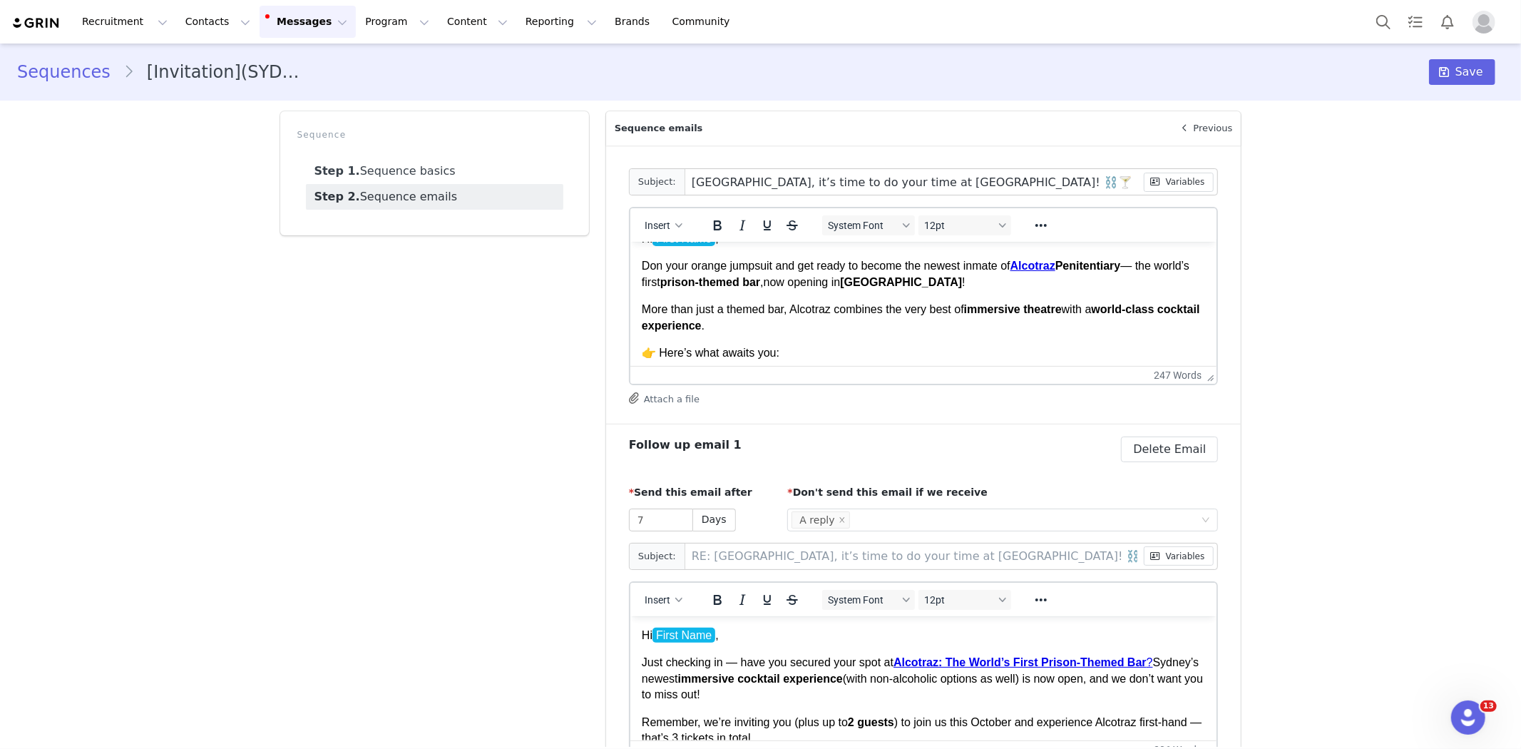
scroll to position [24, 0]
click at [948, 282] on p "Don your orange jumpsuit and get ready to become the newest inmate of Alcotraz …" at bounding box center [923, 272] width 564 height 32
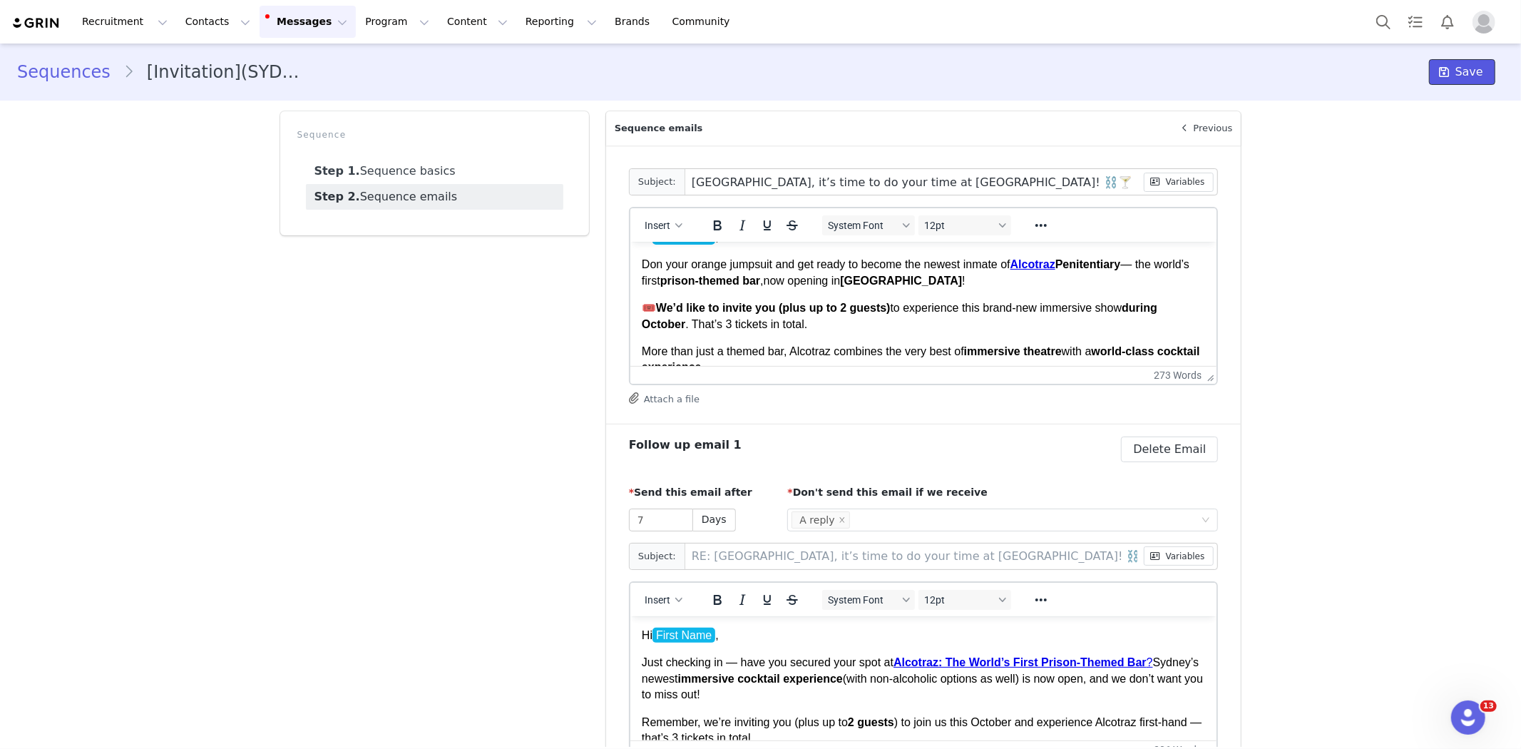
click at [1439, 69] on icon at bounding box center [1444, 71] width 10 height 11
